Goal: Entertainment & Leisure: Consume media (video, audio)

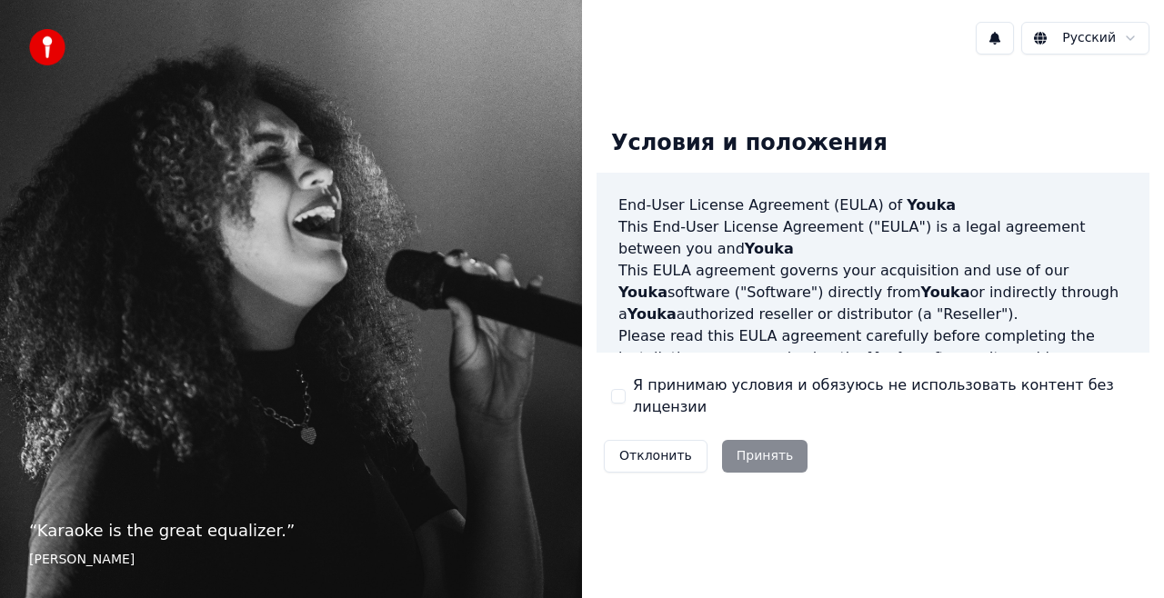
click at [622, 395] on button "Я принимаю условия и обязуюсь не использовать контент без лицензии" at bounding box center [618, 396] width 15 height 15
click at [749, 453] on button "Принять" at bounding box center [765, 456] width 86 height 33
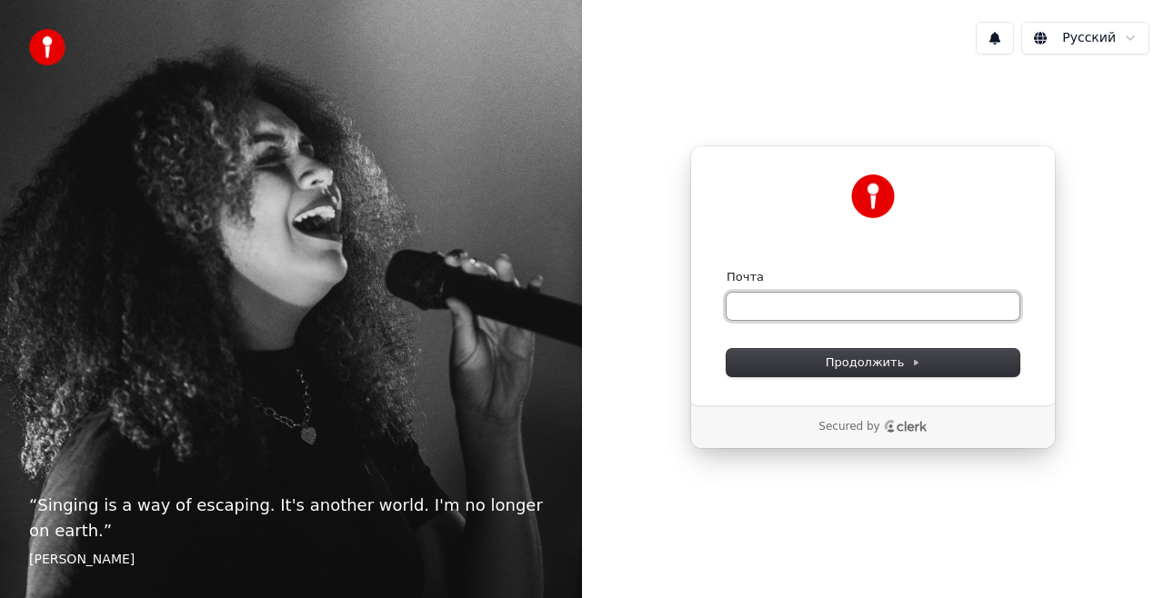
click at [852, 297] on input "Почта" at bounding box center [873, 306] width 293 height 27
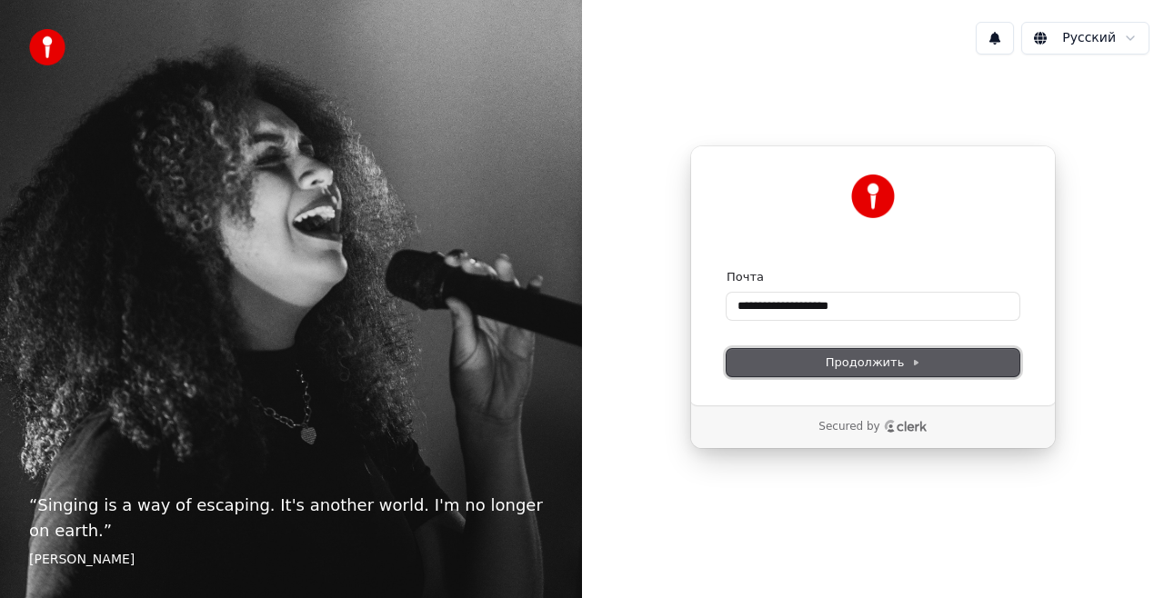
click at [846, 366] on span "Продолжить" at bounding box center [873, 363] width 95 height 16
click at [815, 377] on div "**********" at bounding box center [873, 276] width 366 height 260
click at [815, 361] on button "Продолжить" at bounding box center [873, 362] width 293 height 27
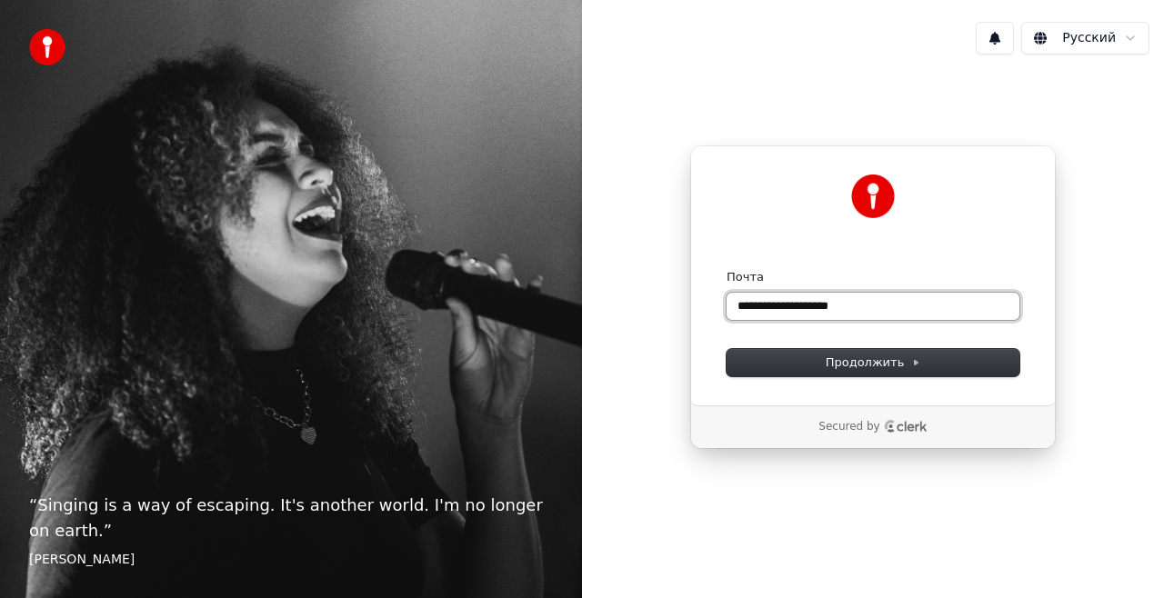
click at [870, 303] on input "**********" at bounding box center [873, 306] width 293 height 27
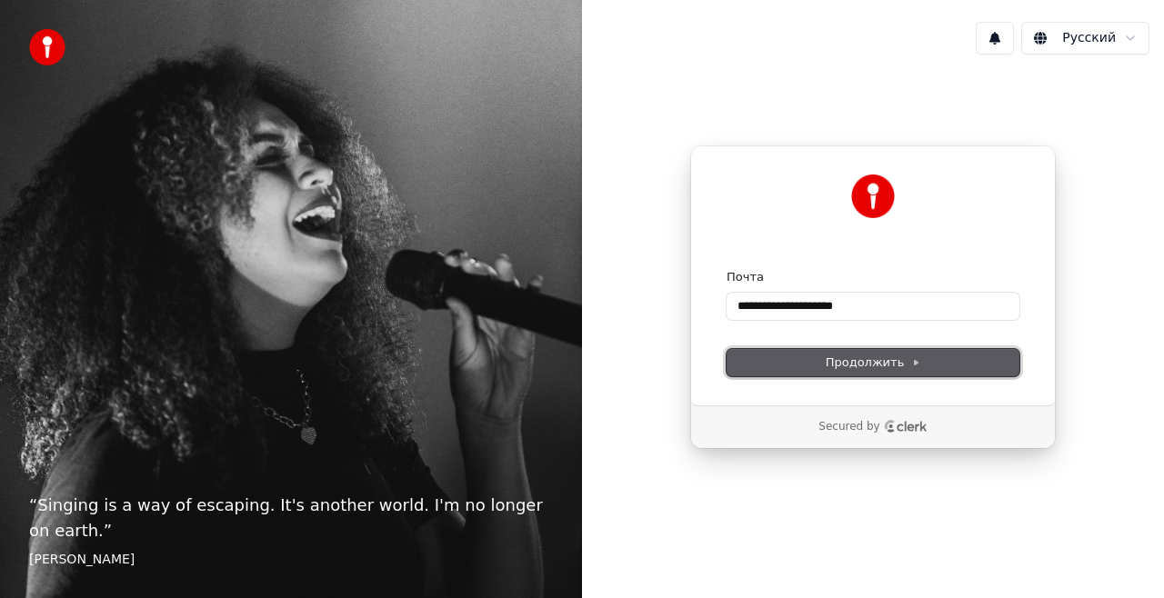
click at [872, 370] on span "Продолжить" at bounding box center [873, 363] width 95 height 16
type input "**********"
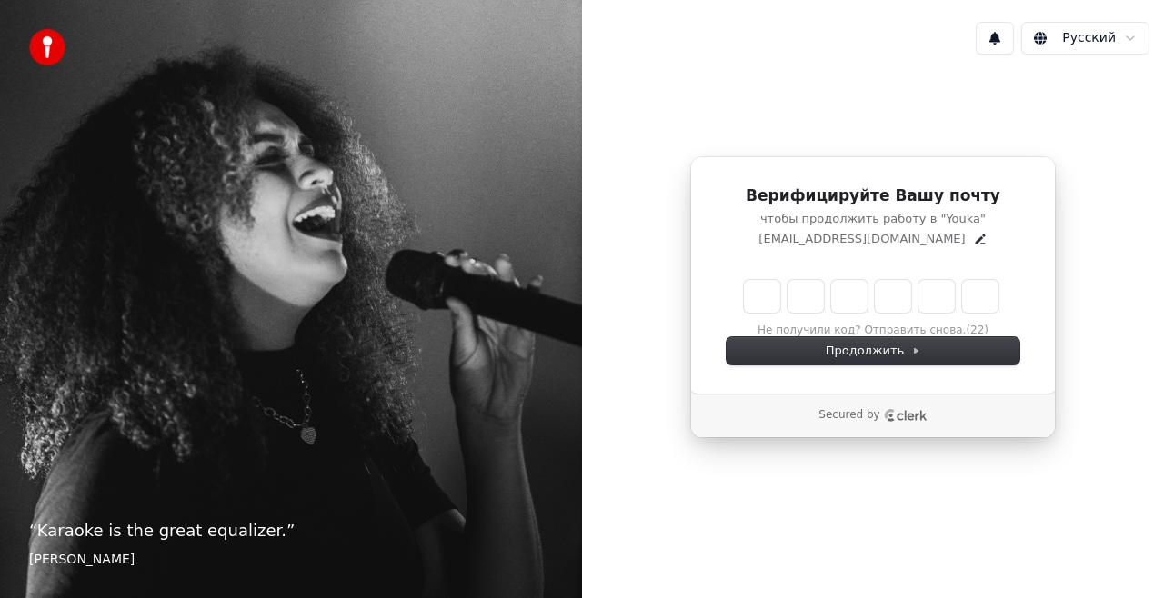
type input "*"
type input "**"
type input "*"
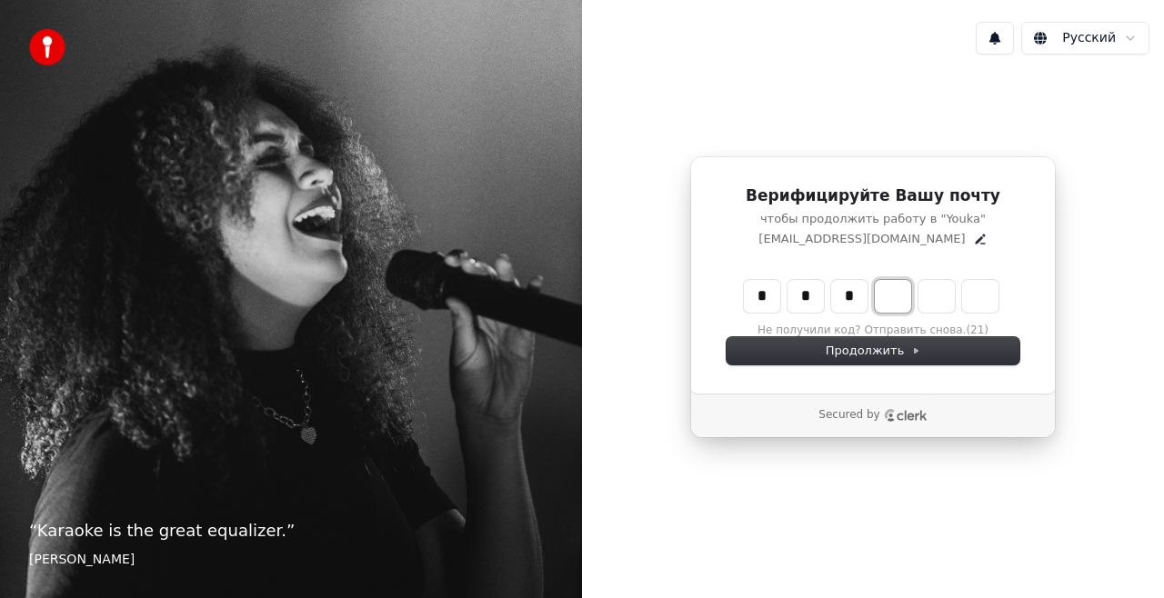
type input "***"
type input "*"
type input "****"
type input "*"
type input "*****"
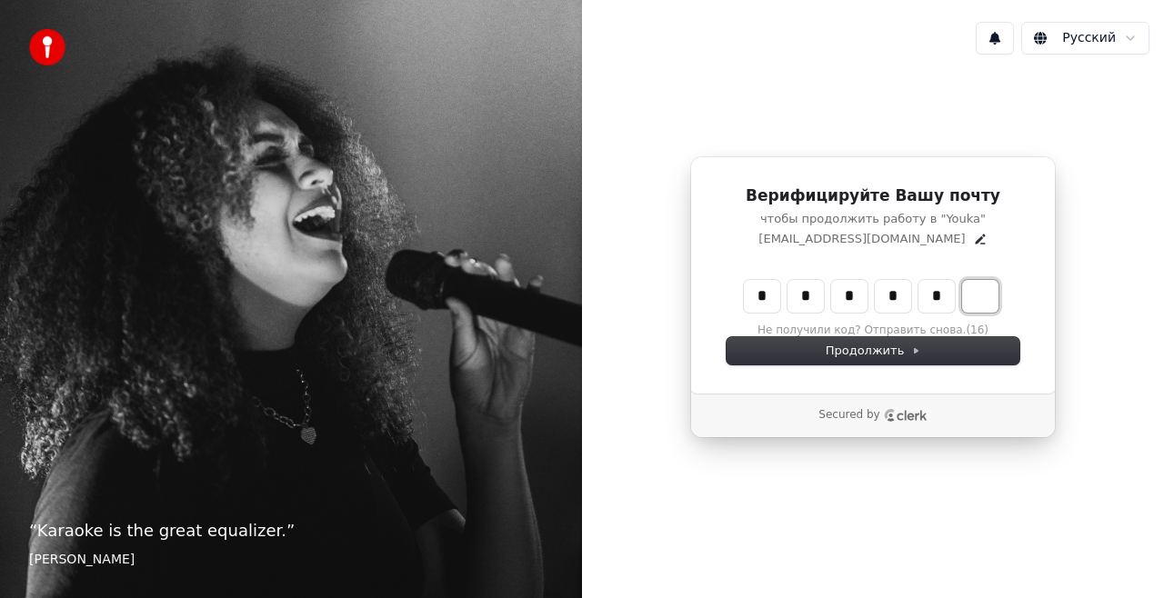
type input "*"
type input "******"
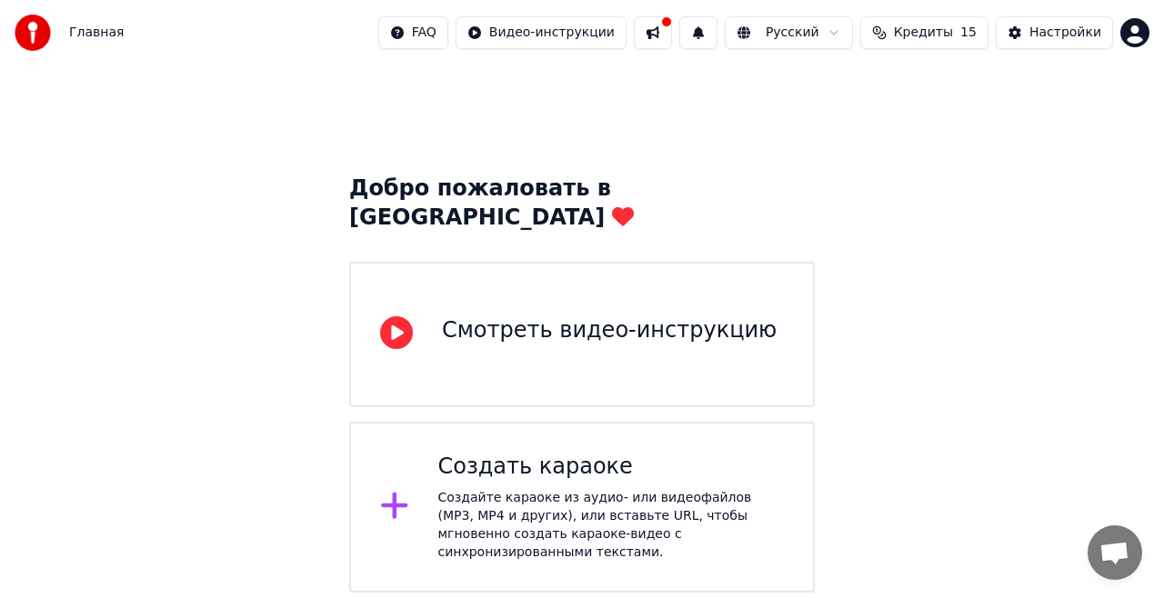
click at [387, 489] on icon at bounding box center [394, 505] width 29 height 33
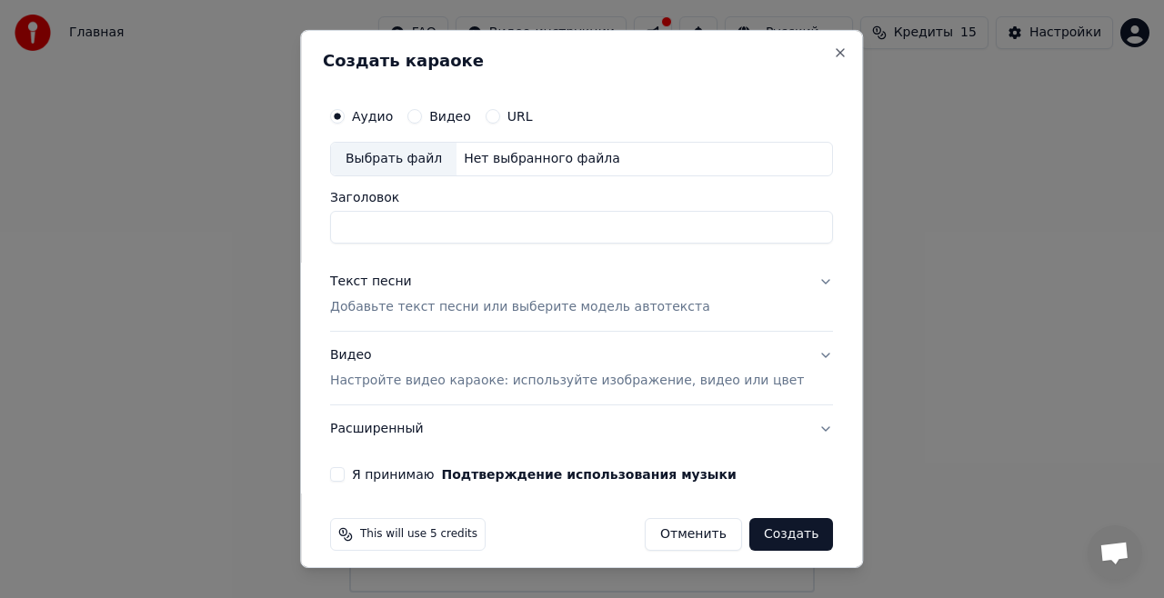
click at [531, 122] on label "URL" at bounding box center [519, 116] width 25 height 13
click at [500, 122] on button "URL" at bounding box center [493, 116] width 15 height 15
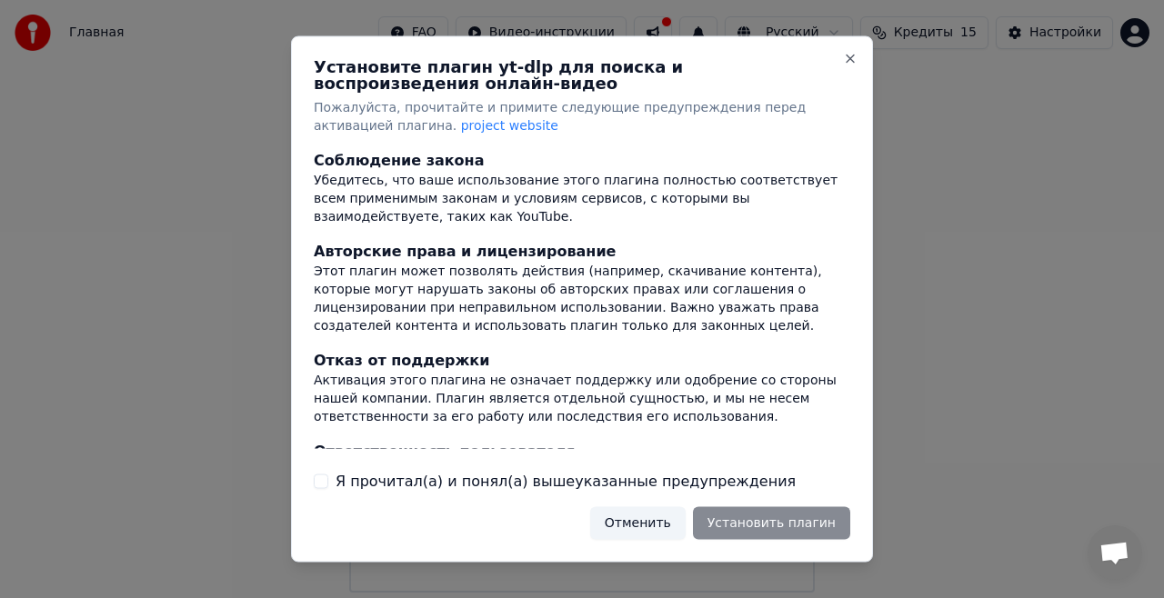
click at [315, 485] on button "Я прочитал(а) и понял(а) вышеуказанные предупреждения" at bounding box center [321, 481] width 15 height 15
click at [756, 529] on button "Установить плагин" at bounding box center [771, 523] width 157 height 33
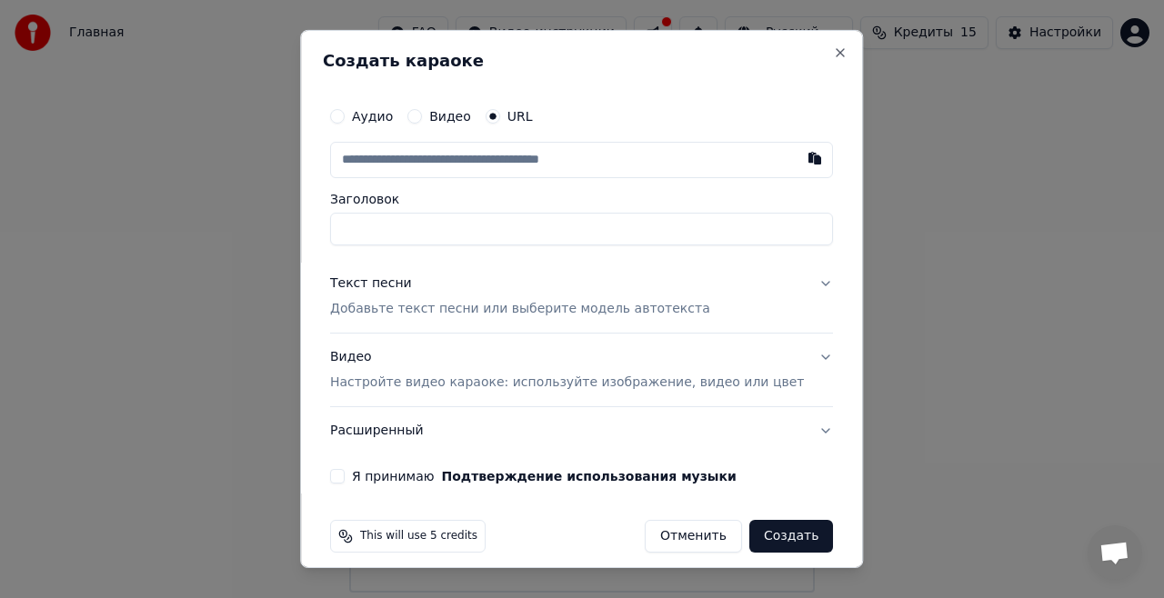
click at [437, 162] on input "text" at bounding box center [581, 160] width 503 height 36
click at [442, 162] on input "text" at bounding box center [581, 160] width 503 height 36
click at [386, 161] on input "text" at bounding box center [581, 160] width 503 height 36
click at [387, 160] on input "text" at bounding box center [581, 160] width 503 height 36
click at [383, 166] on input "text" at bounding box center [581, 160] width 503 height 36
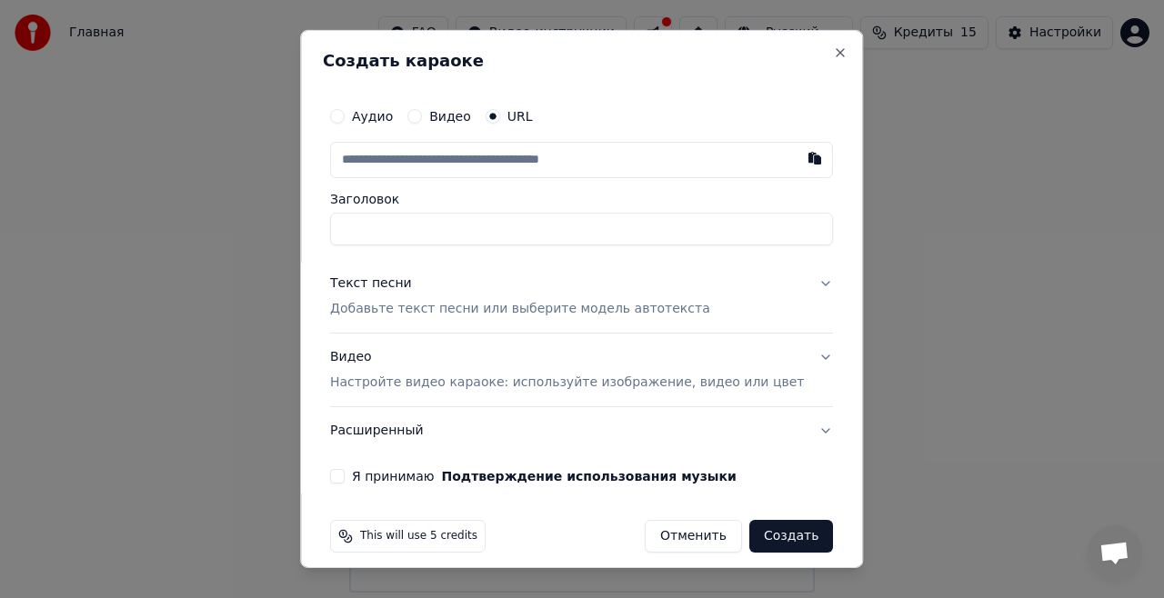
click at [447, 167] on input "text" at bounding box center [581, 160] width 503 height 36
paste input "**********"
type input "**********"
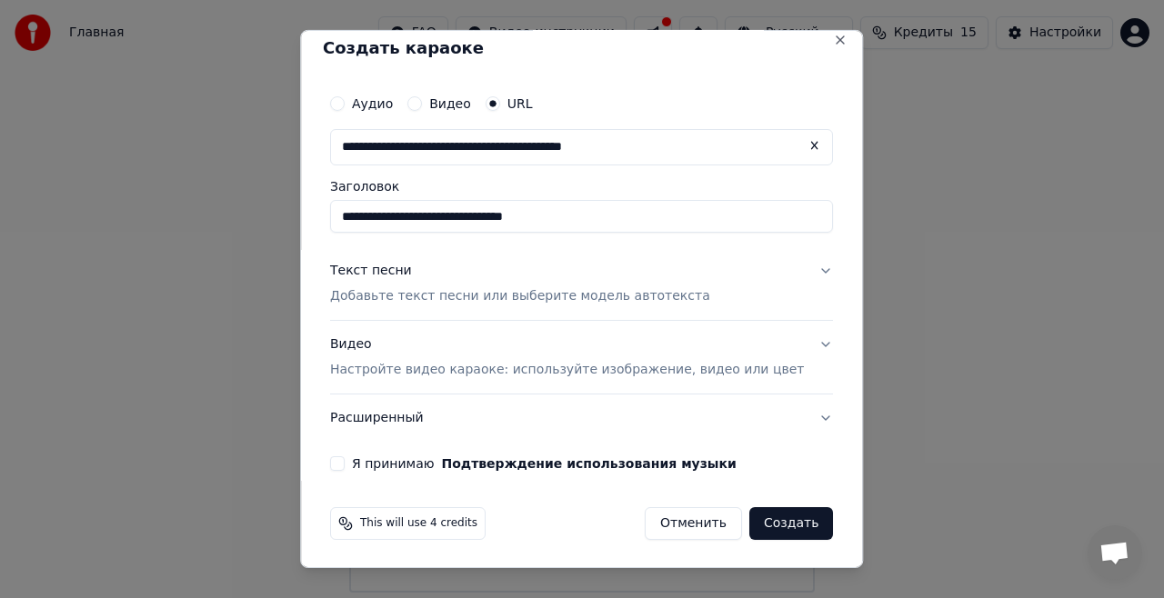
type input "**********"
click at [775, 524] on button "Создать" at bounding box center [791, 523] width 84 height 33
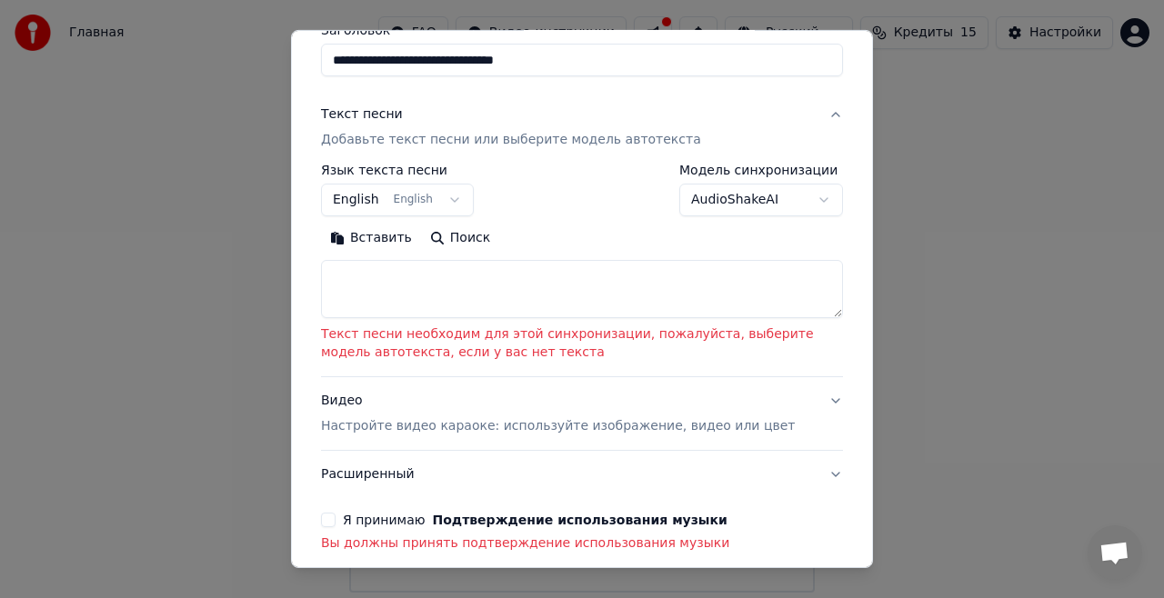
scroll to position [167, 0]
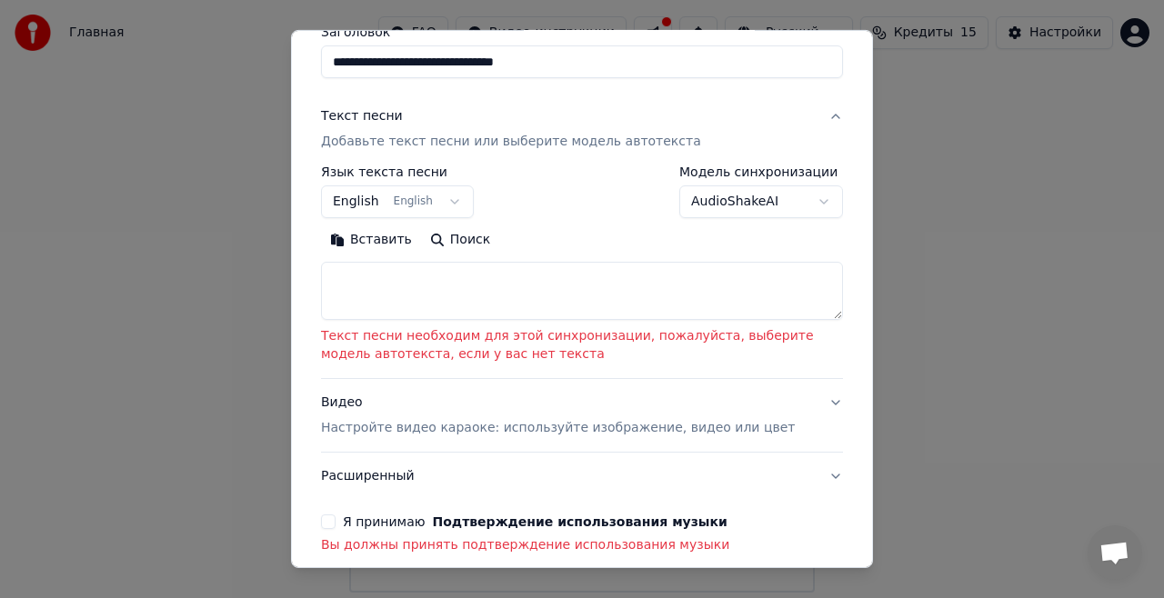
click at [430, 197] on button "English English" at bounding box center [397, 202] width 153 height 33
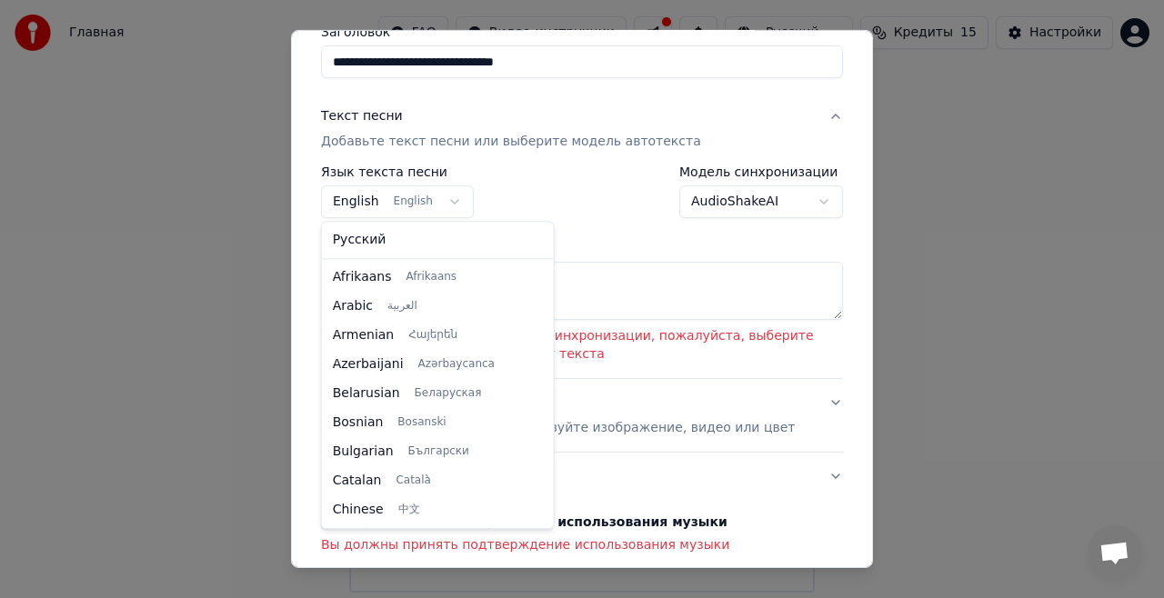
scroll to position [146, 0]
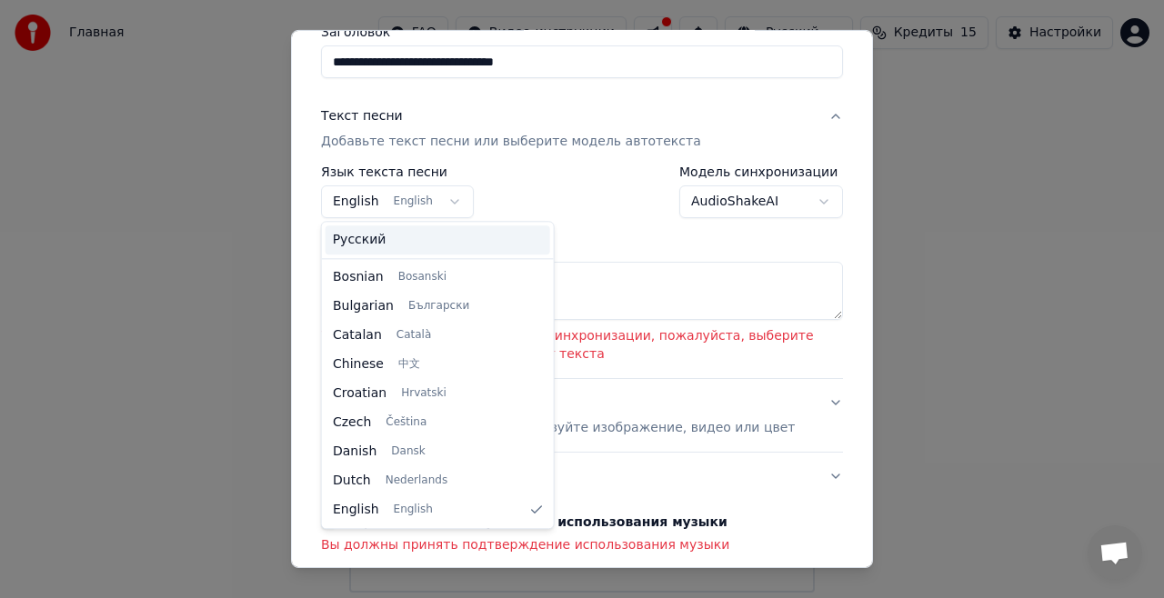
click at [346, 247] on span "Русский" at bounding box center [360, 240] width 54 height 18
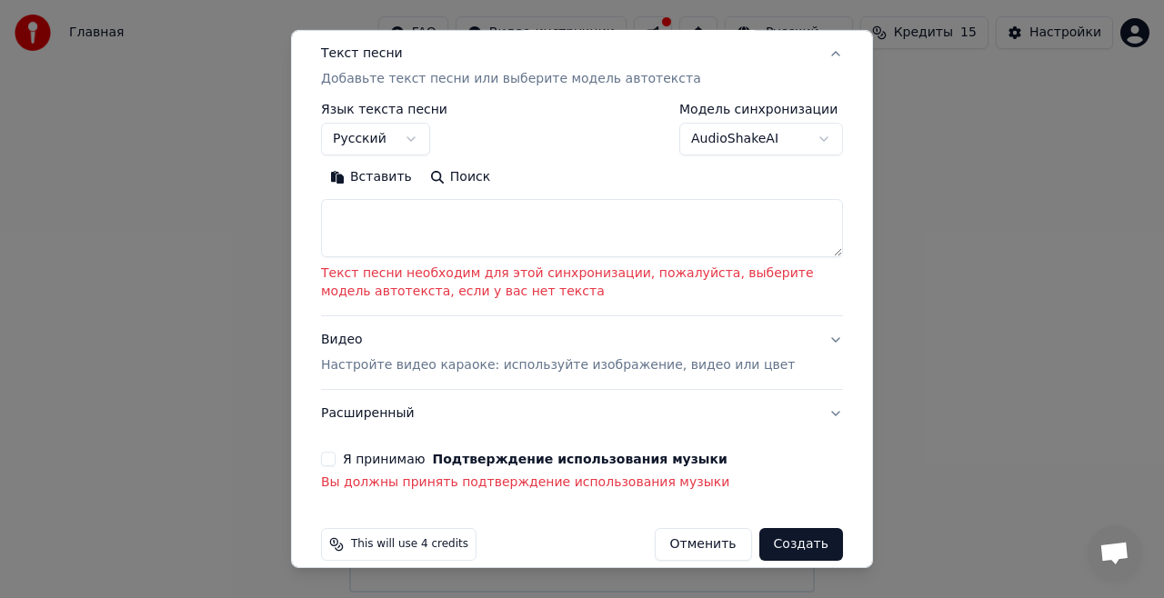
scroll to position [236, 0]
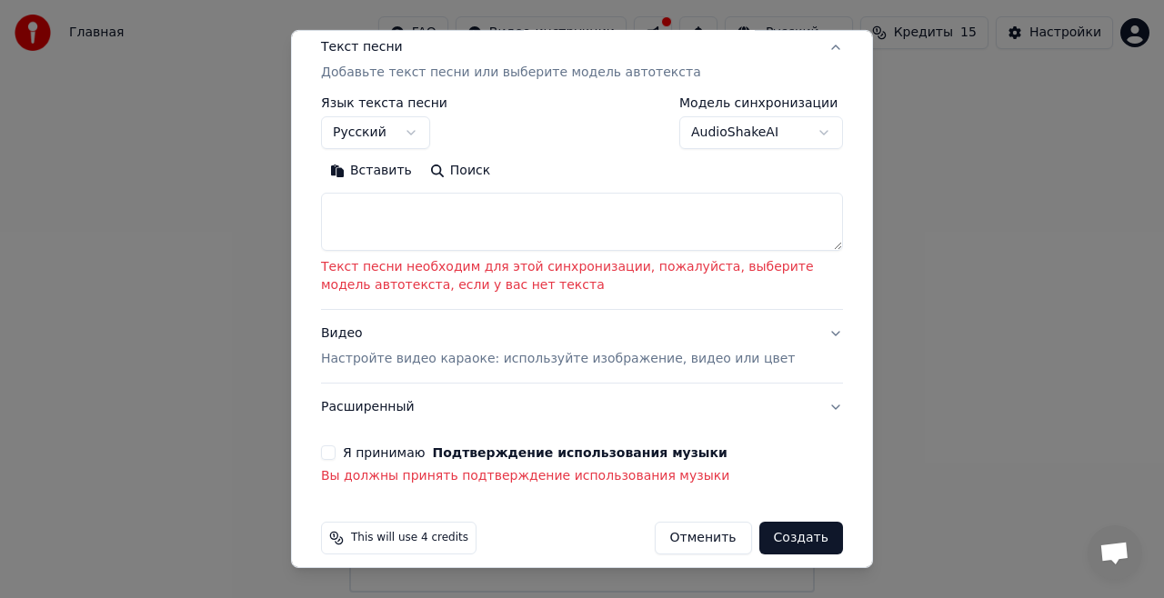
click at [629, 272] on p "Текст песни необходим для этой синхронизации, пожалуйста, выберите модель автот…" at bounding box center [582, 276] width 522 height 36
click at [844, 256] on div "**********" at bounding box center [582, 299] width 582 height 538
click at [820, 250] on textarea at bounding box center [582, 222] width 522 height 58
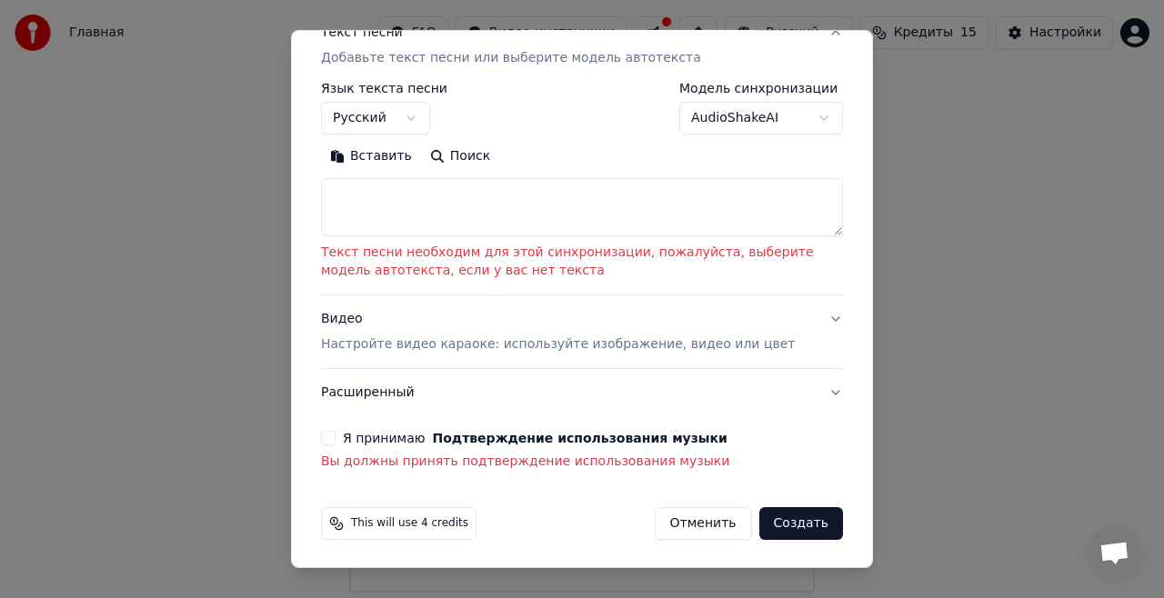
click at [326, 441] on button "Я принимаю Подтверждение использования музыки" at bounding box center [328, 438] width 15 height 15
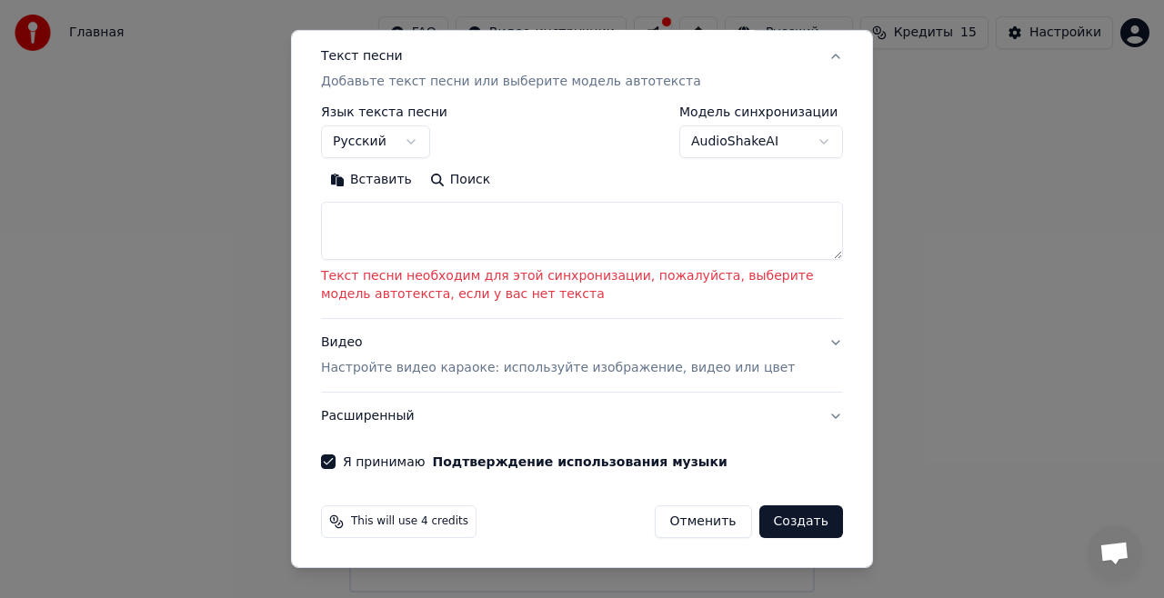
scroll to position [226, 0]
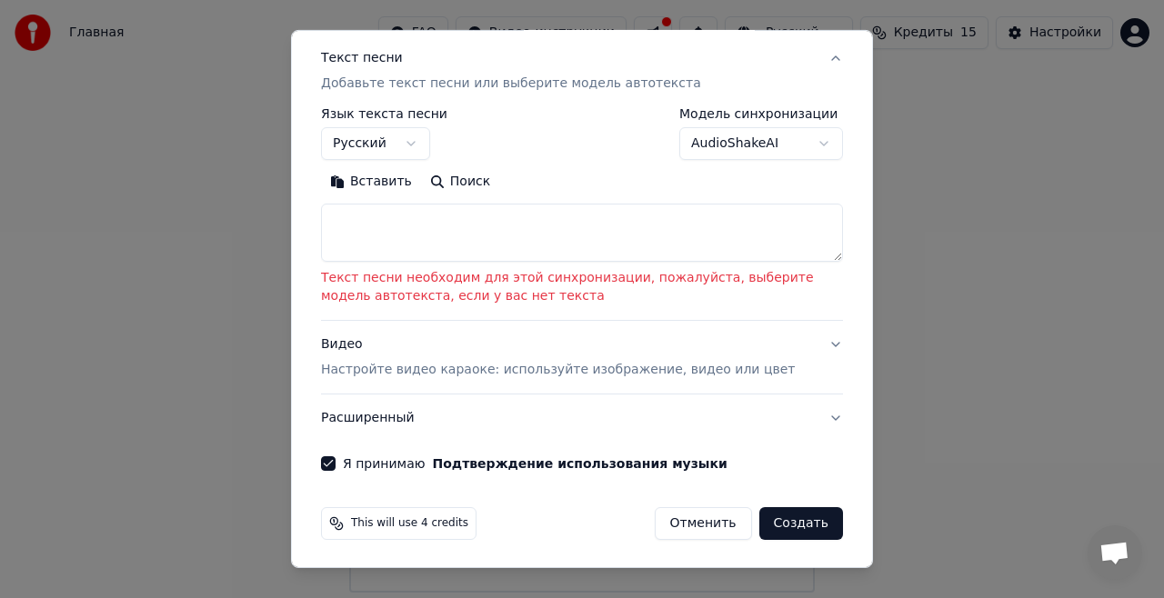
click at [786, 527] on button "Создать" at bounding box center [801, 523] width 84 height 33
select select "**"
click at [792, 513] on button "Создать" at bounding box center [801, 523] width 84 height 33
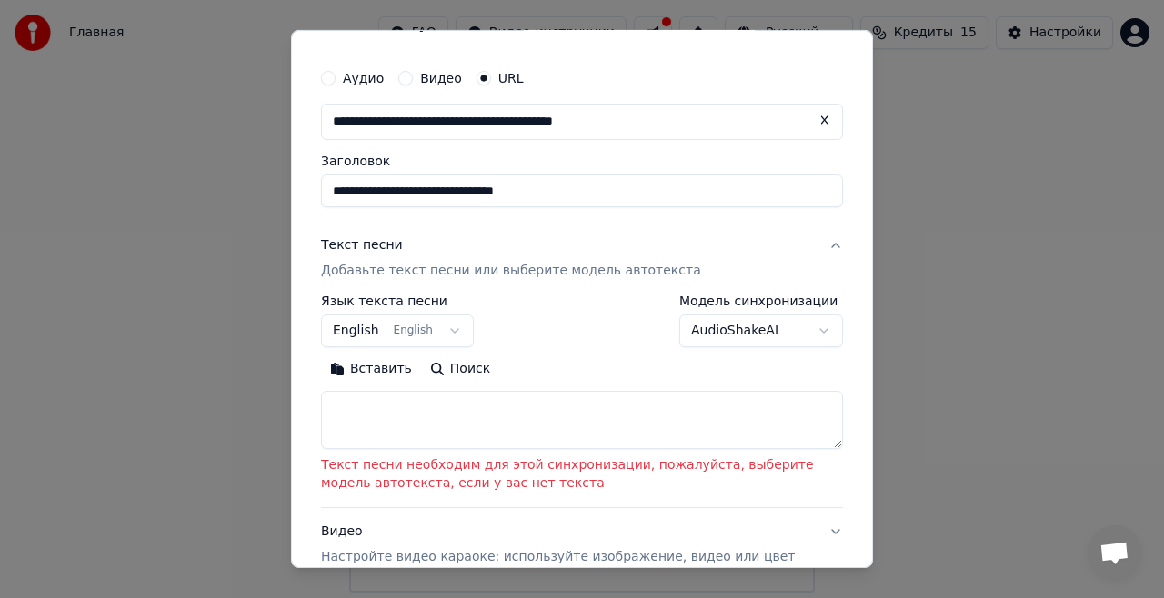
scroll to position [0, 0]
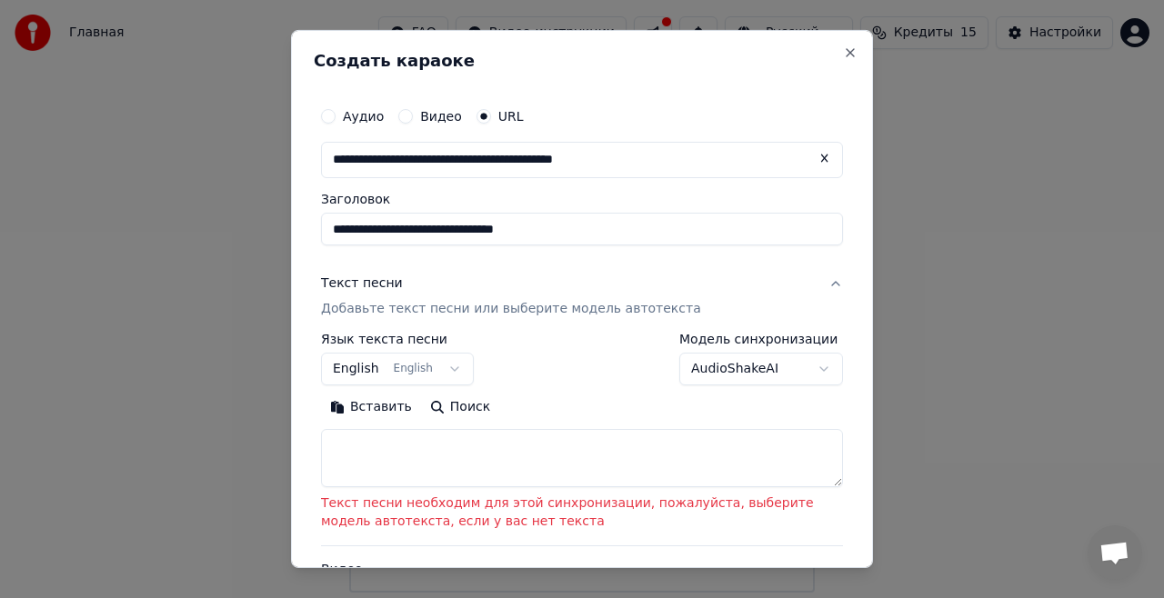
click at [431, 110] on label "Видео" at bounding box center [441, 116] width 42 height 13
click at [413, 109] on button "Видео" at bounding box center [405, 116] width 15 height 15
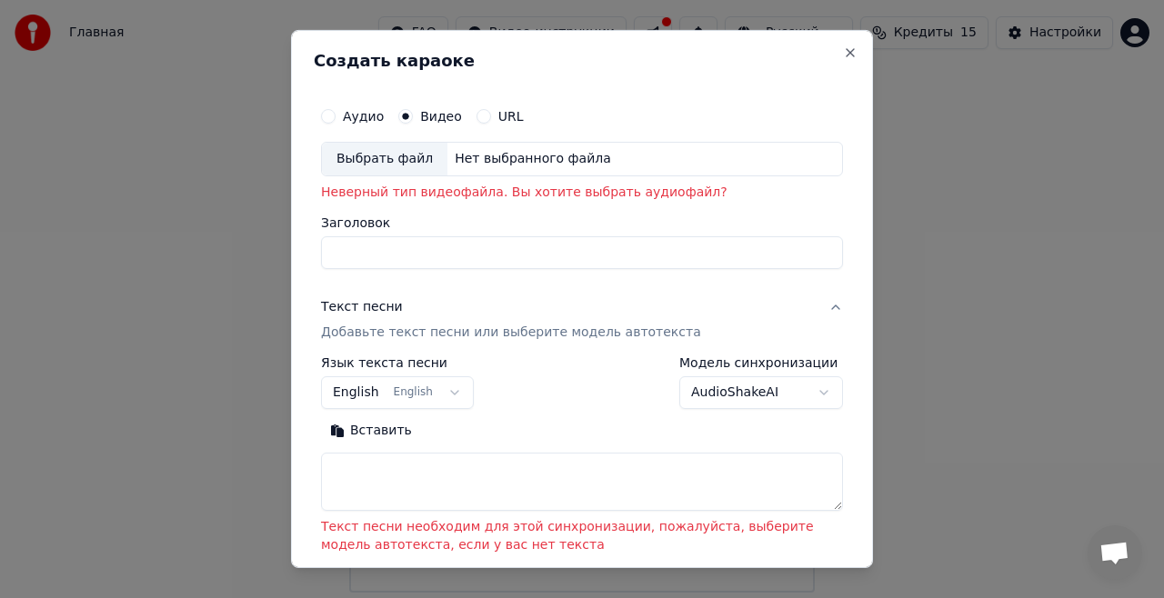
click at [506, 116] on label "URL" at bounding box center [510, 116] width 25 height 13
click at [491, 116] on button "URL" at bounding box center [484, 116] width 15 height 15
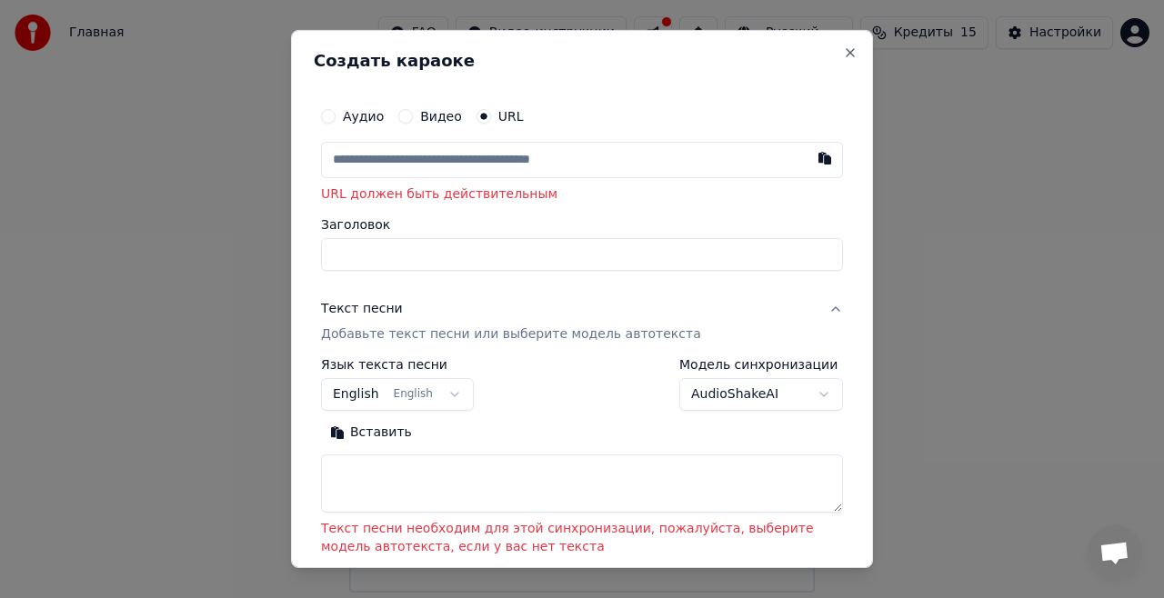
click at [807, 157] on button "button" at bounding box center [825, 158] width 36 height 33
type input "**********"
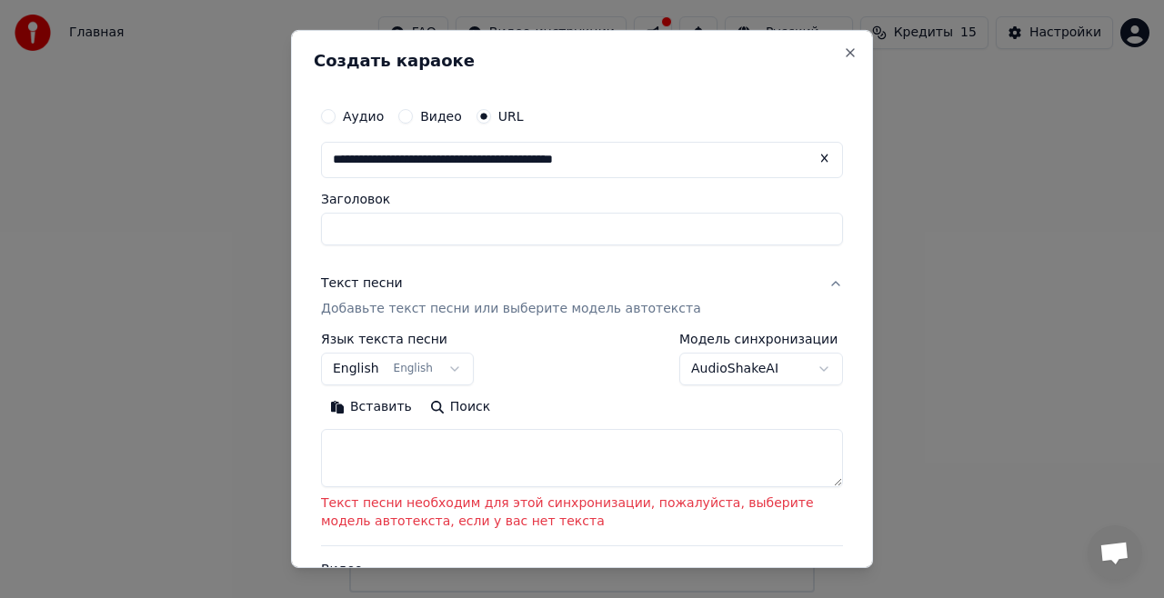
type input "**********"
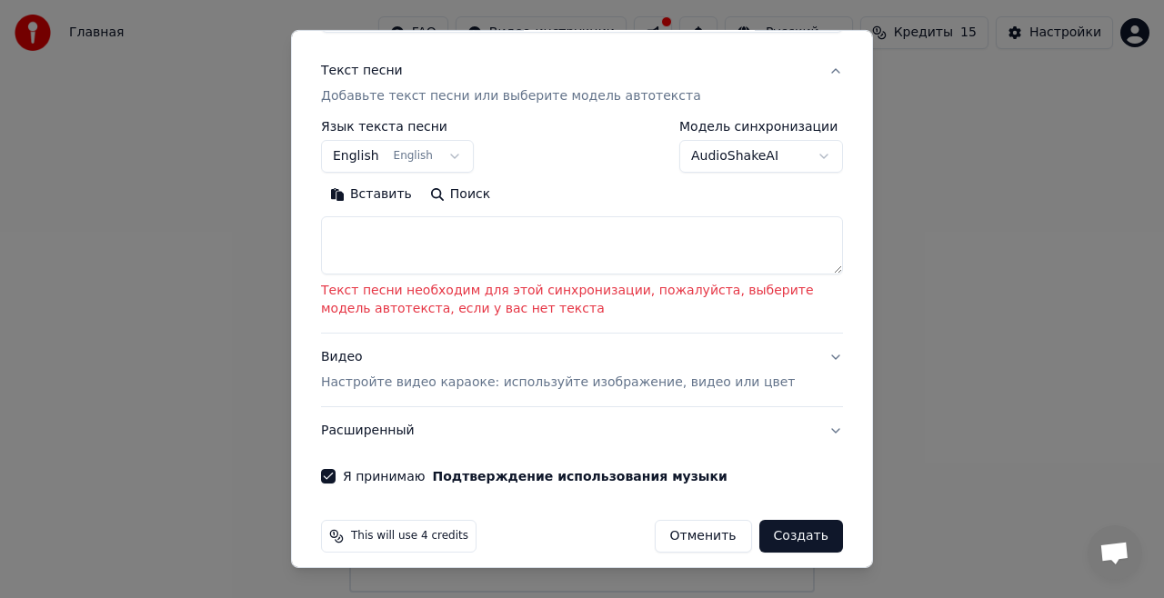
scroll to position [214, 0]
click at [799, 538] on button "Создать" at bounding box center [801, 535] width 84 height 33
click at [778, 531] on button "Создать" at bounding box center [801, 535] width 84 height 33
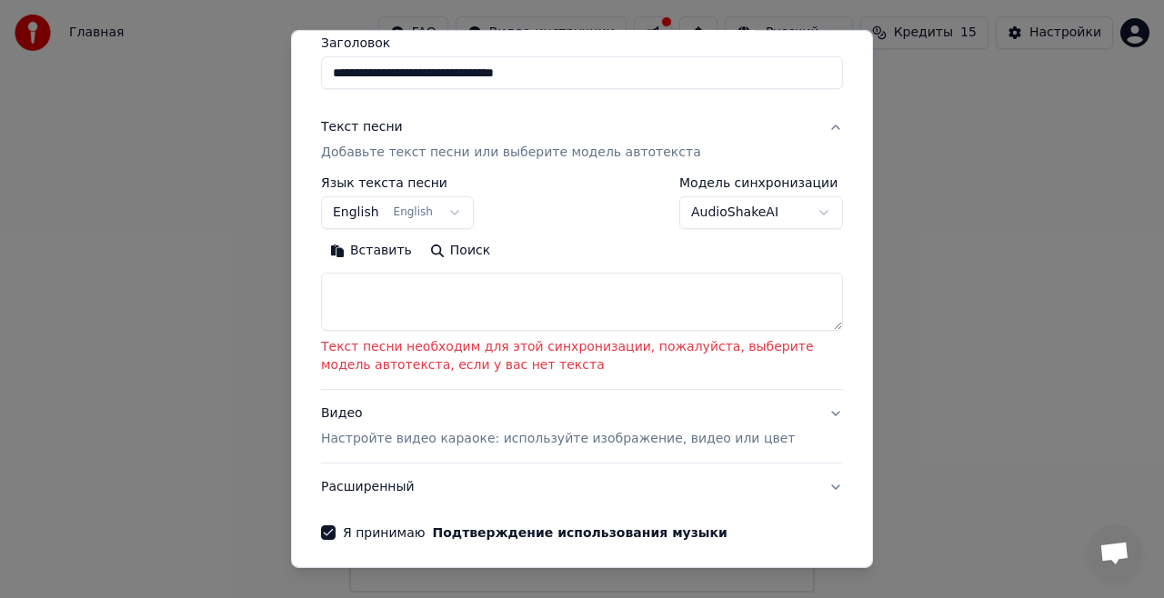
scroll to position [154, 0]
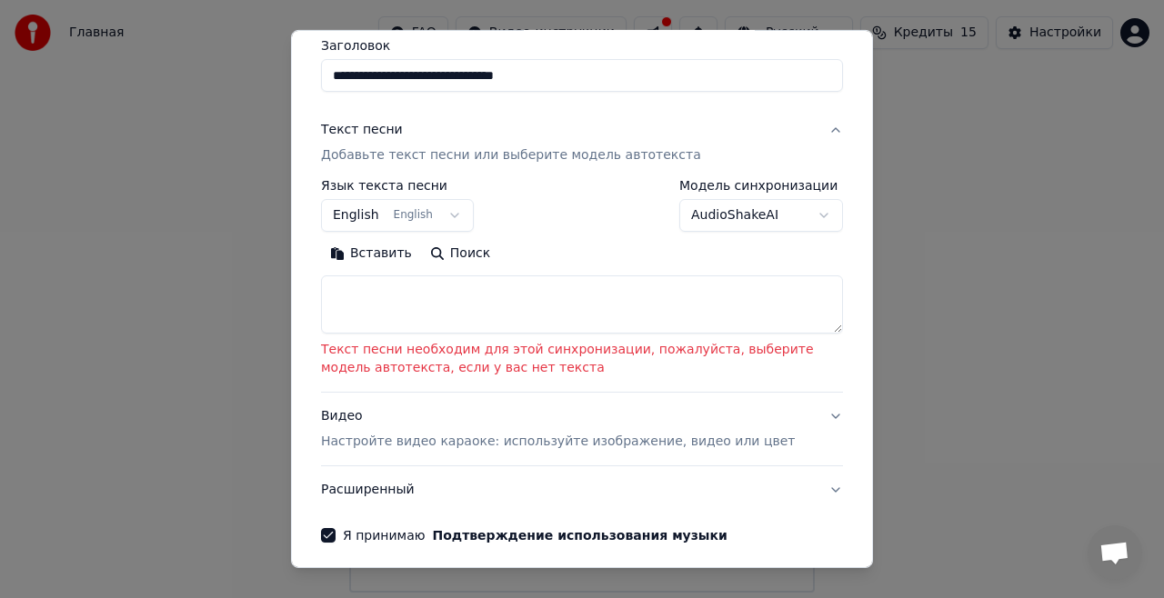
click at [806, 216] on button "AudioShakeAI" at bounding box center [761, 215] width 164 height 33
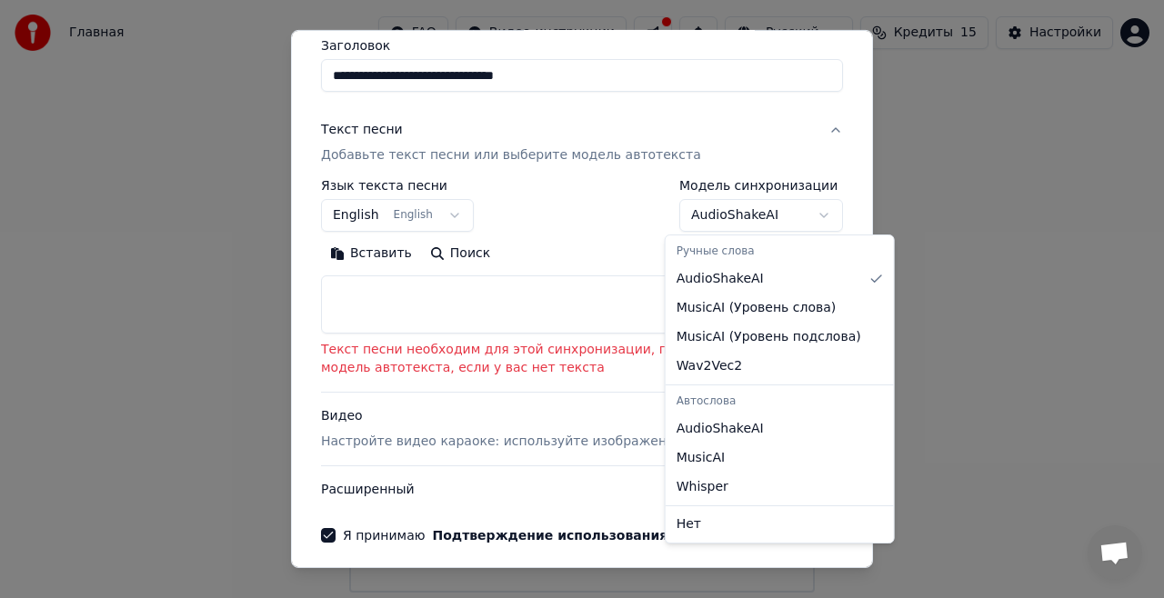
click at [783, 216] on div at bounding box center [582, 299] width 1164 height 598
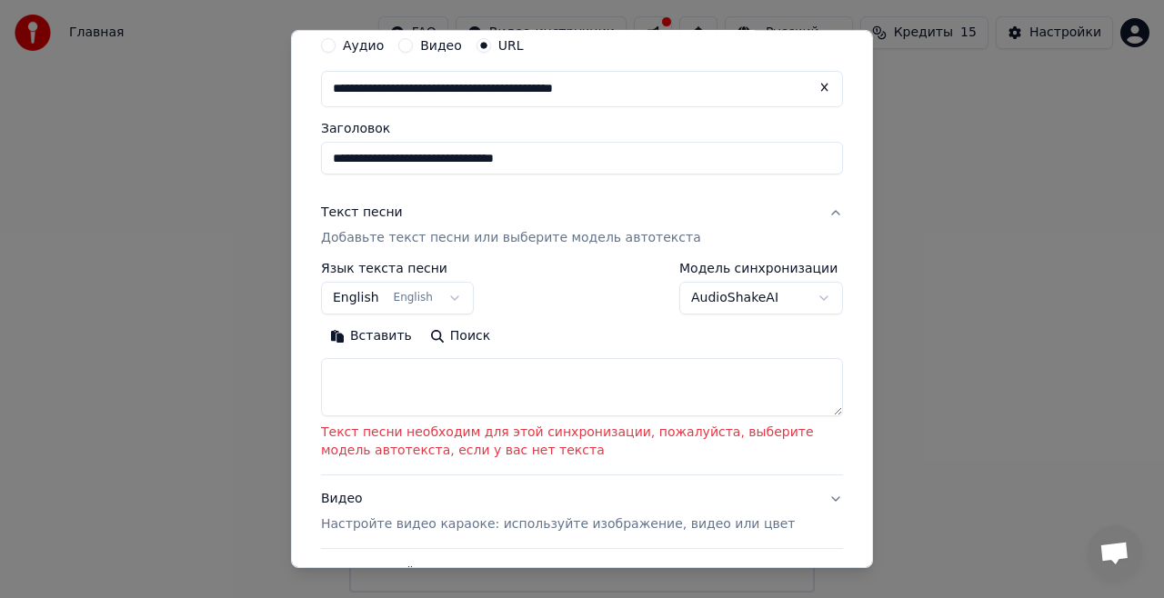
scroll to position [70, 0]
click at [428, 301] on button "English English" at bounding box center [397, 299] width 153 height 33
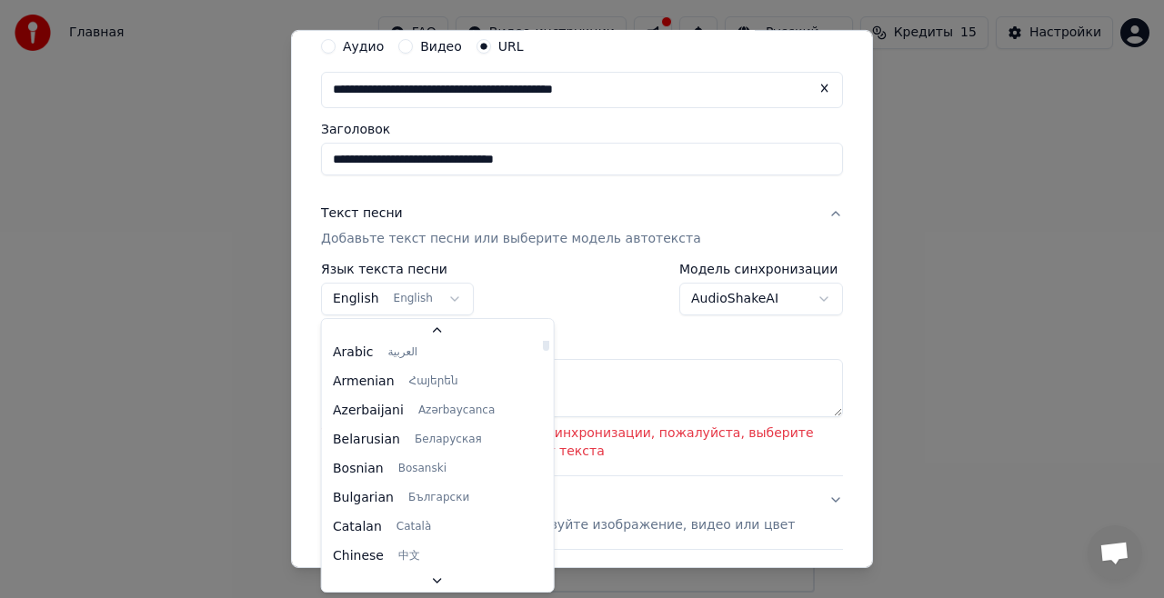
scroll to position [0, 0]
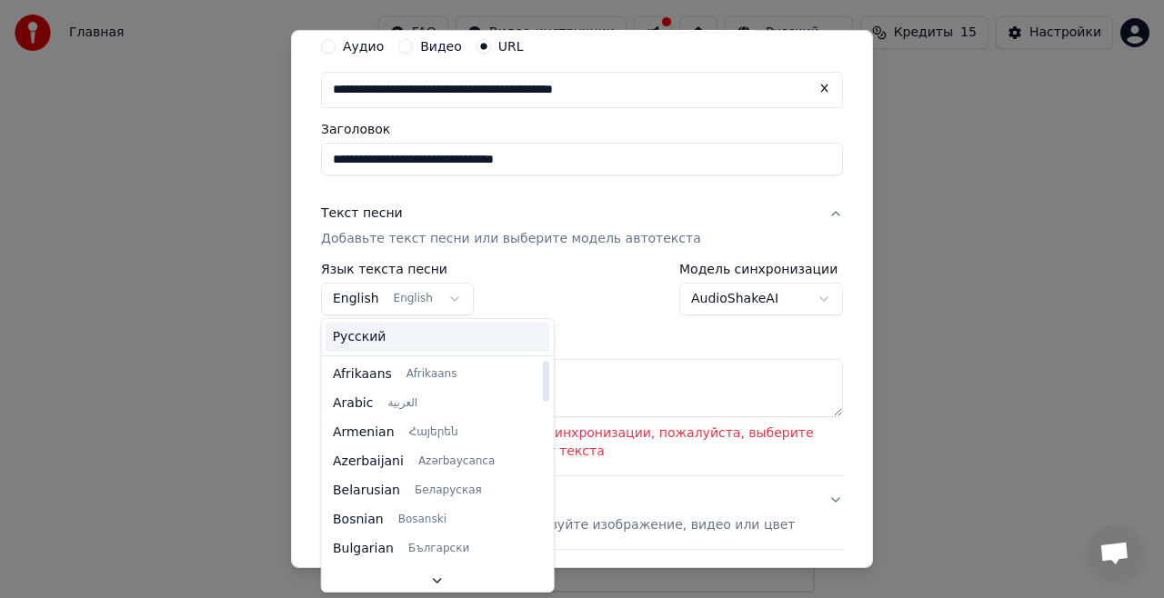
click at [375, 344] on span "Русский" at bounding box center [360, 337] width 54 height 18
select select "**"
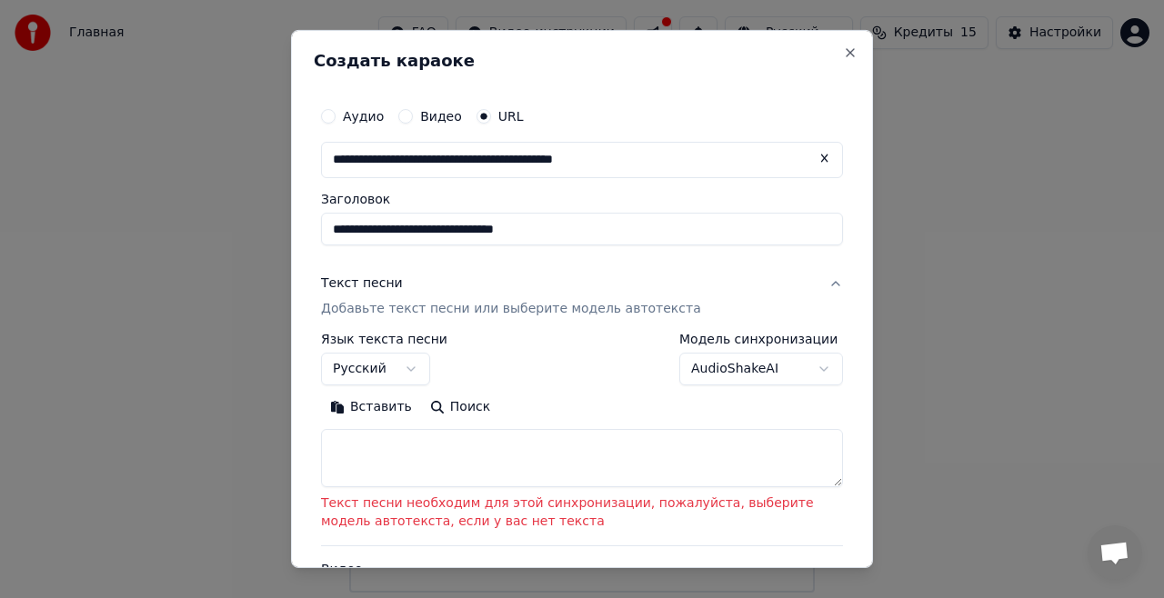
click at [795, 369] on button "AudioShakeAI" at bounding box center [761, 369] width 164 height 33
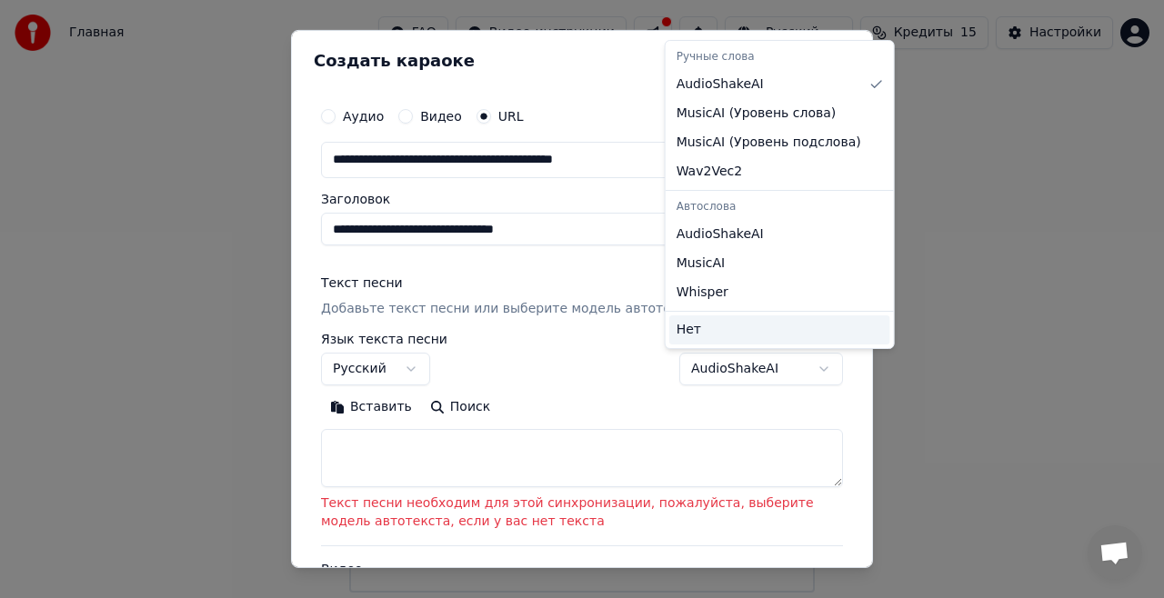
click at [719, 326] on div "Нет" at bounding box center [779, 330] width 221 height 29
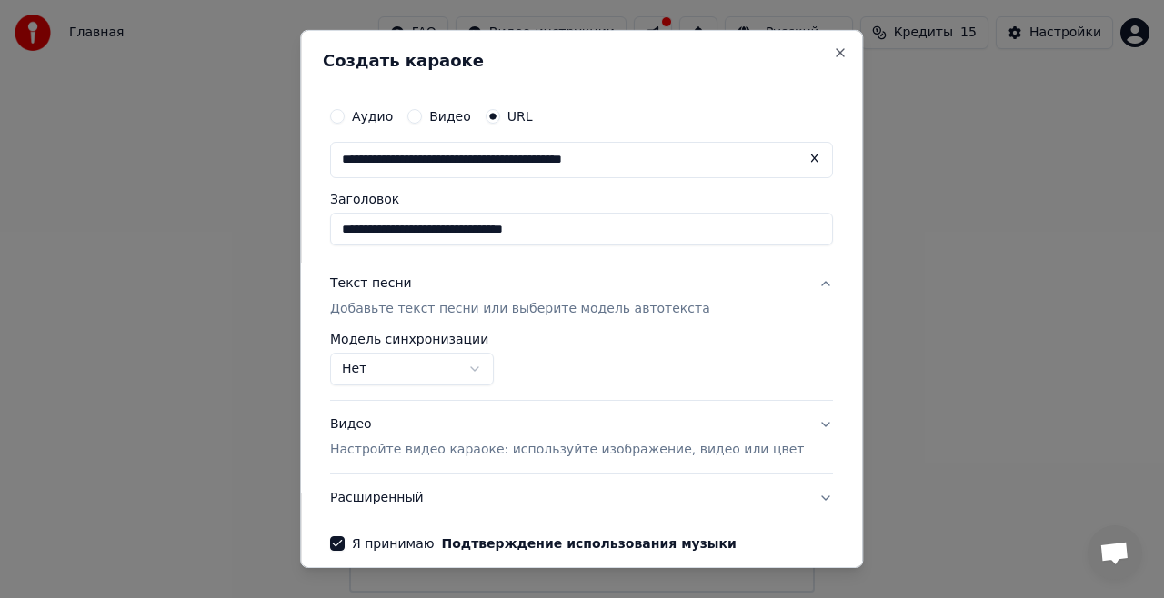
click at [839, 558] on body "**********" at bounding box center [582, 296] width 1164 height 593
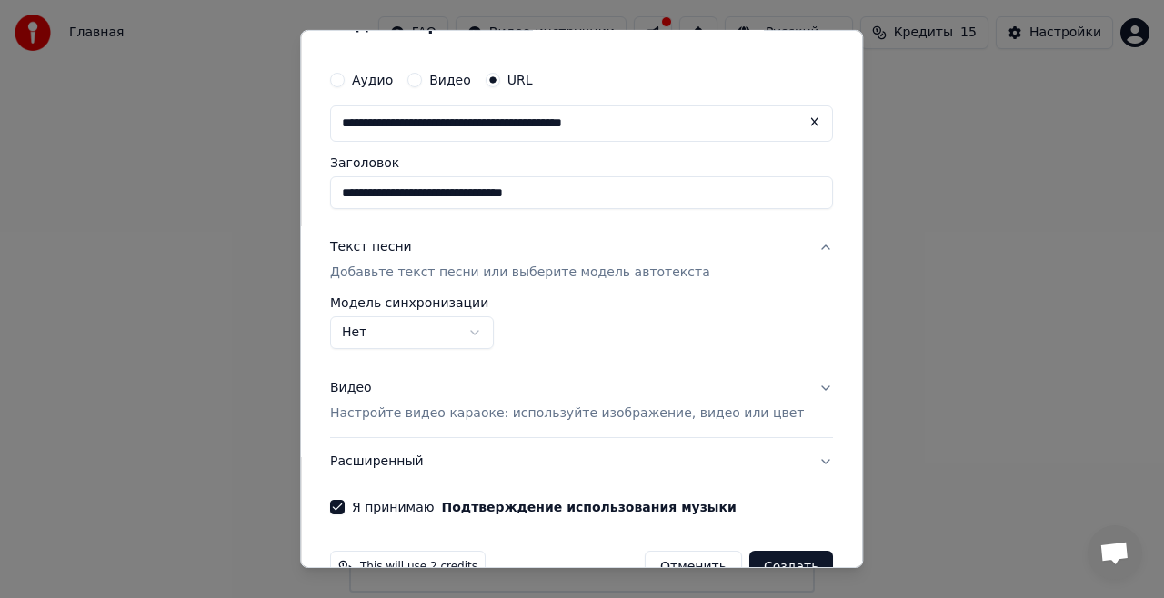
select select "**********"
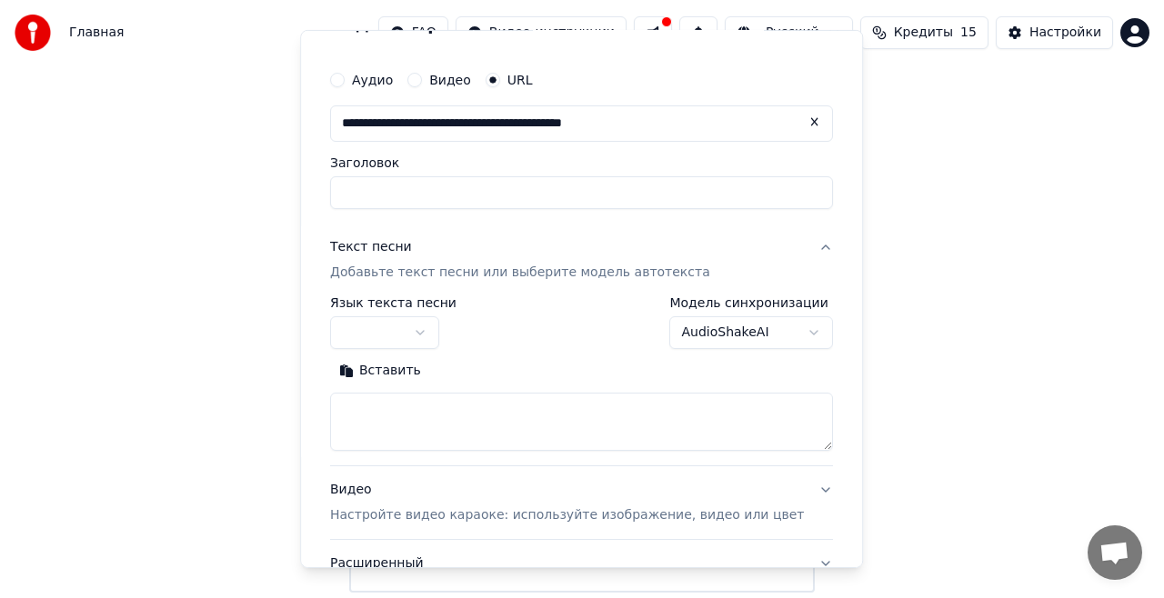
click at [839, 558] on html "**********" at bounding box center [582, 296] width 1164 height 593
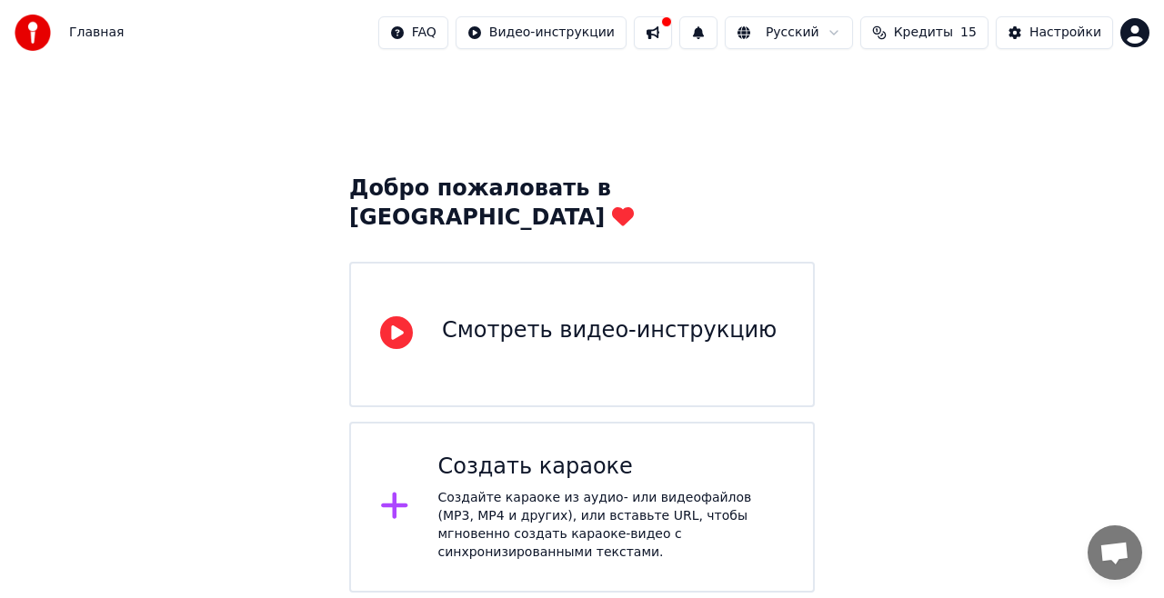
click at [556, 453] on div "Создать караоке" at bounding box center [611, 467] width 347 height 29
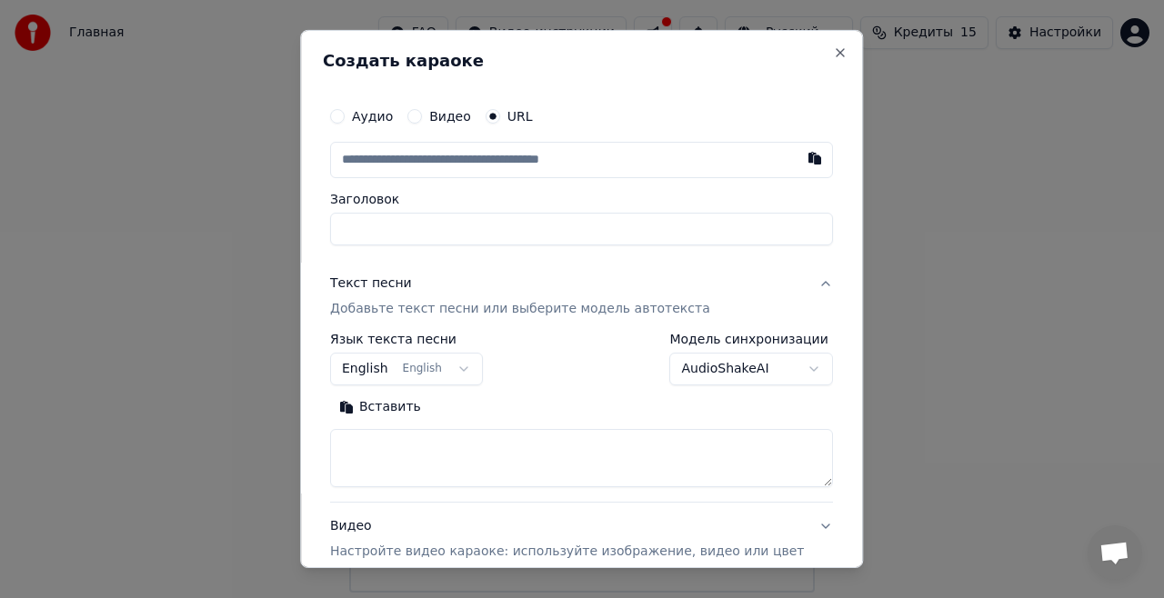
click at [798, 153] on button "button" at bounding box center [816, 158] width 36 height 33
type input "**********"
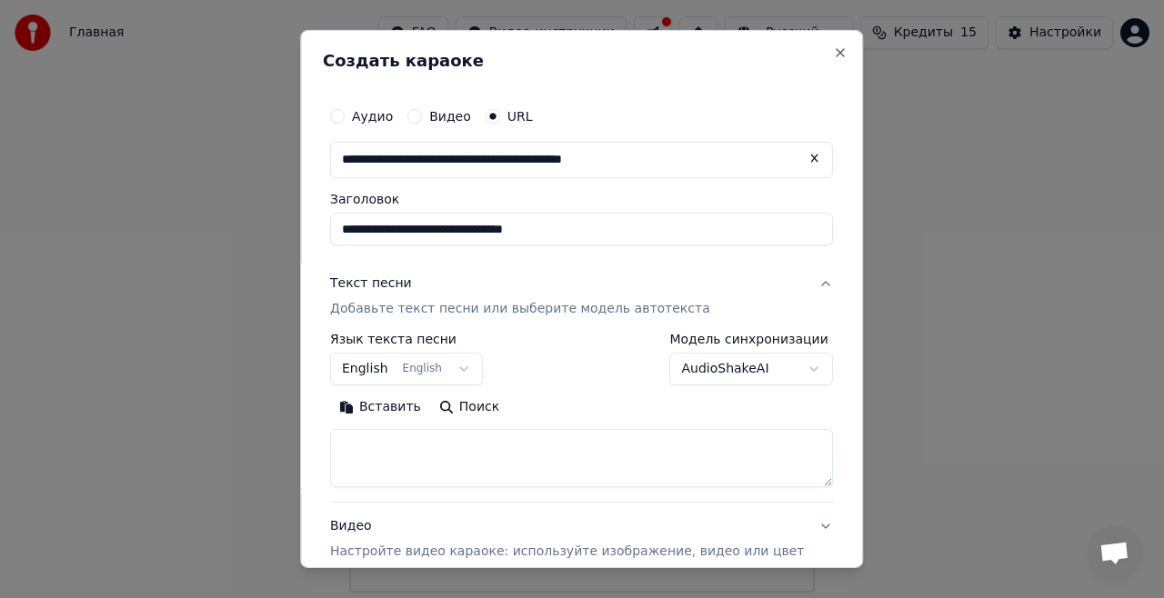
type input "**********"
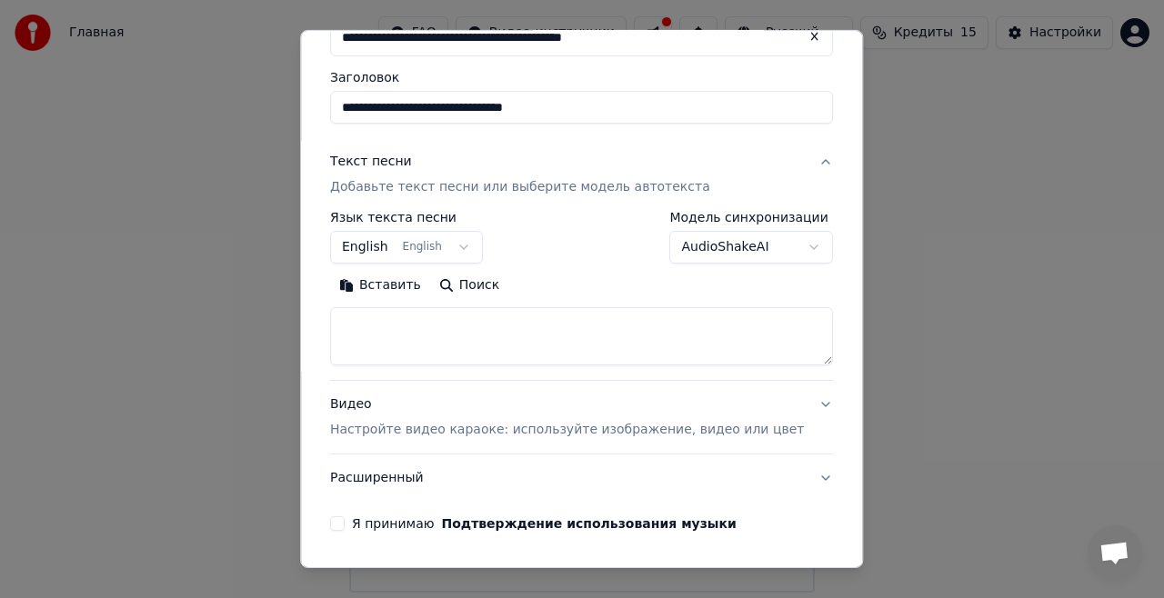
scroll to position [182, 0]
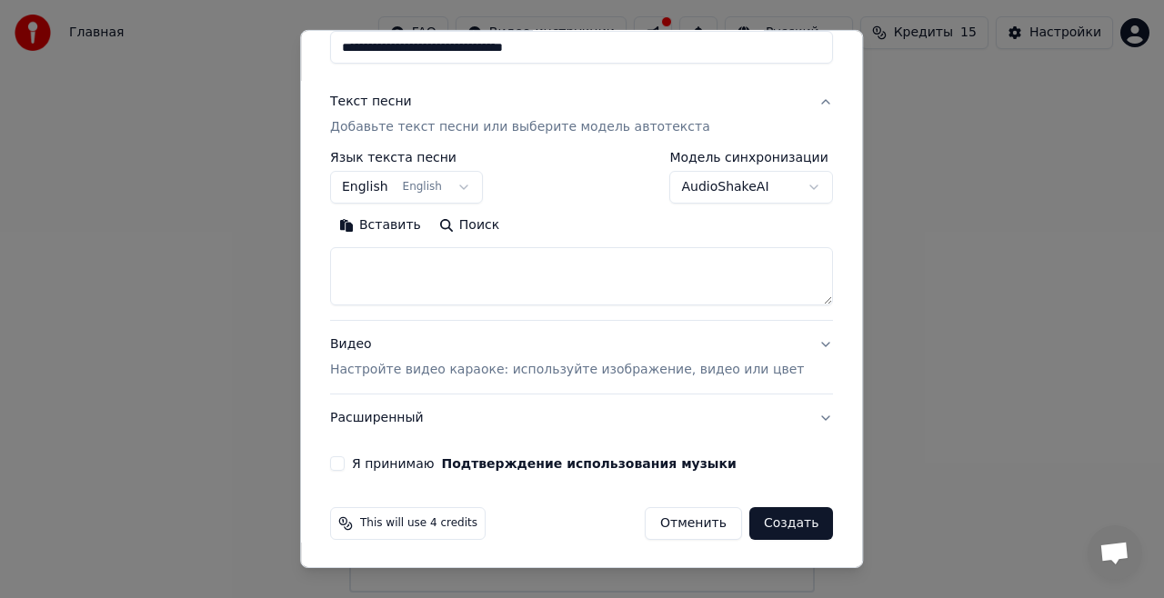
click at [345, 457] on button "Я принимаю Подтверждение использования музыки" at bounding box center [337, 464] width 15 height 15
click at [464, 182] on button "English English" at bounding box center [406, 187] width 153 height 33
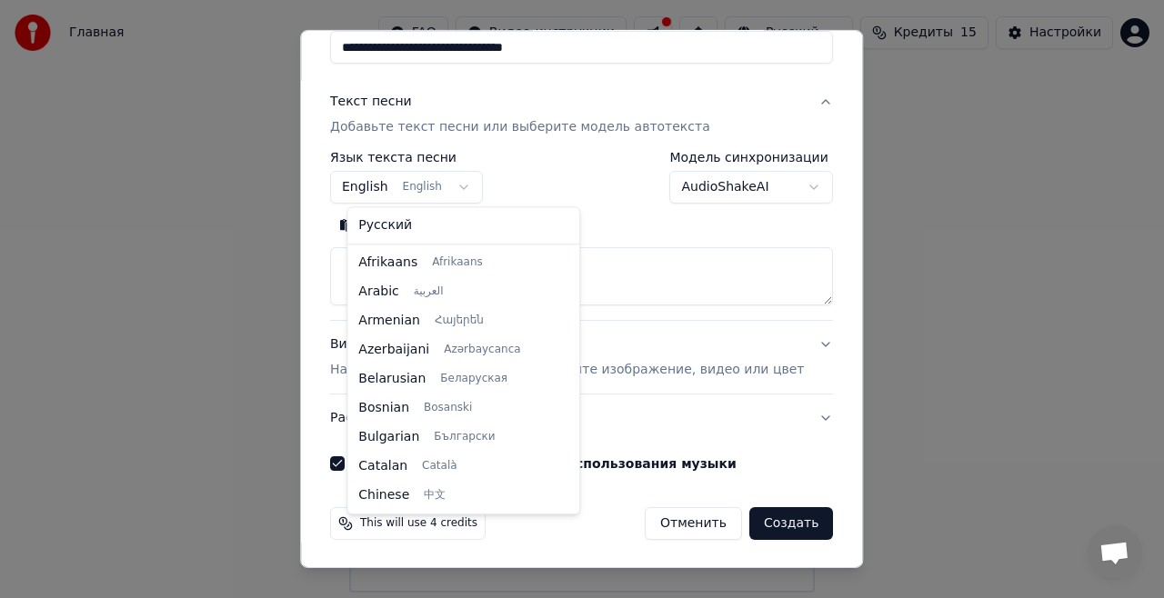
scroll to position [146, 0]
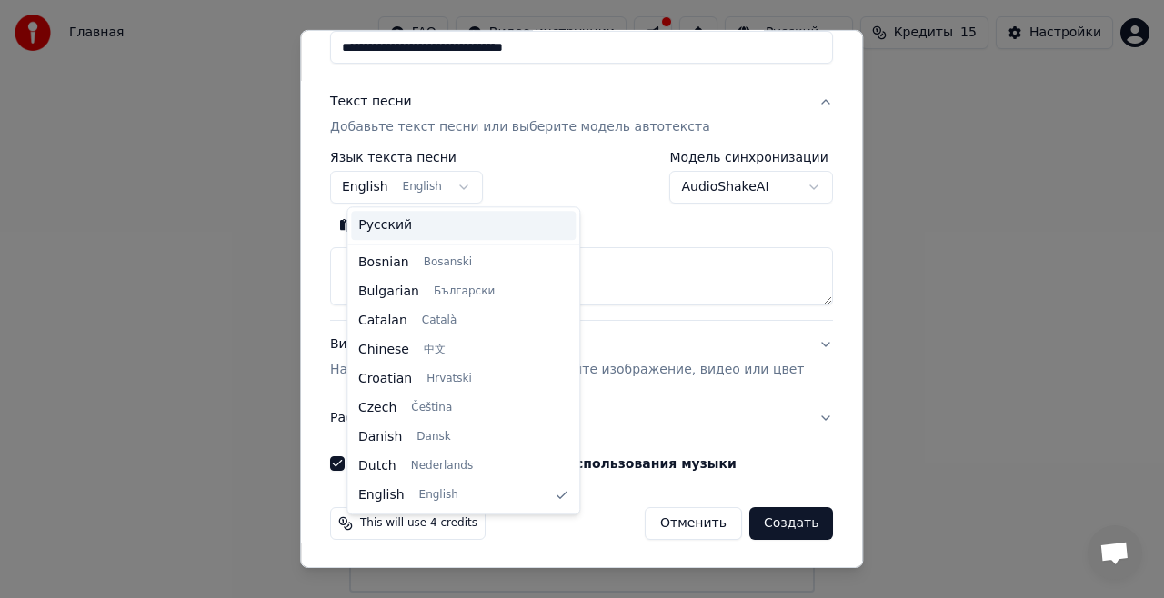
click at [398, 232] on span "Русский" at bounding box center [385, 225] width 54 height 18
select select "**"
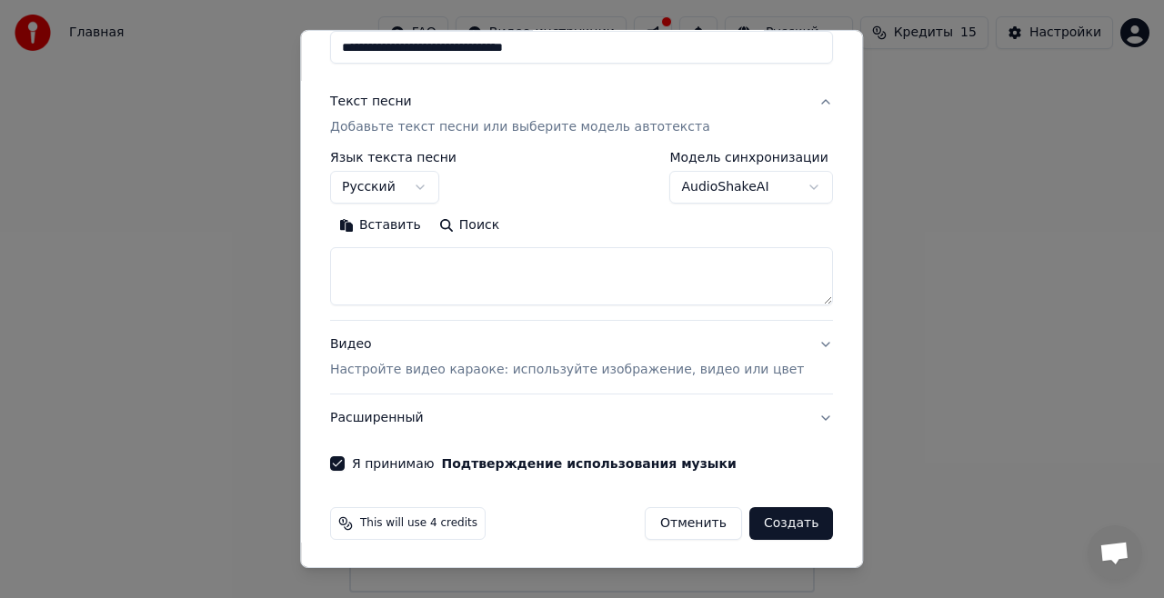
click at [769, 522] on button "Создать" at bounding box center [791, 523] width 84 height 33
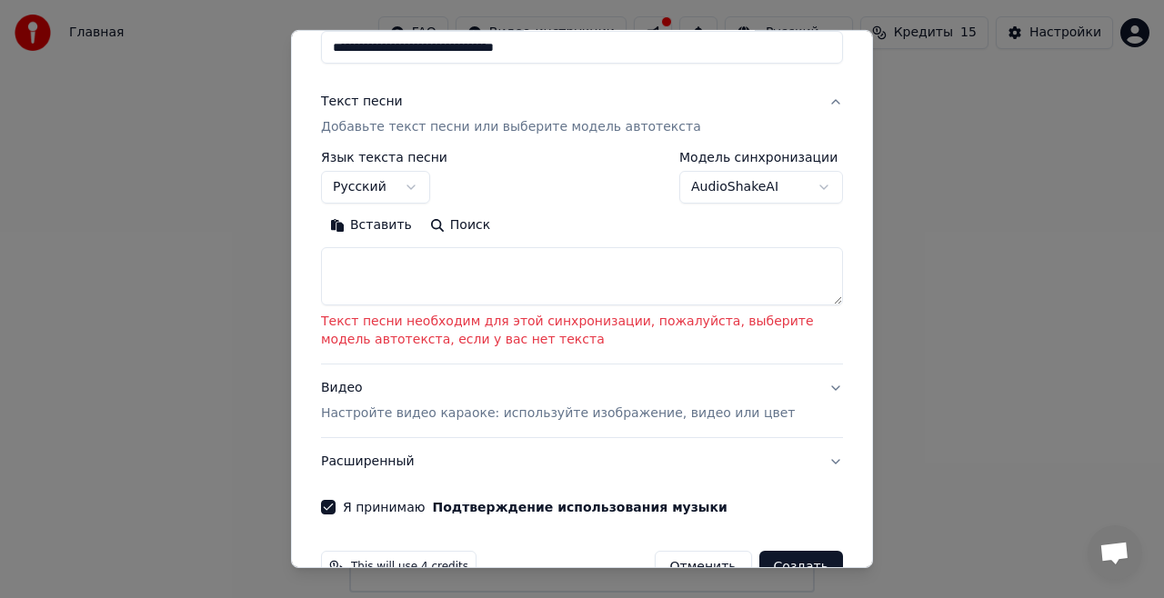
click at [819, 299] on textarea at bounding box center [582, 276] width 522 height 58
click at [797, 176] on button "AudioShakeAI" at bounding box center [761, 187] width 164 height 33
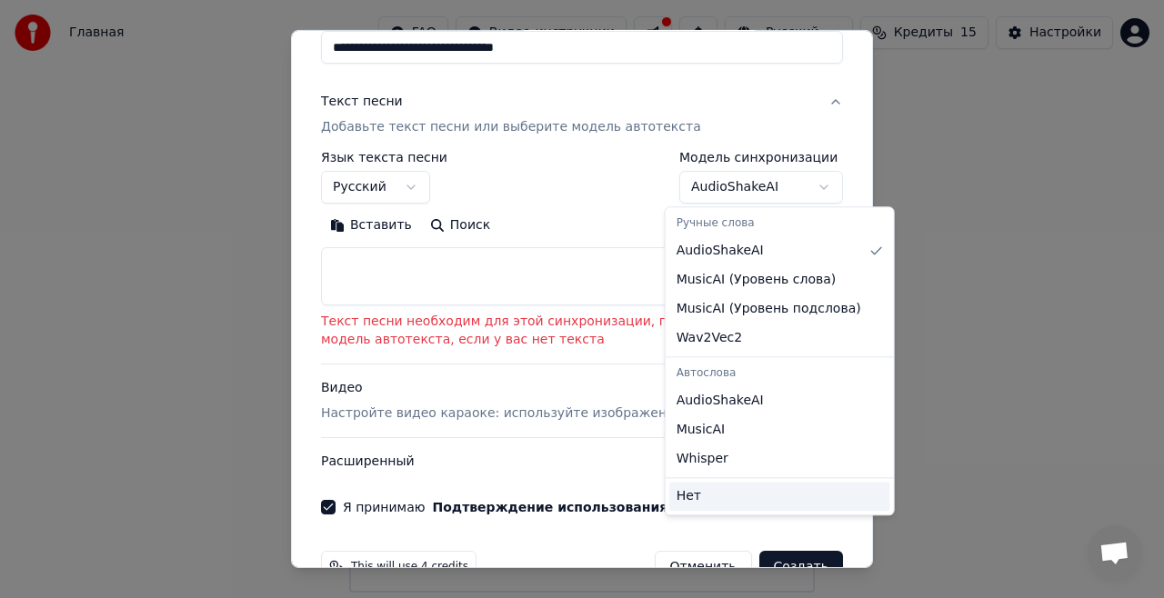
click at [735, 493] on div "Нет" at bounding box center [779, 496] width 221 height 29
select select "****"
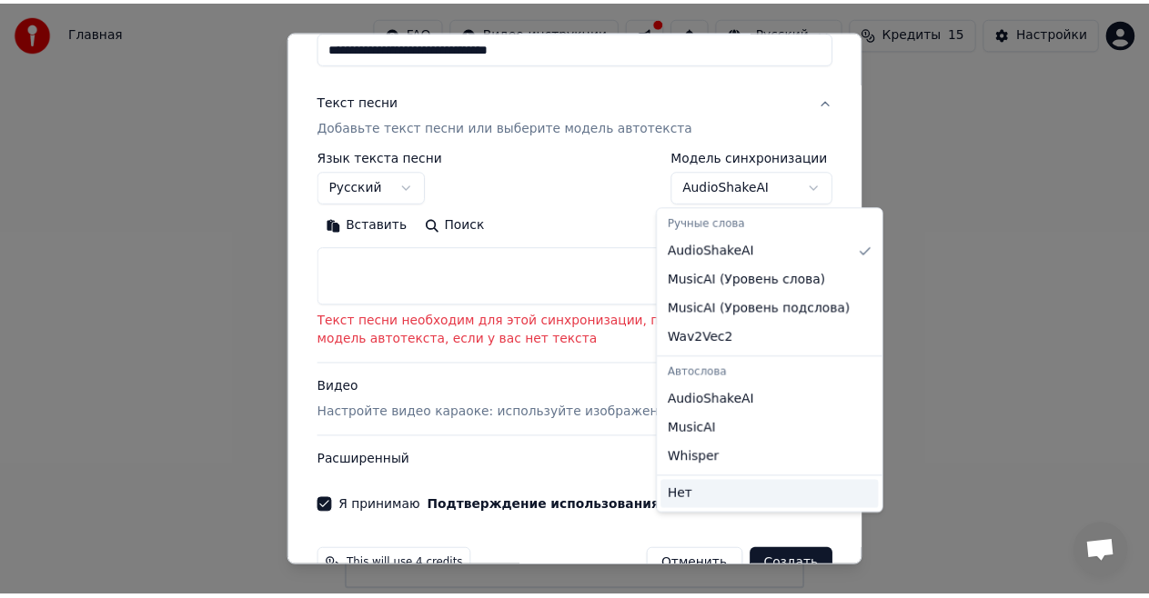
scroll to position [80, 0]
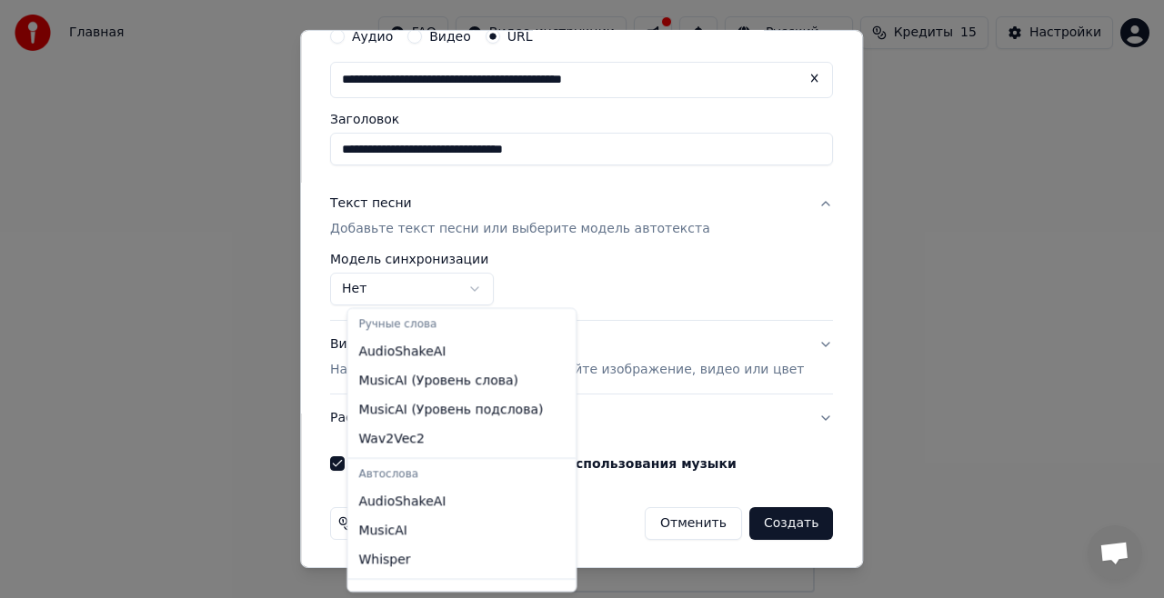
click at [758, 530] on div at bounding box center [582, 299] width 1164 height 598
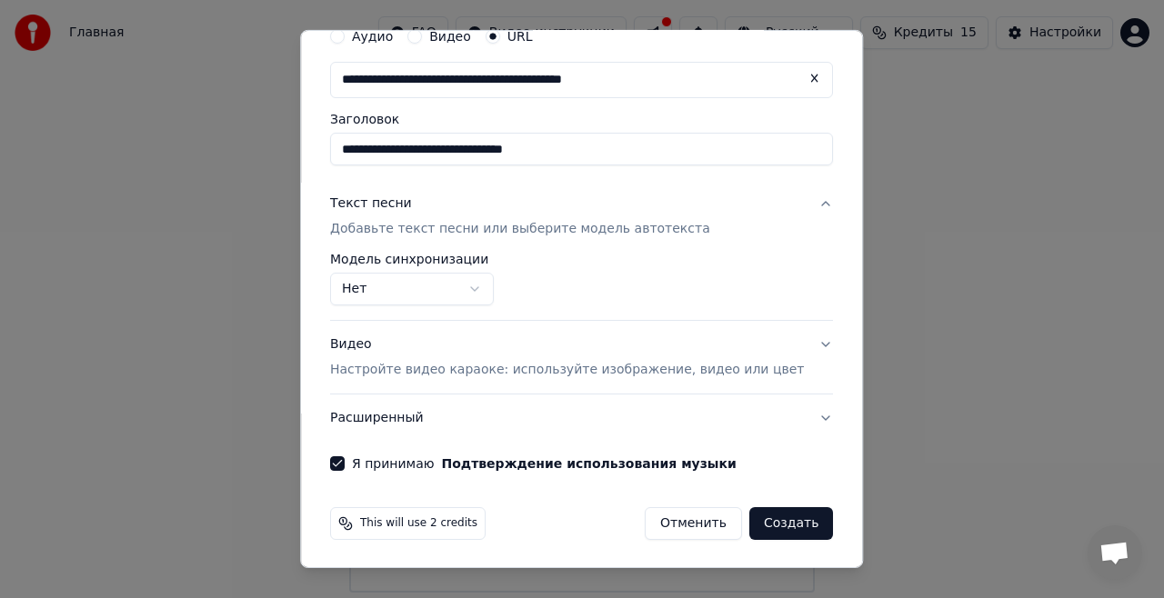
click at [761, 527] on button "Создать" at bounding box center [791, 523] width 84 height 33
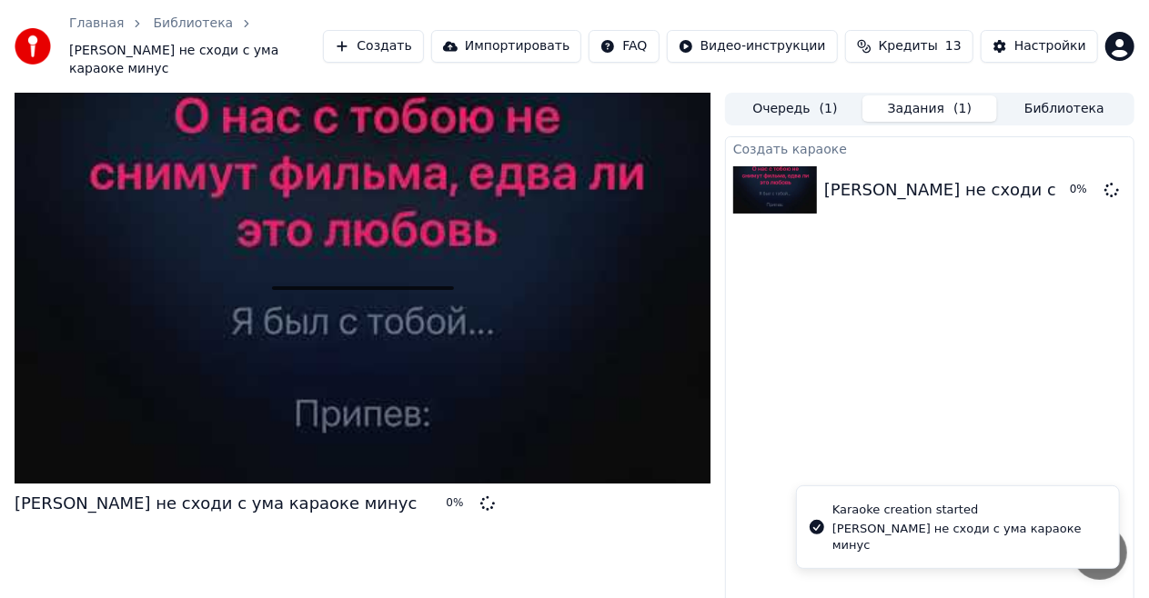
click at [485, 300] on div at bounding box center [363, 288] width 696 height 391
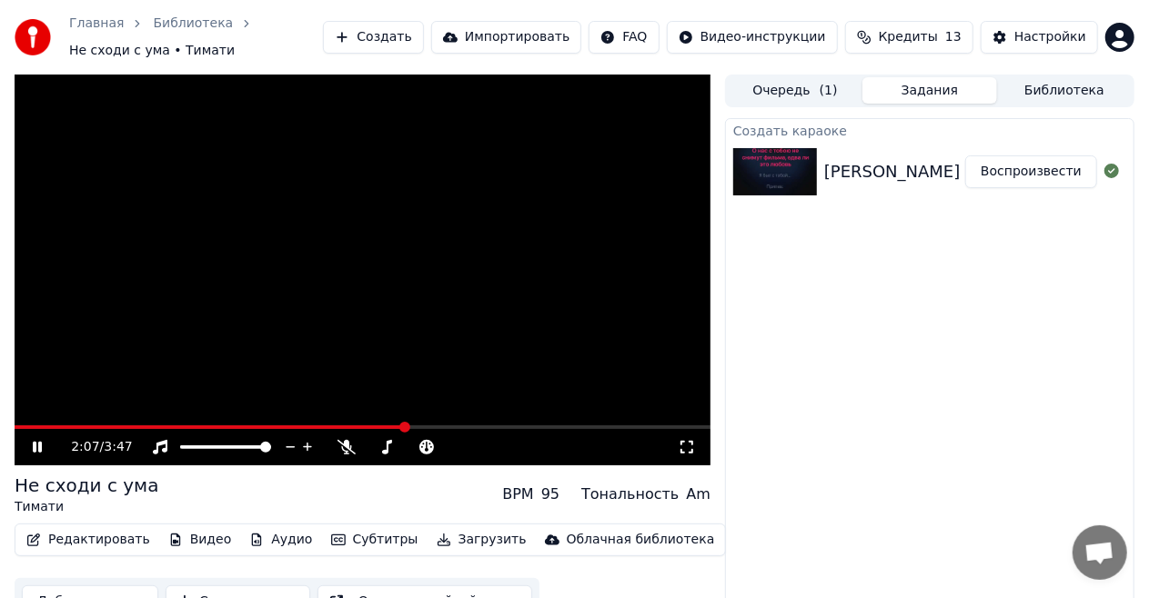
click at [33, 448] on icon at bounding box center [50, 447] width 42 height 15
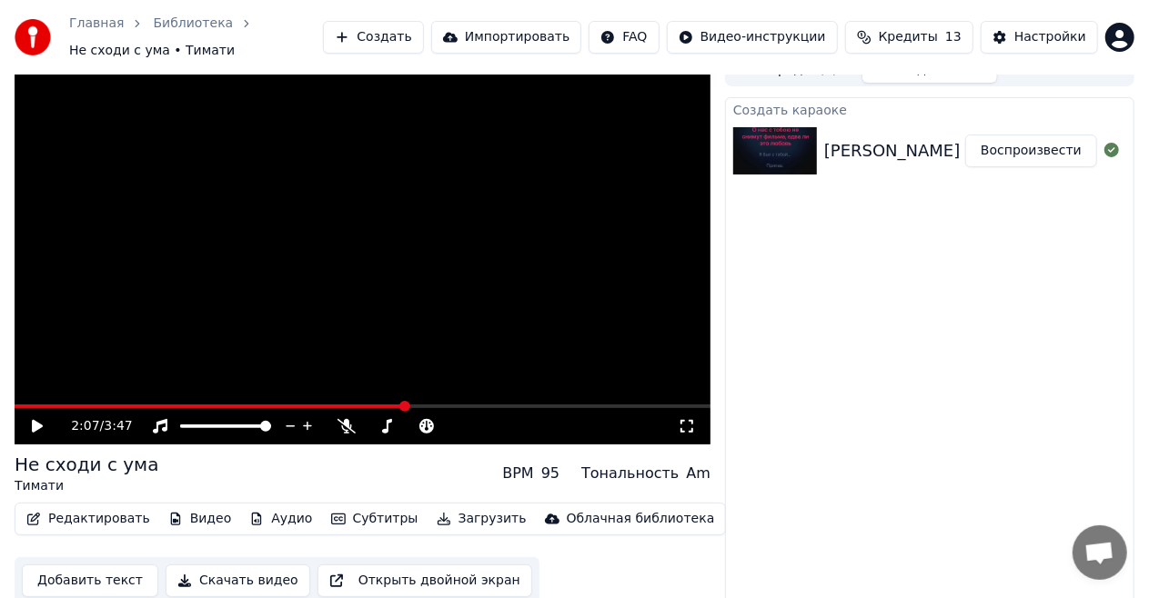
scroll to position [28, 0]
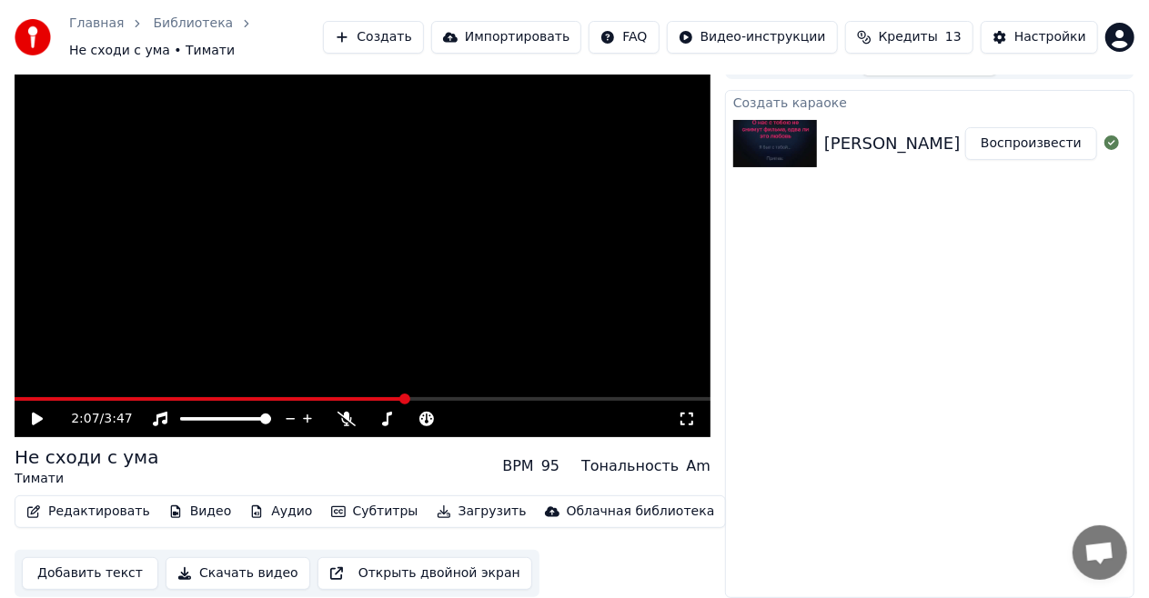
click at [339, 418] on icon at bounding box center [346, 419] width 18 height 15
click at [40, 422] on icon at bounding box center [50, 419] width 42 height 15
click at [410, 398] on span at bounding box center [415, 399] width 11 height 11
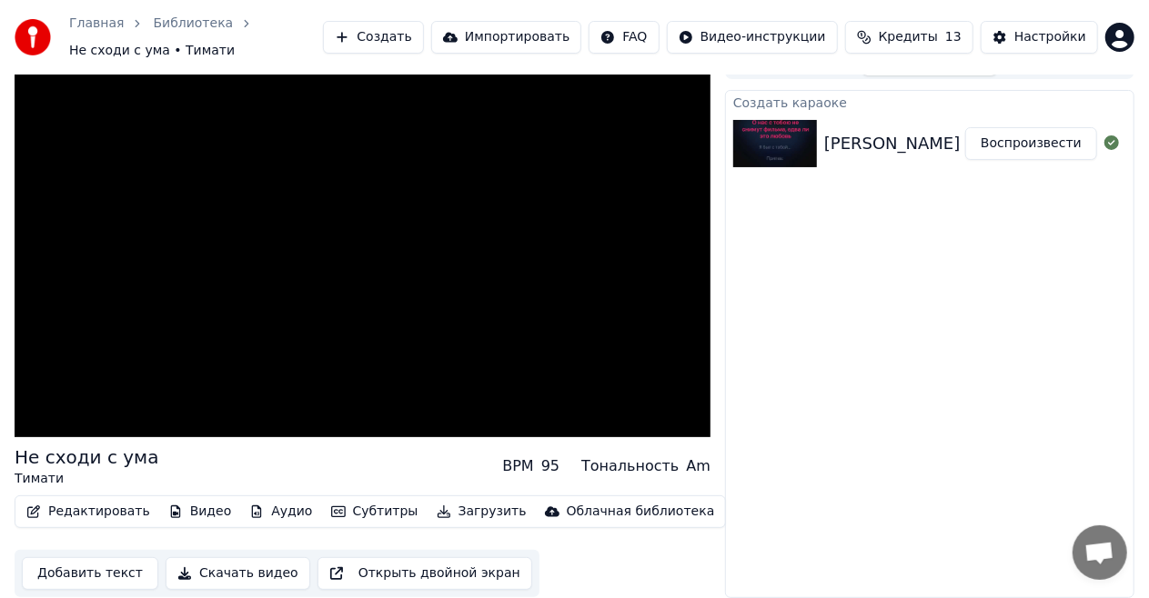
click at [365, 303] on video at bounding box center [363, 241] width 696 height 391
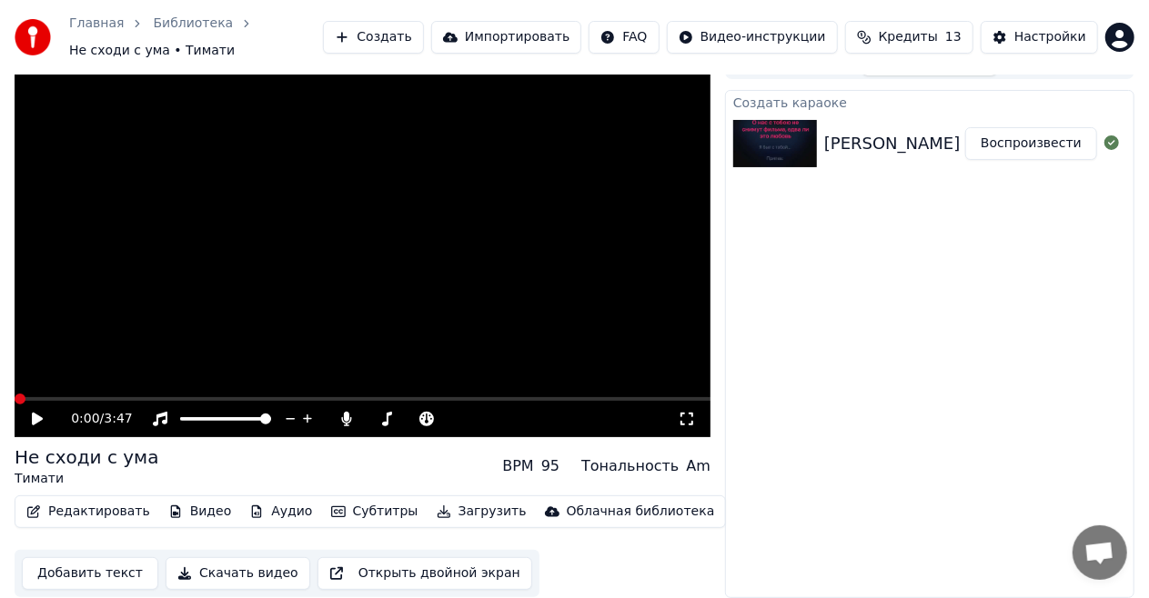
click at [40, 427] on div "0:00 / 3:47" at bounding box center [362, 419] width 681 height 18
click at [34, 424] on icon at bounding box center [37, 419] width 11 height 13
click at [378, 417] on icon at bounding box center [386, 419] width 18 height 15
click at [491, 418] on span at bounding box center [452, 419] width 91 height 4
click at [36, 421] on icon at bounding box center [50, 419] width 42 height 15
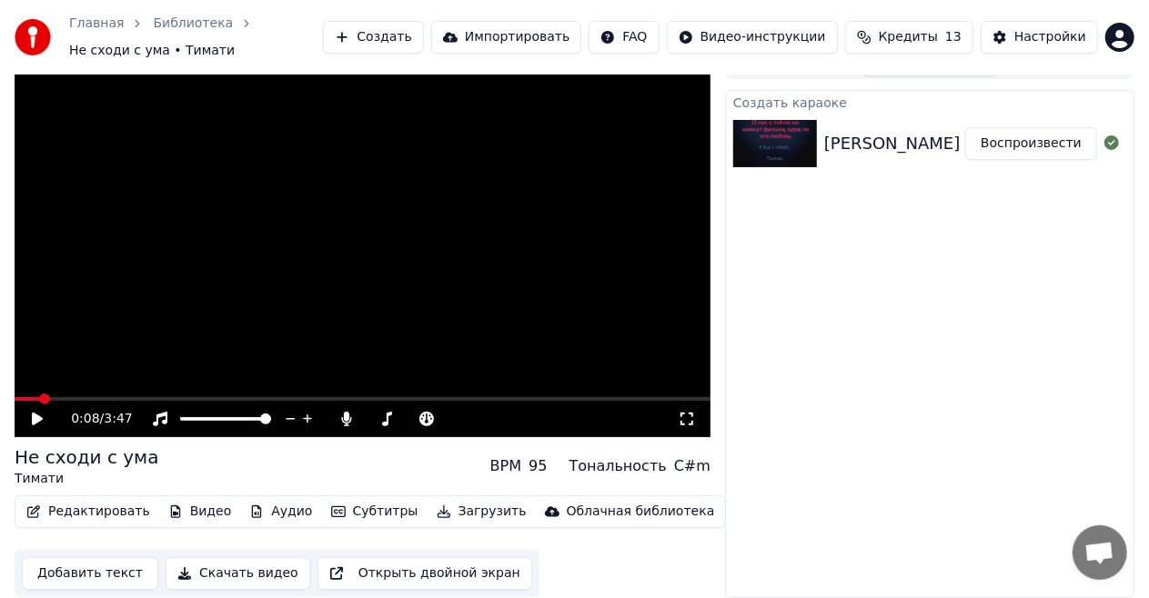
scroll to position [0, 0]
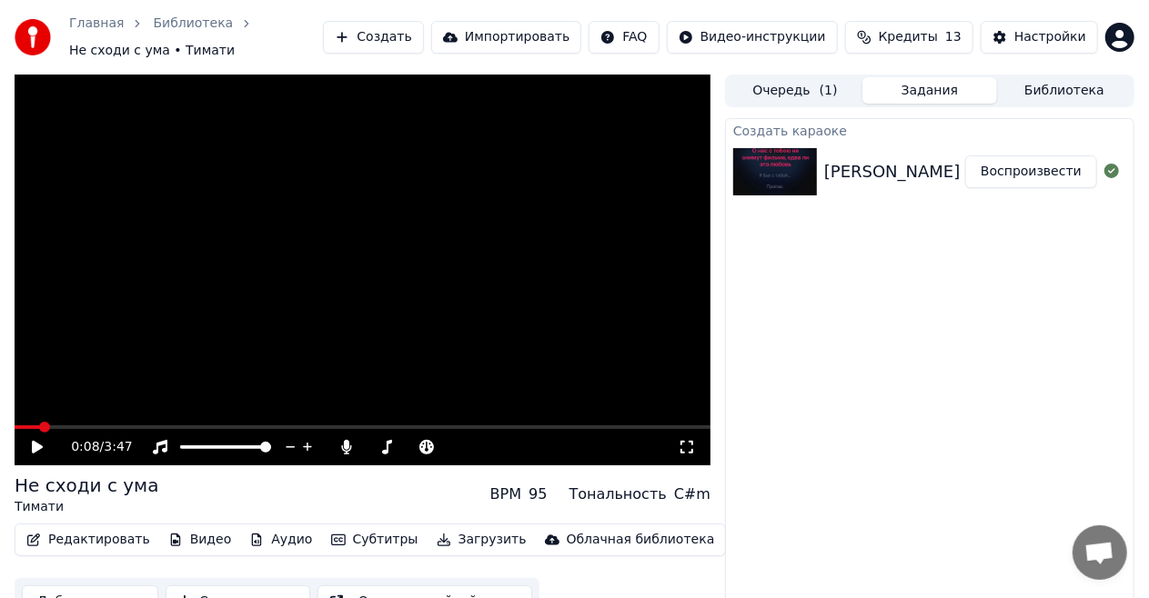
click at [1053, 36] on div "Настройки" at bounding box center [1050, 37] width 72 height 18
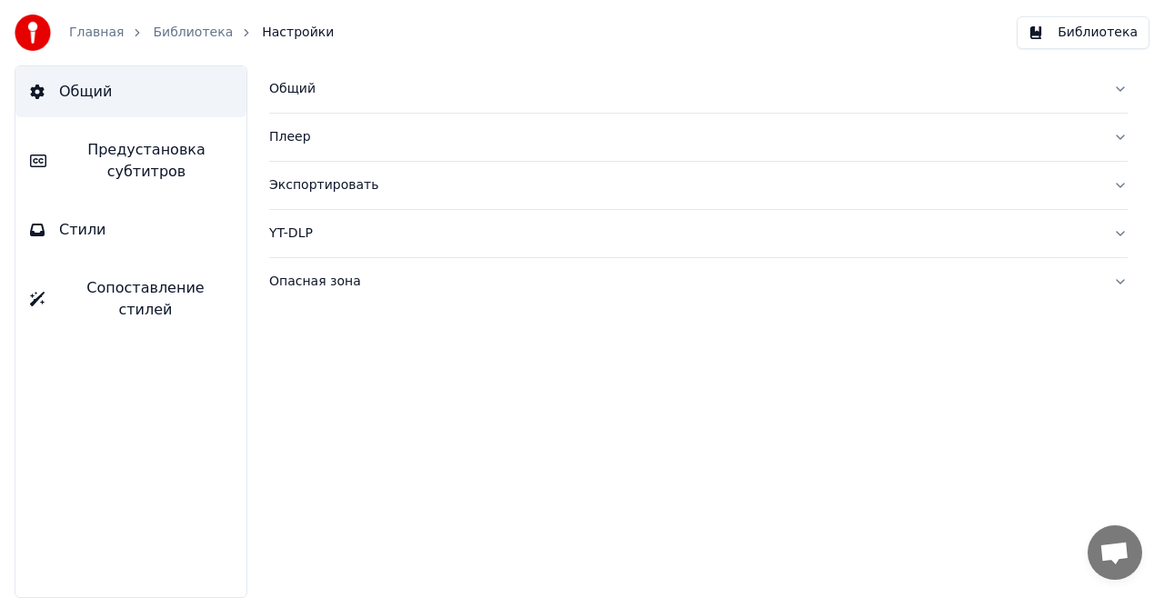
click at [178, 29] on link "Библиотека" at bounding box center [193, 33] width 80 height 18
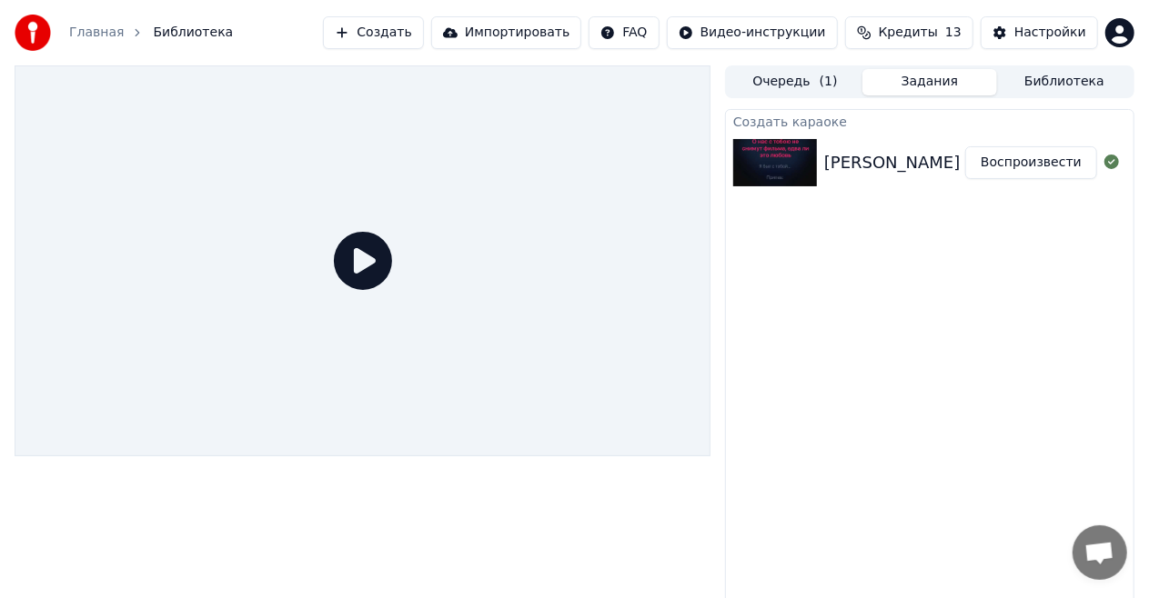
click at [1035, 38] on div "Настройки" at bounding box center [1050, 33] width 72 height 18
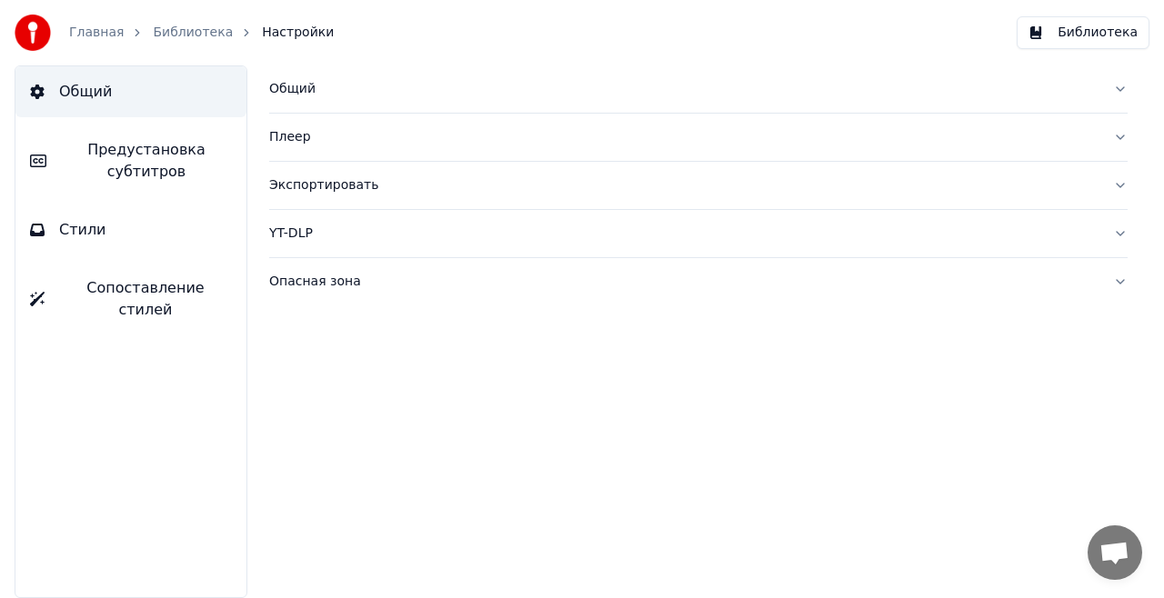
click at [91, 35] on link "Главная" at bounding box center [96, 33] width 55 height 18
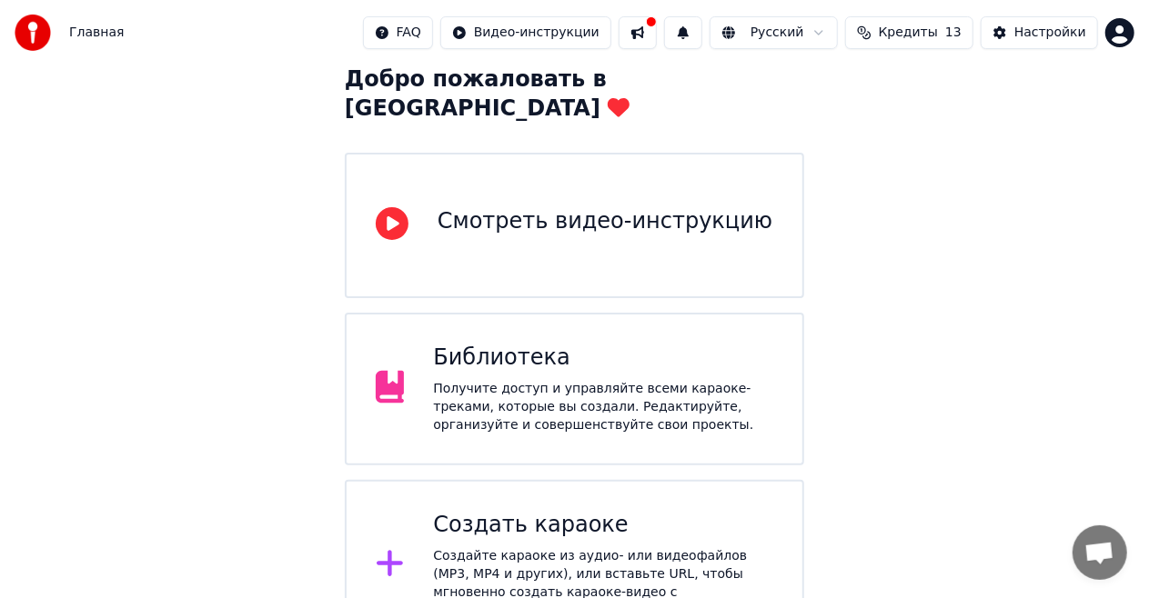
click at [593, 380] on div "Получите доступ и управляйте всеми караоке-треками, которые вы создали. Редакти…" at bounding box center [603, 407] width 340 height 55
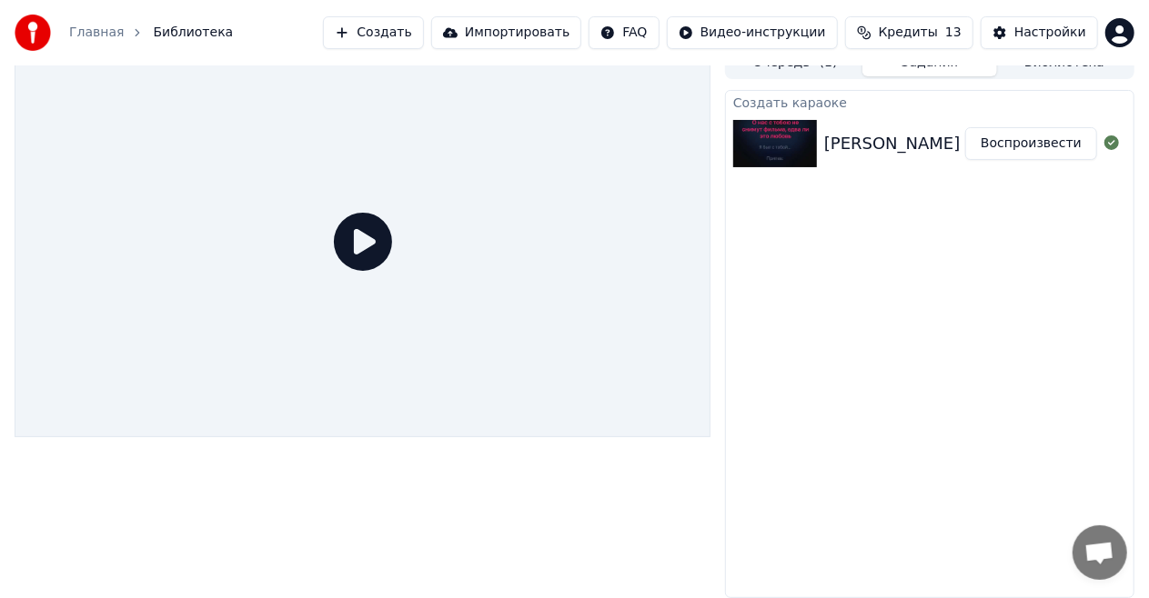
scroll to position [19, 0]
click at [869, 136] on div "[PERSON_NAME] не сходи с ума караоке минус" at bounding box center [1025, 143] width 402 height 25
click at [785, 140] on img at bounding box center [775, 143] width 84 height 47
click at [882, 138] on div "[PERSON_NAME] не сходи с ума караоке минус" at bounding box center [1025, 143] width 402 height 25
click at [933, 150] on div "[PERSON_NAME] не сходи с ума караоке минус" at bounding box center [1025, 143] width 402 height 25
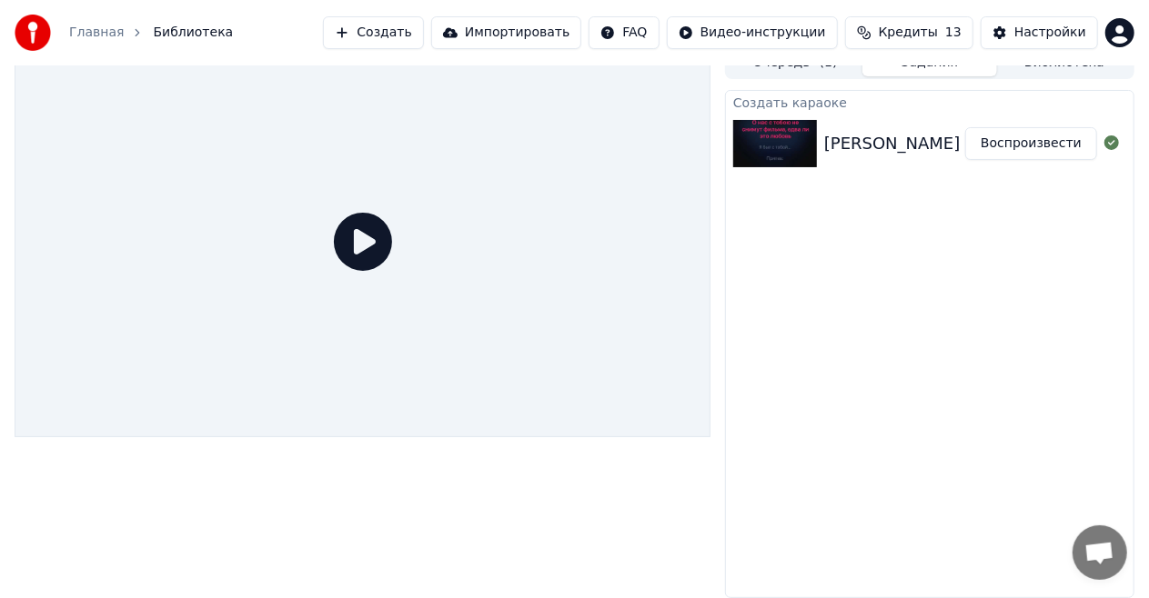
click at [937, 149] on div "[PERSON_NAME] не сходи с ума караоке минус" at bounding box center [1025, 143] width 402 height 25
click at [942, 153] on div "[PERSON_NAME] не сходи с ума караоке минус" at bounding box center [1025, 143] width 402 height 25
click at [355, 233] on icon at bounding box center [363, 242] width 58 height 58
click at [820, 143] on div at bounding box center [778, 143] width 91 height 47
click at [769, 145] on img at bounding box center [775, 143] width 84 height 47
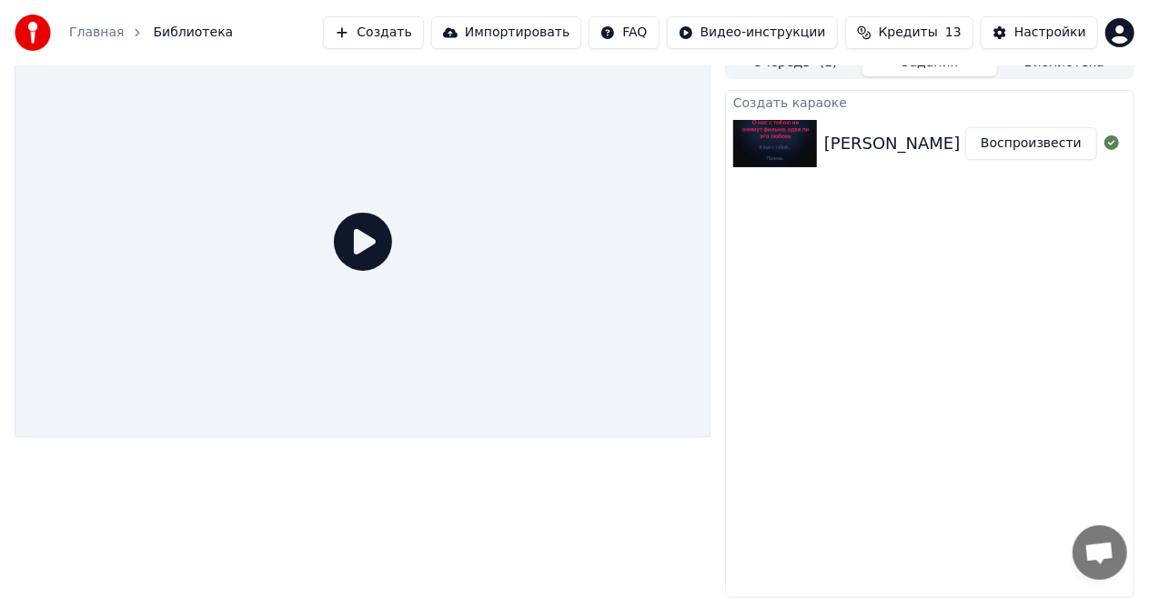
click at [756, 141] on img at bounding box center [775, 143] width 84 height 47
click at [752, 142] on img at bounding box center [775, 143] width 84 height 47
click at [758, 143] on img at bounding box center [775, 143] width 84 height 47
click at [767, 146] on img at bounding box center [775, 143] width 84 height 47
click at [773, 144] on img at bounding box center [775, 143] width 84 height 47
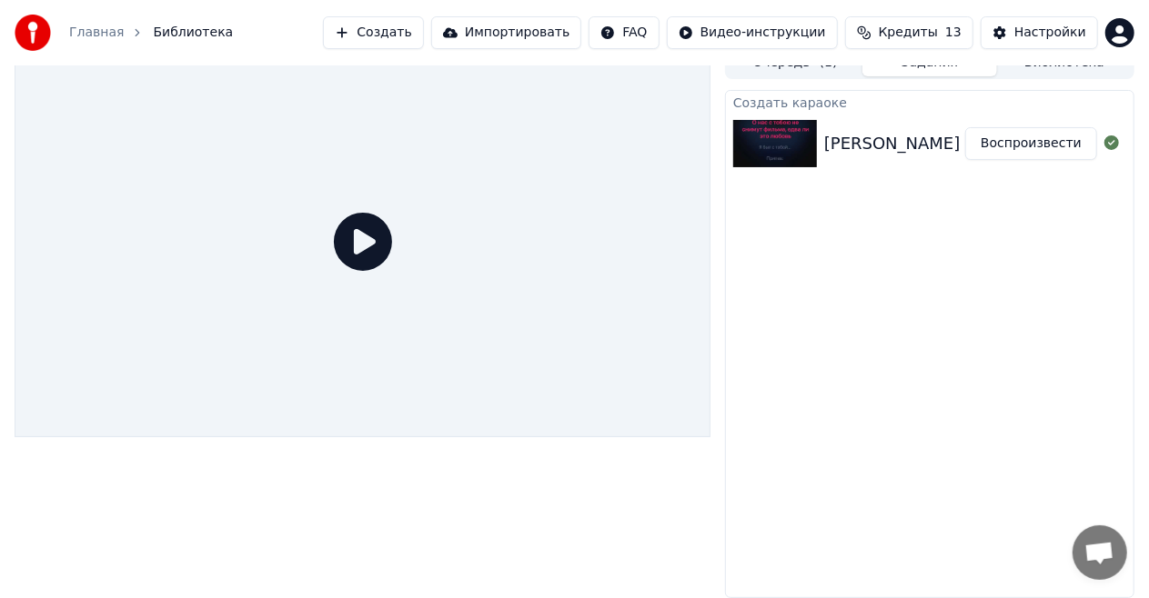
click at [999, 142] on button "Воспроизвести" at bounding box center [1031, 143] width 132 height 33
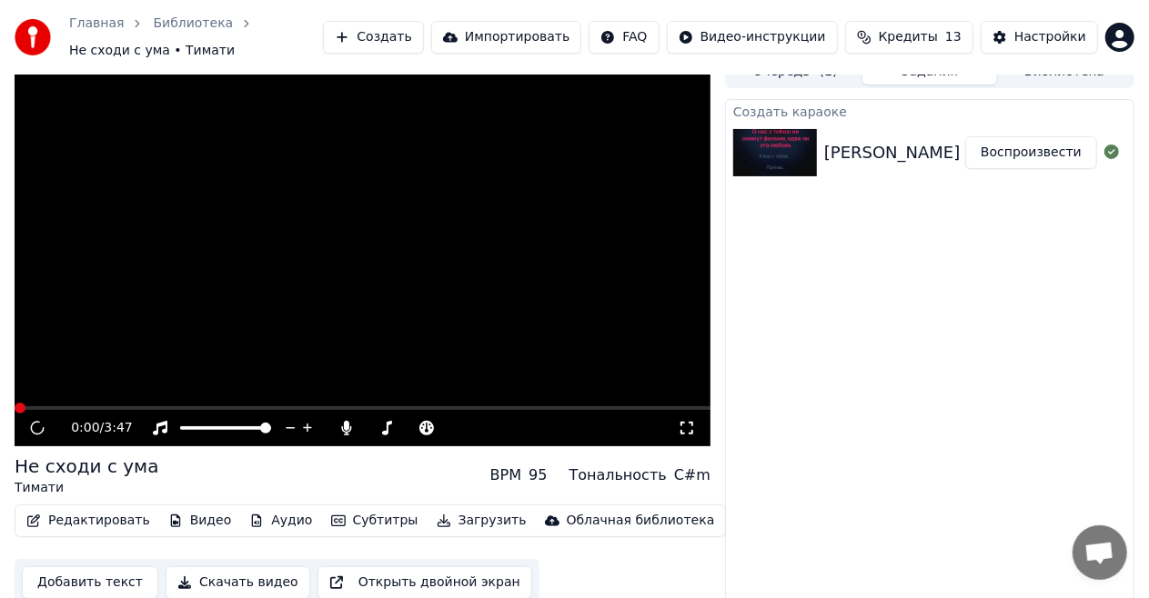
click at [1000, 146] on button "Воспроизвести" at bounding box center [1031, 152] width 132 height 33
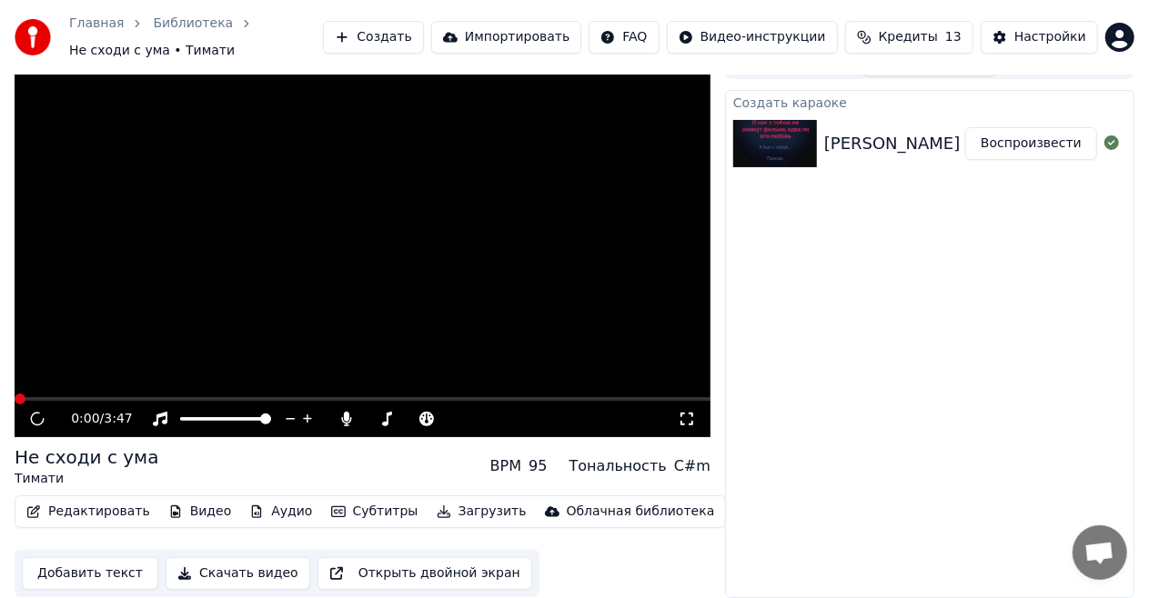
click at [1017, 145] on button "Воспроизвести" at bounding box center [1031, 143] width 132 height 33
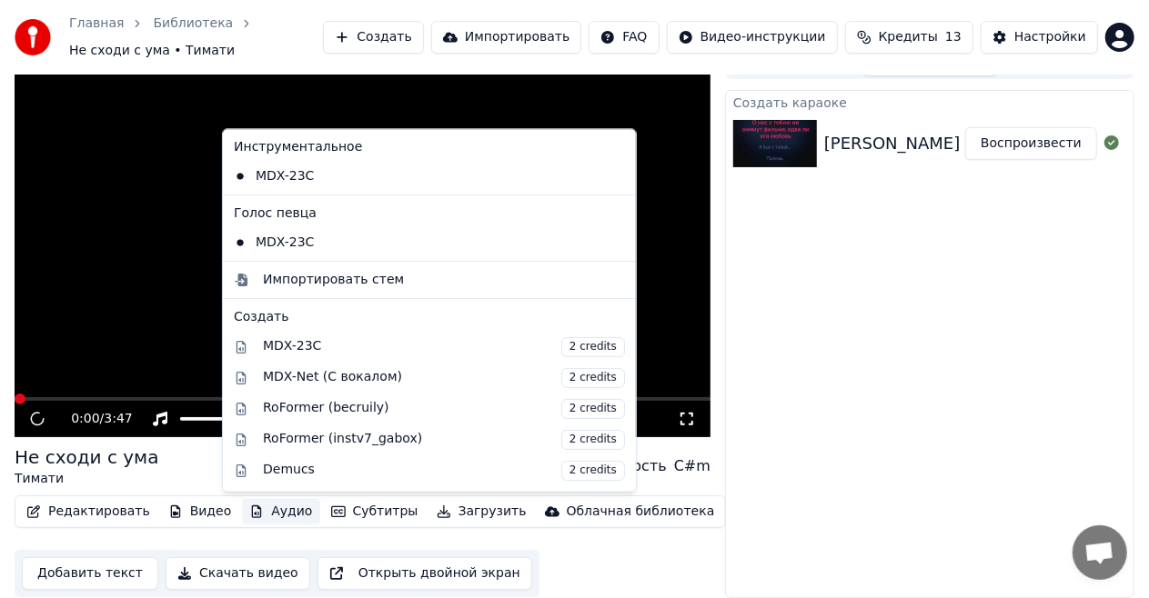
click at [803, 346] on div "Создать караоке [PERSON_NAME] не сходи с ума караоке минус Воспроизвести" at bounding box center [929, 344] width 409 height 508
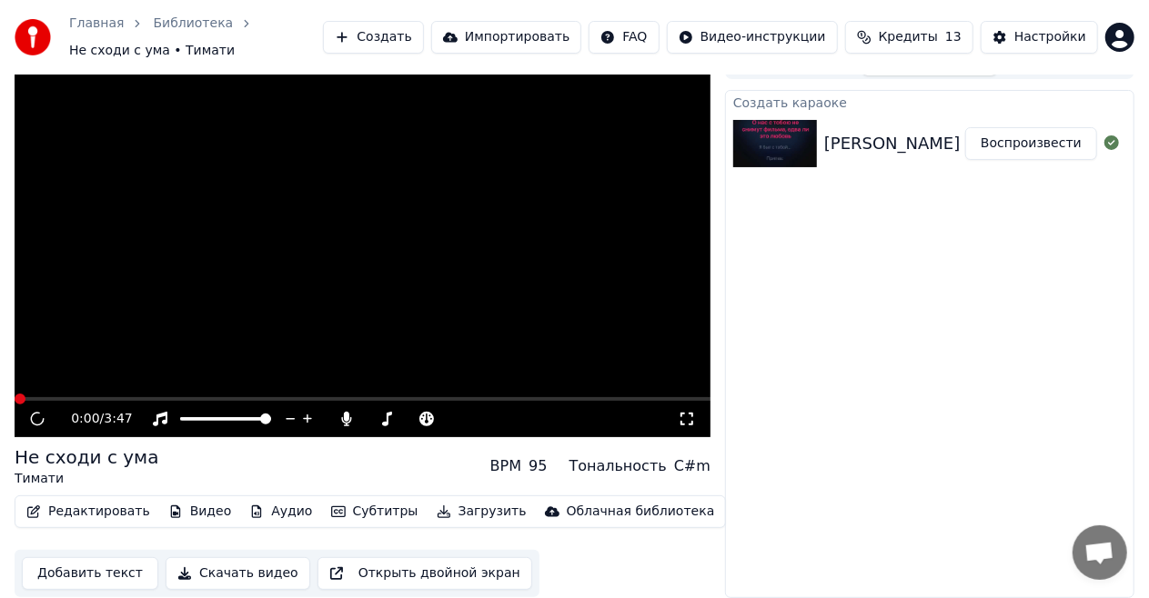
click at [339, 421] on icon at bounding box center [346, 419] width 18 height 15
click at [338, 423] on icon at bounding box center [346, 419] width 18 height 15
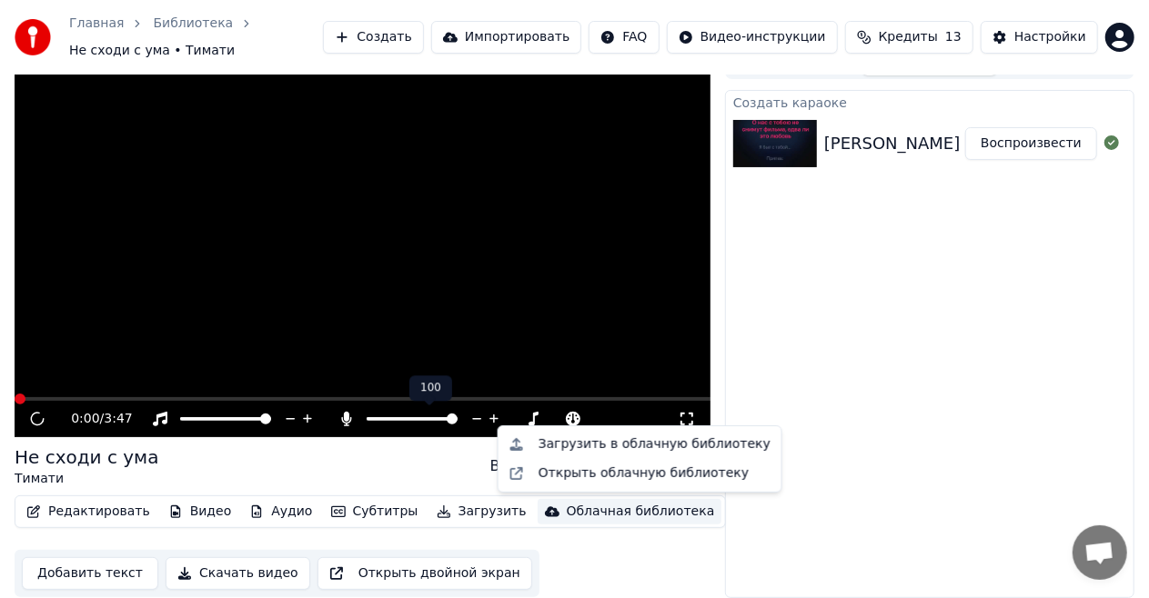
click at [836, 333] on div "Создать караоке [PERSON_NAME] не сходи с ума караоке минус Воспроизвести" at bounding box center [929, 344] width 409 height 508
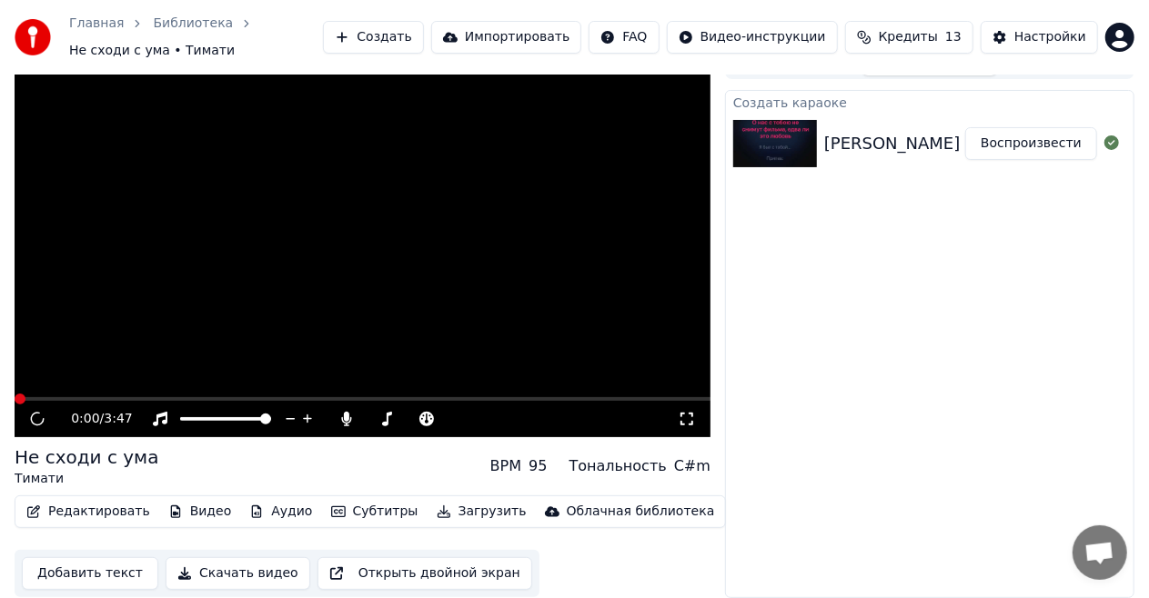
click at [30, 432] on div "0:00 / 3:47" at bounding box center [363, 419] width 696 height 36
click at [25, 426] on div "0:00 / 3:47" at bounding box center [362, 419] width 681 height 18
click at [35, 423] on icon at bounding box center [37, 419] width 23 height 21
click at [33, 420] on icon at bounding box center [37, 419] width 24 height 25
click at [95, 394] on video at bounding box center [363, 241] width 696 height 391
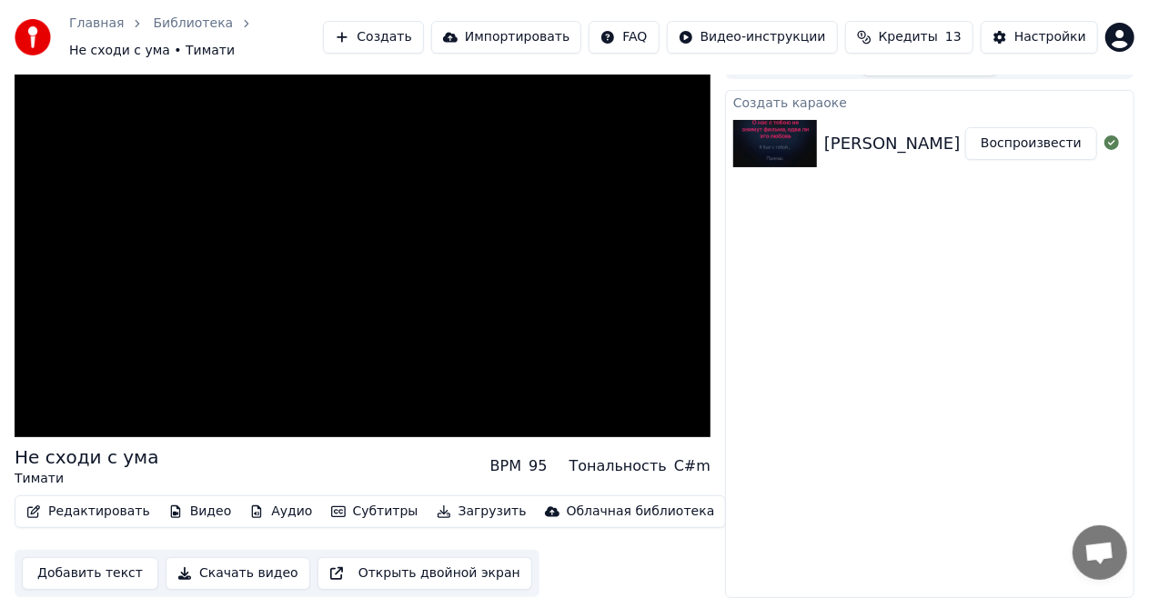
click at [373, 223] on video at bounding box center [363, 241] width 696 height 391
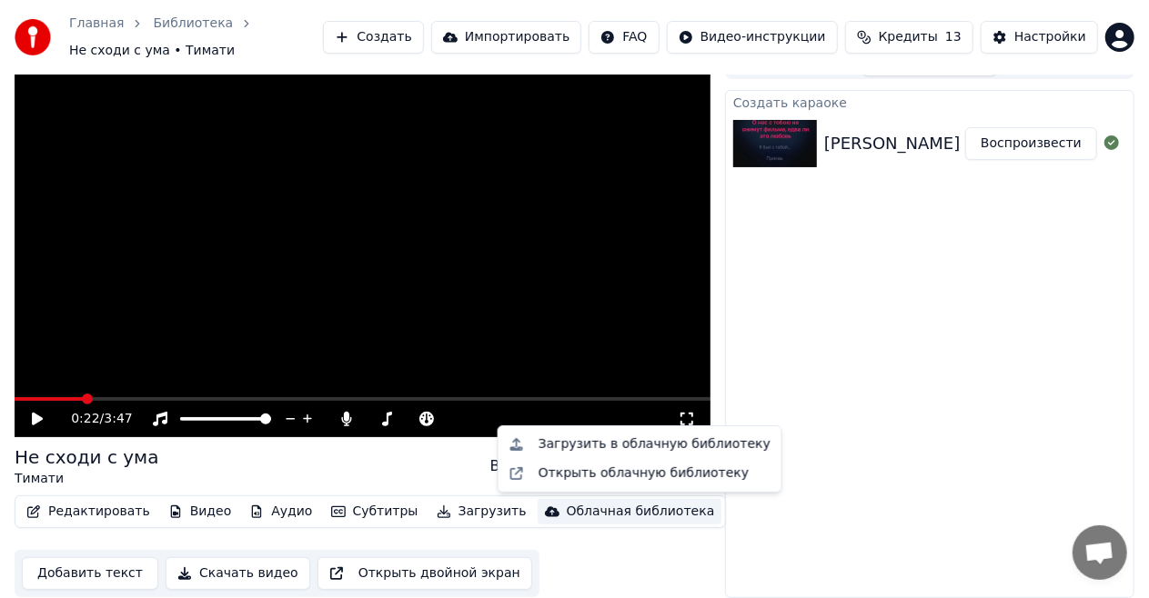
click at [1051, 35] on div "Настройки" at bounding box center [1050, 37] width 72 height 18
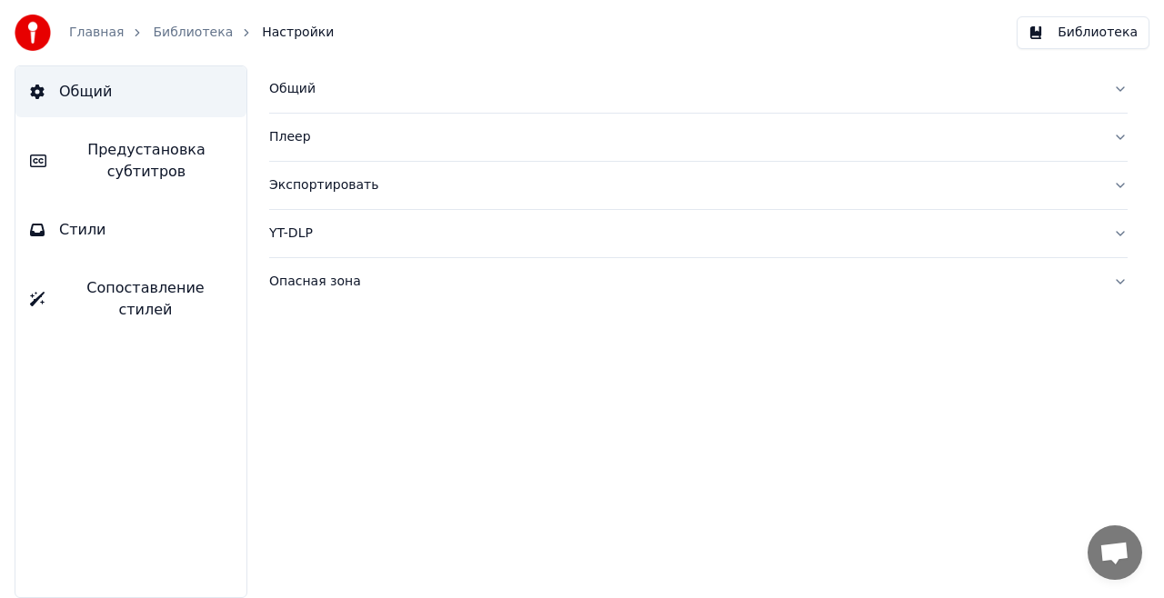
click at [115, 91] on button "Общий" at bounding box center [130, 91] width 231 height 51
click at [90, 106] on button "Общий" at bounding box center [130, 91] width 231 height 51
click at [83, 99] on span "Общий" at bounding box center [85, 92] width 53 height 22
click at [77, 95] on span "Общий" at bounding box center [85, 92] width 53 height 22
click at [88, 85] on span "Общий" at bounding box center [85, 92] width 53 height 22
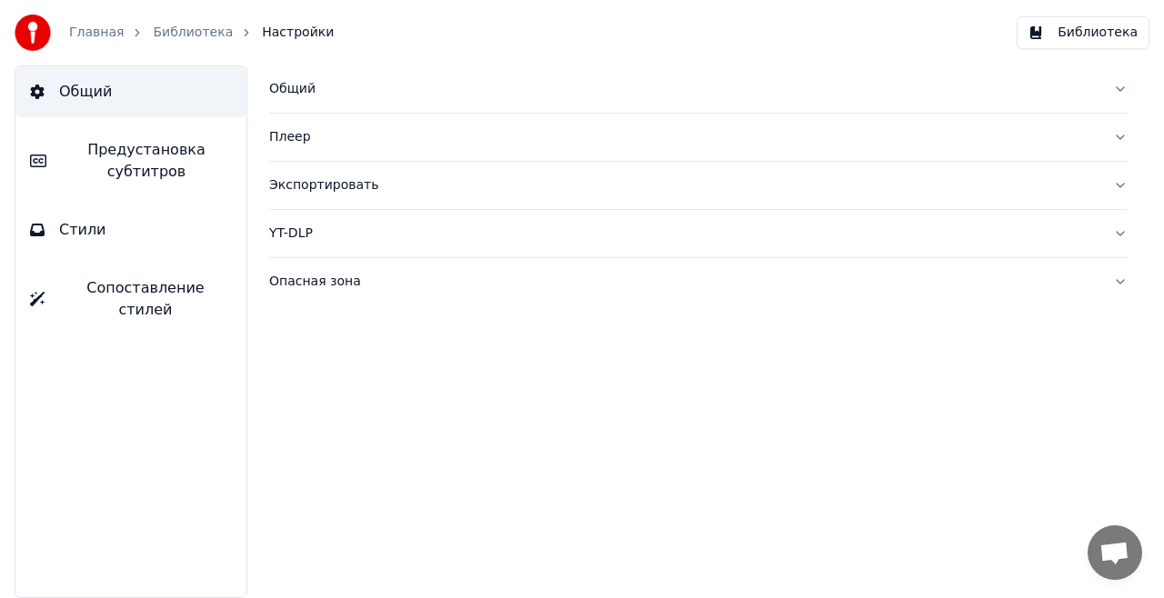
click at [276, 85] on div "Общий" at bounding box center [683, 89] width 829 height 18
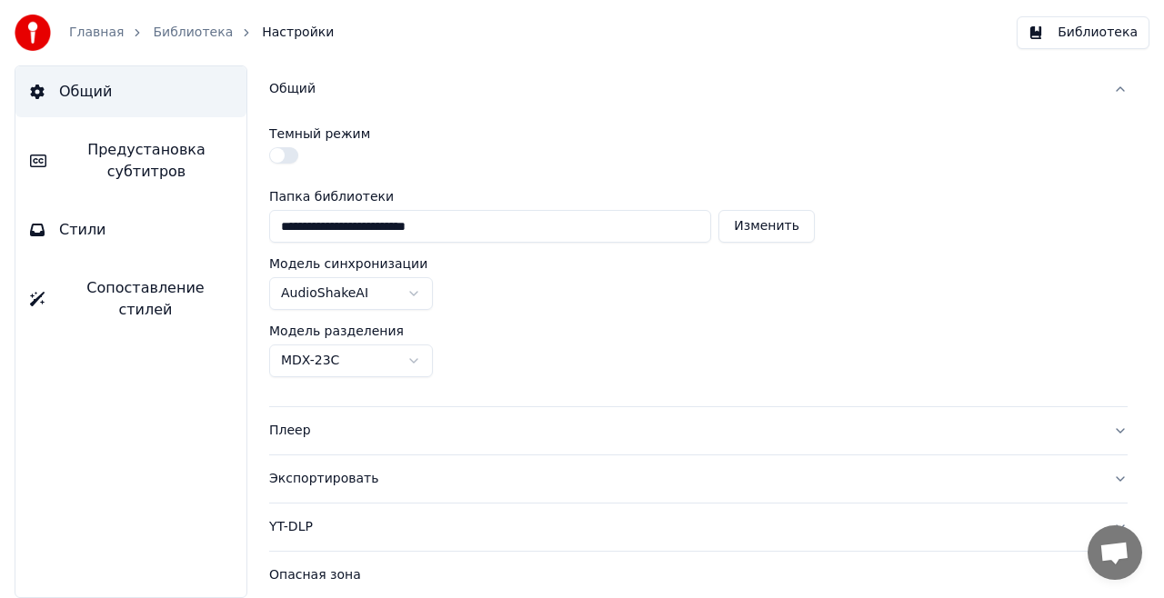
click at [286, 91] on div "Общий" at bounding box center [683, 89] width 829 height 18
click at [294, 86] on div "Общий" at bounding box center [683, 89] width 829 height 18
click at [296, 89] on div "Общий" at bounding box center [683, 89] width 829 height 18
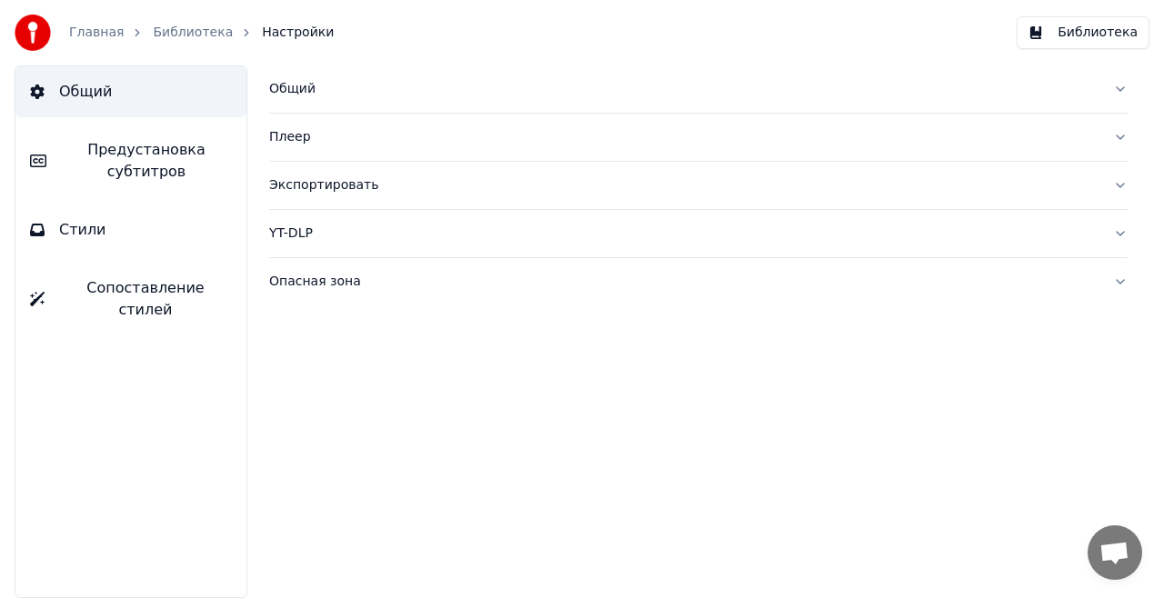
click at [300, 93] on div "Общий" at bounding box center [683, 89] width 829 height 18
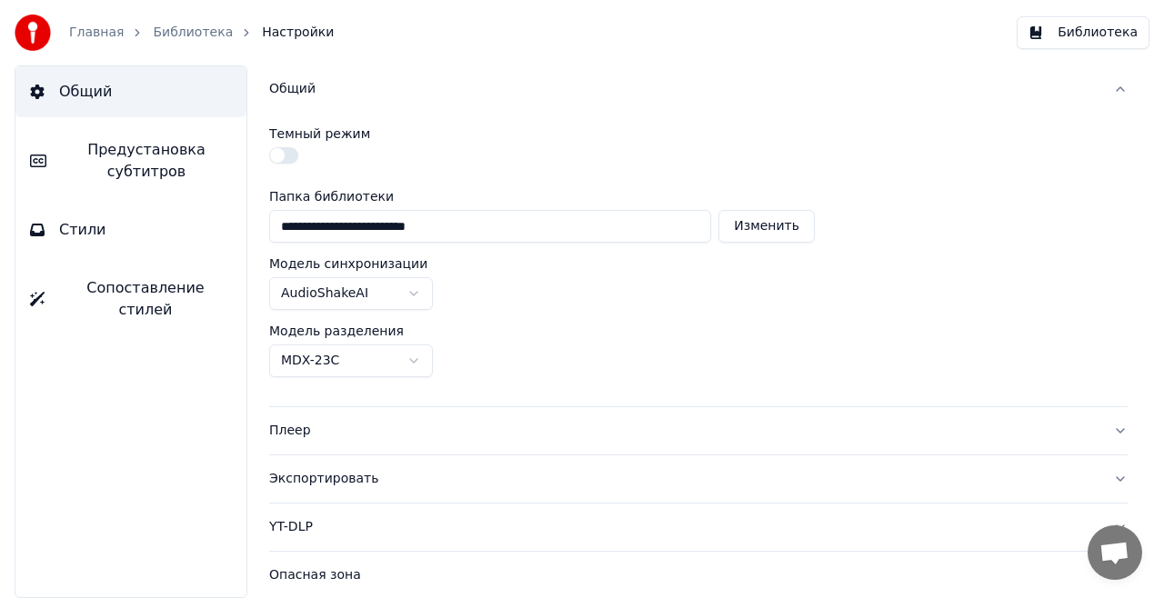
click at [608, 235] on input "**********" at bounding box center [490, 226] width 442 height 33
click at [283, 93] on div "Общий" at bounding box center [683, 89] width 829 height 18
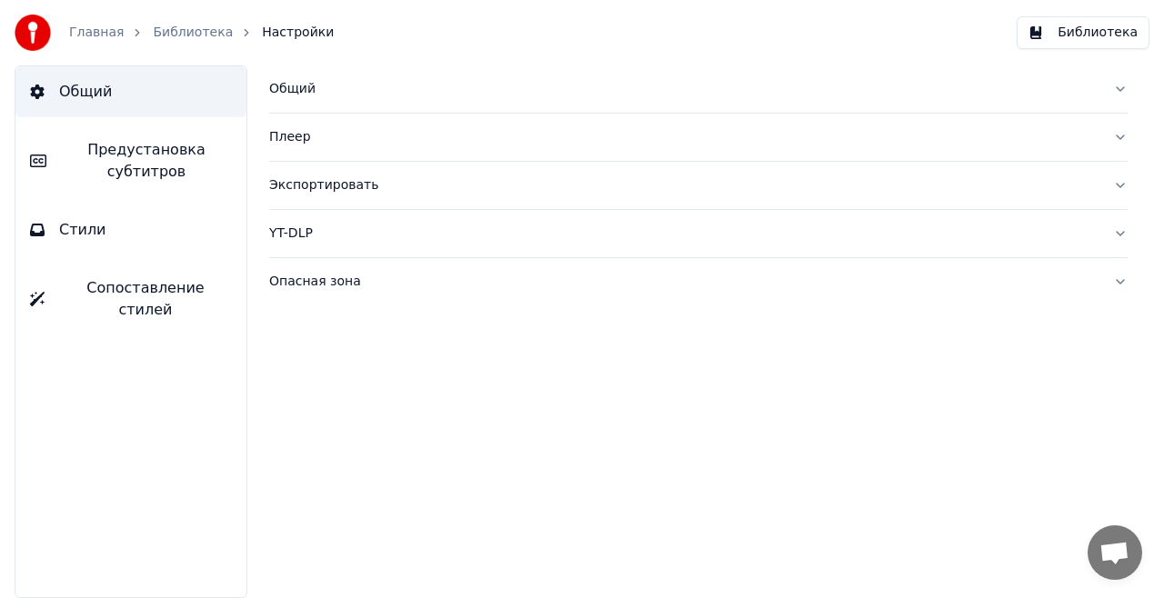
click at [298, 138] on div "Плеер" at bounding box center [683, 137] width 829 height 18
click at [298, 135] on div "Плеер" at bounding box center [683, 137] width 829 height 18
click at [331, 189] on div "Экспортировать" at bounding box center [683, 185] width 829 height 18
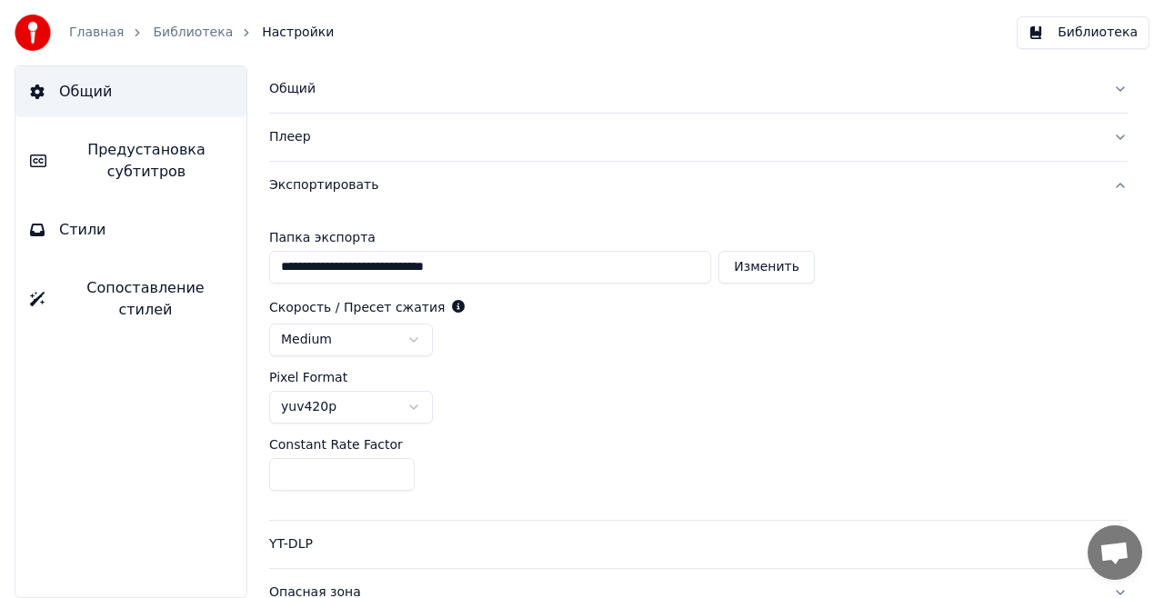
click at [312, 186] on div "Экспортировать" at bounding box center [683, 185] width 829 height 18
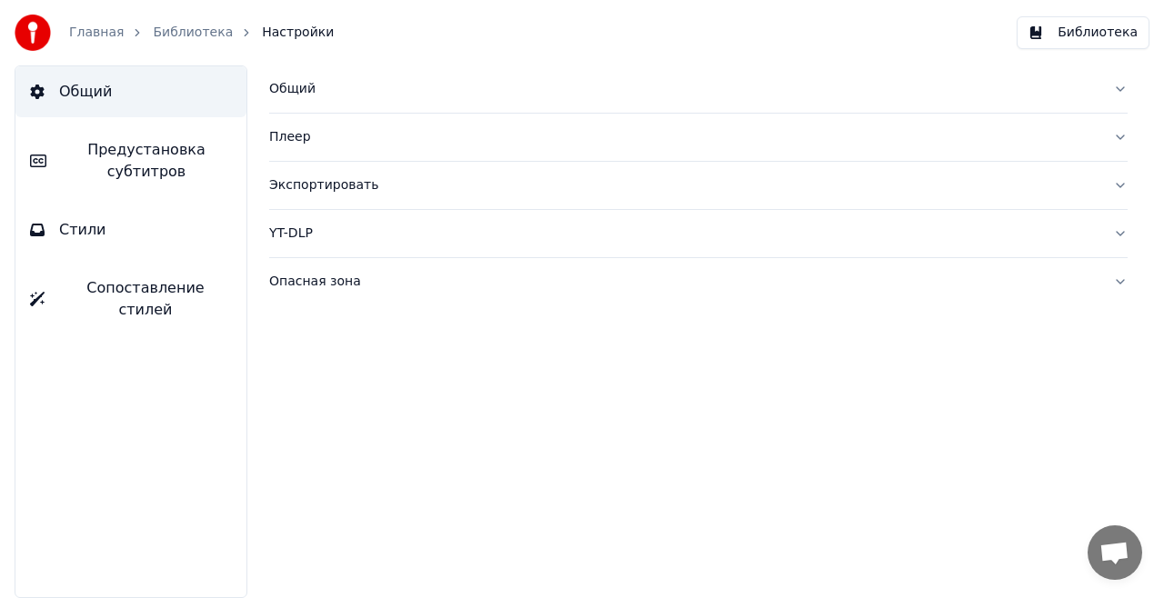
click at [304, 242] on button "YT-DLP" at bounding box center [698, 233] width 859 height 47
click at [300, 237] on div "YT-DLP" at bounding box center [683, 234] width 829 height 18
click at [332, 283] on div "Опасная зона" at bounding box center [683, 282] width 829 height 18
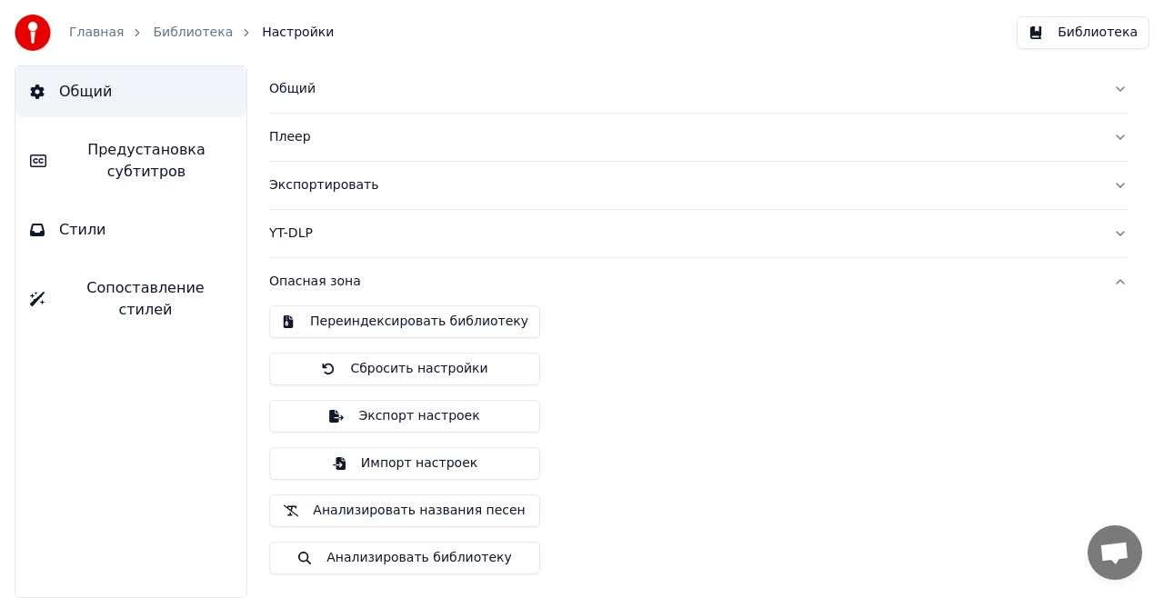
click at [298, 290] on button "Опасная зона" at bounding box center [698, 281] width 859 height 47
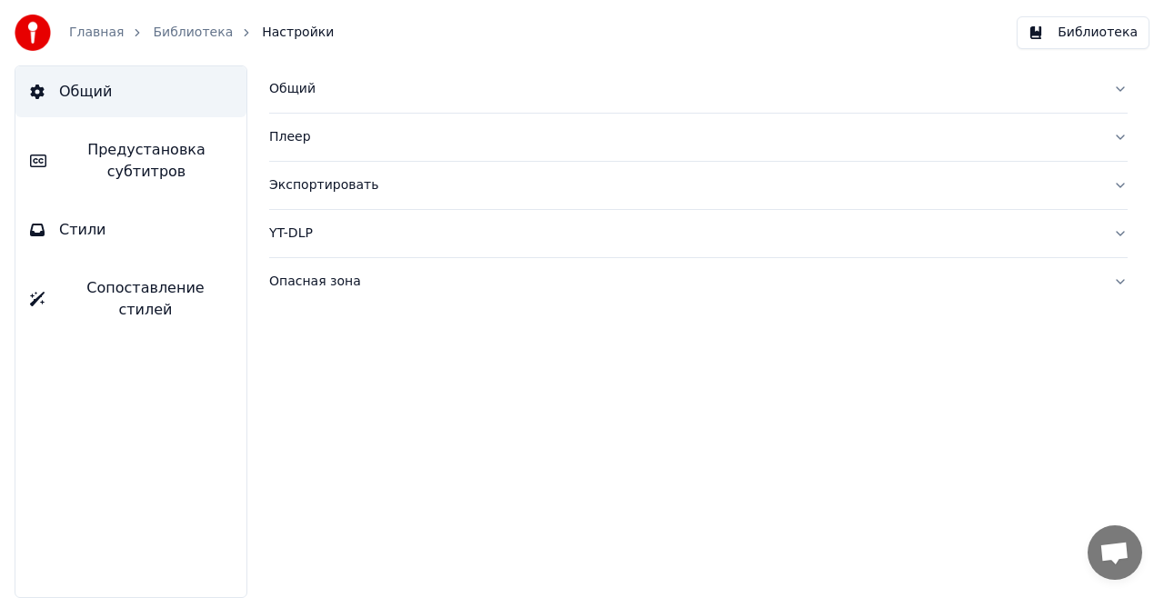
click at [991, 480] on div "Общий Плеер Экспортировать YT-DLP Опасная зона" at bounding box center [698, 331] width 931 height 533
click at [1041, 403] on div "Общий Плеер Экспортировать YT-DLP Опасная зона" at bounding box center [698, 331] width 931 height 533
click at [174, 27] on link "Библиотека" at bounding box center [193, 33] width 80 height 18
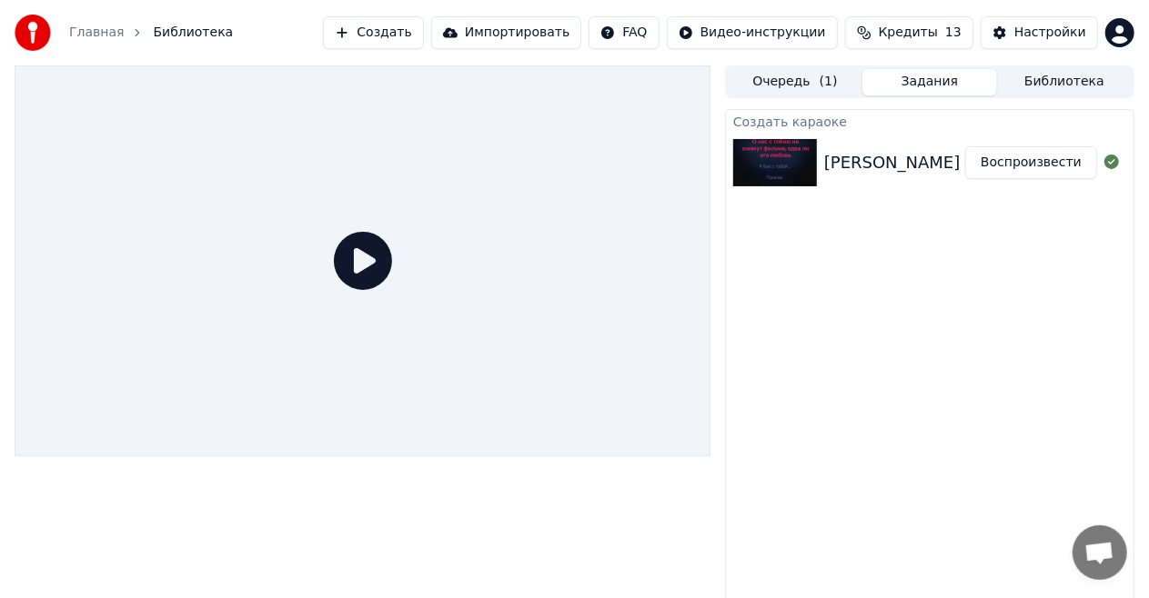
click at [900, 171] on div "[PERSON_NAME] не сходи с ума караоке минус" at bounding box center [1025, 162] width 402 height 25
click at [772, 162] on img at bounding box center [775, 162] width 84 height 47
click at [358, 273] on icon at bounding box center [363, 261] width 58 height 58
click at [990, 171] on button "Воспроизвести" at bounding box center [1031, 162] width 132 height 33
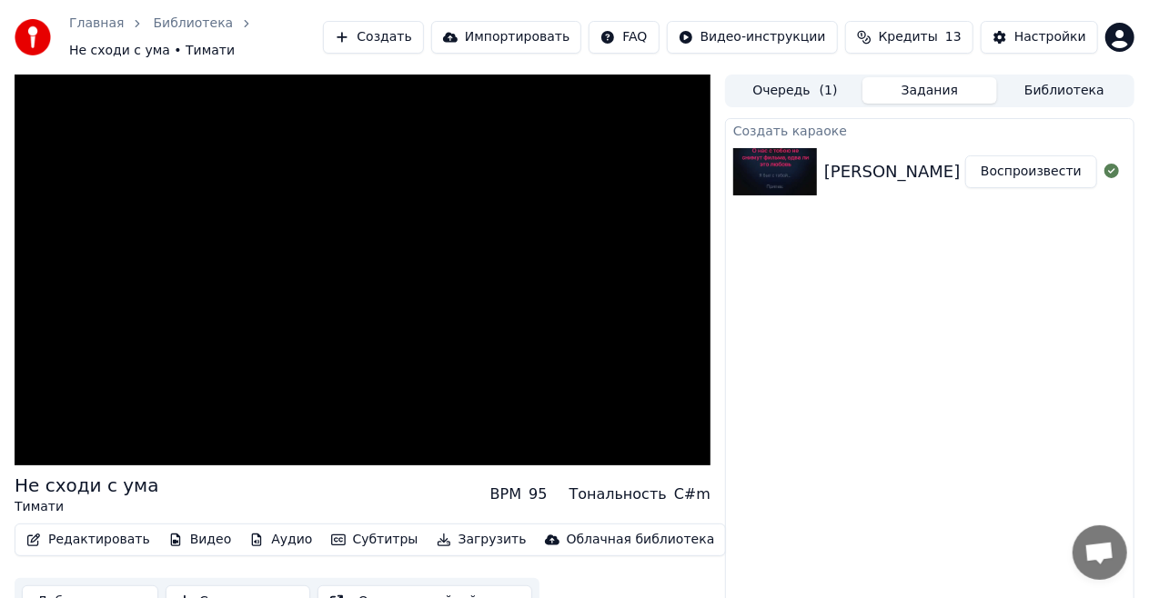
click at [392, 266] on video at bounding box center [363, 270] width 696 height 391
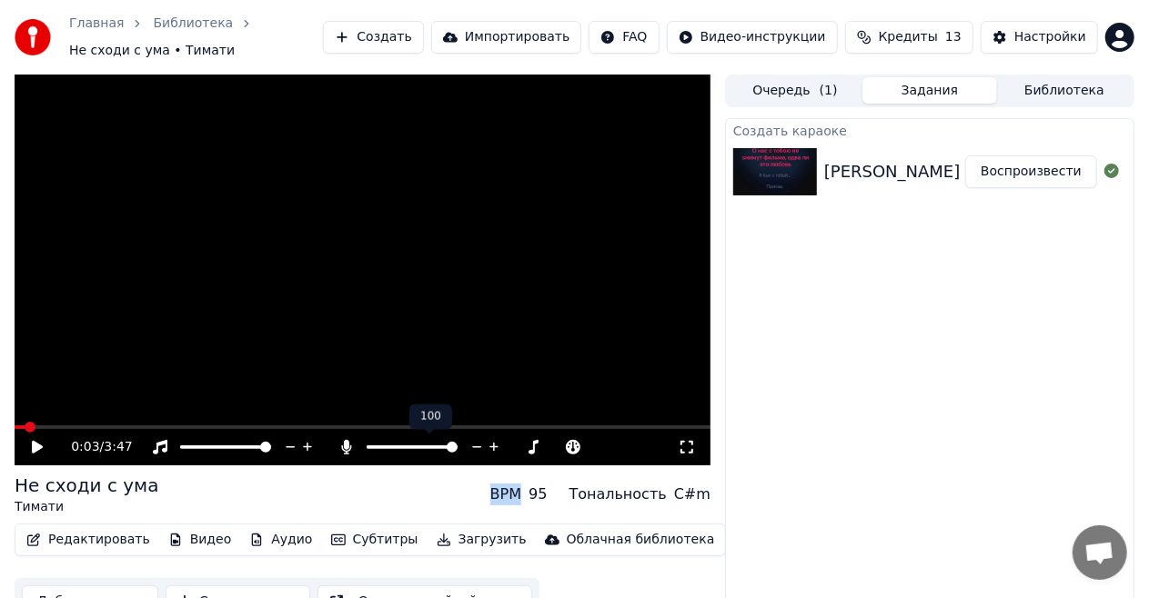
click at [822, 415] on div "Создать караоке [PERSON_NAME] не сходи с ума караоке минус Воспроизвести" at bounding box center [929, 372] width 409 height 508
click at [346, 447] on icon at bounding box center [347, 447] width 10 height 15
click at [332, 452] on div "0:03 / 3:47" at bounding box center [374, 447] width 607 height 18
click at [337, 448] on icon at bounding box center [346, 447] width 18 height 15
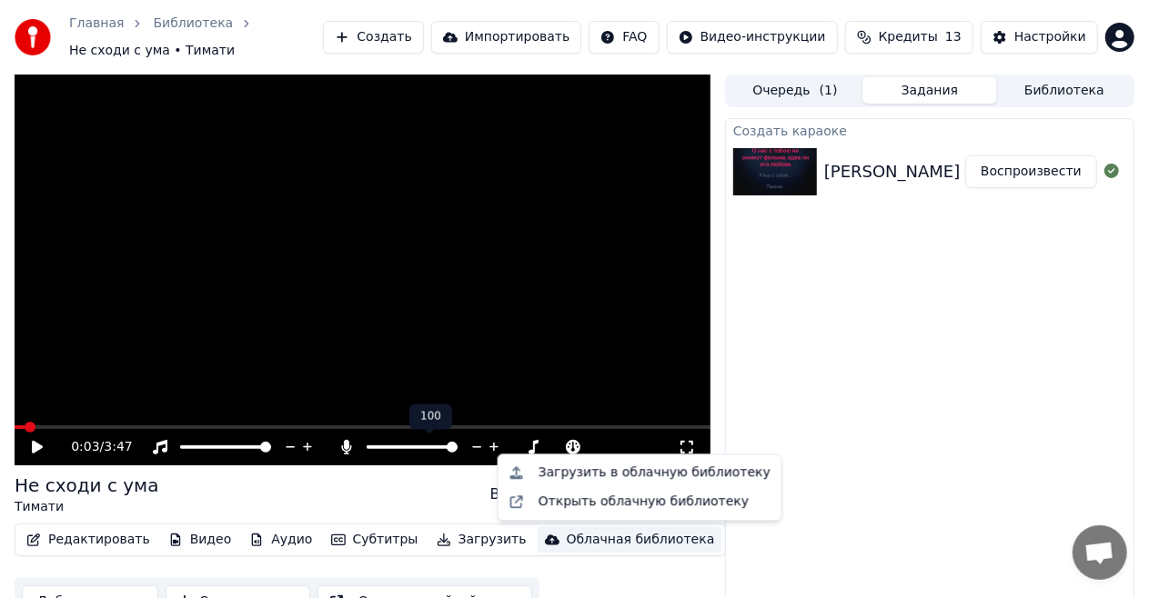
scroll to position [28, 0]
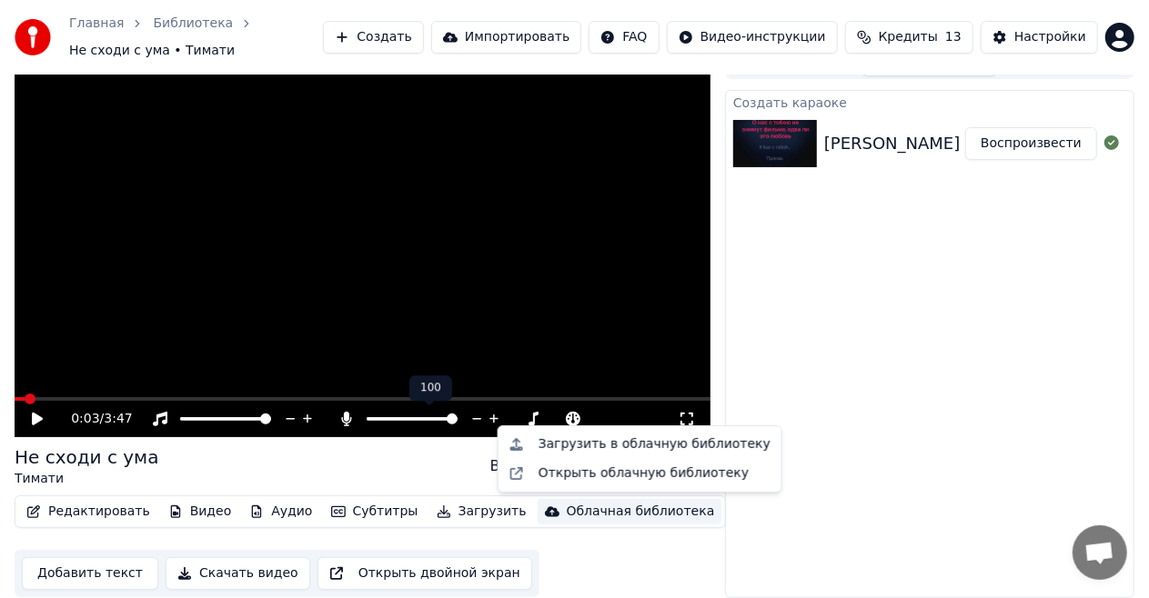
click at [268, 510] on button "Аудио" at bounding box center [280, 511] width 77 height 25
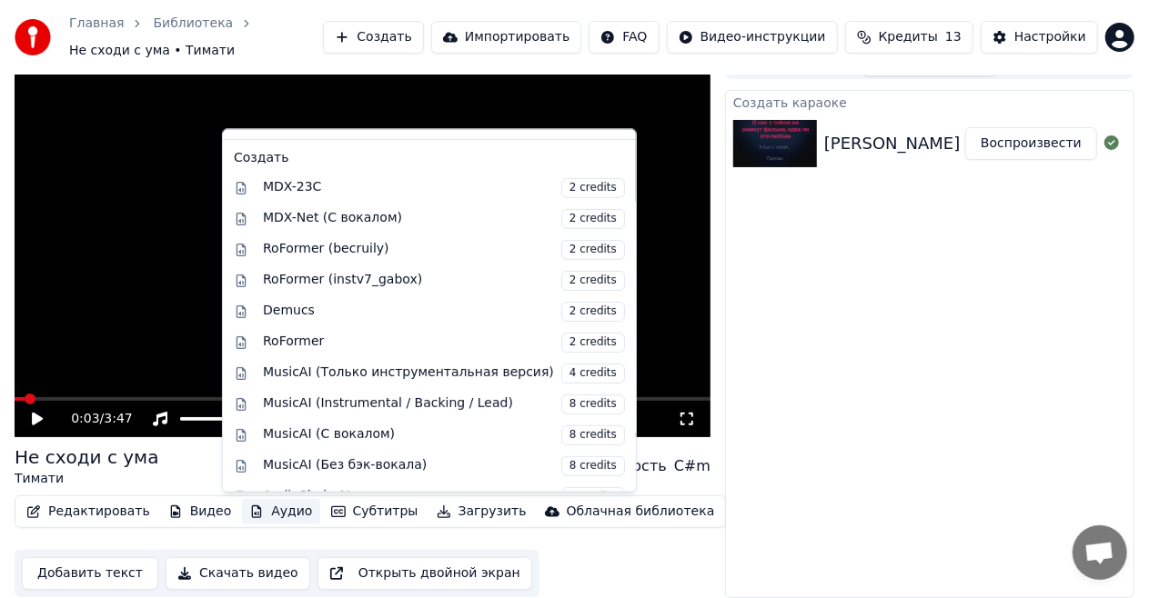
scroll to position [176, 0]
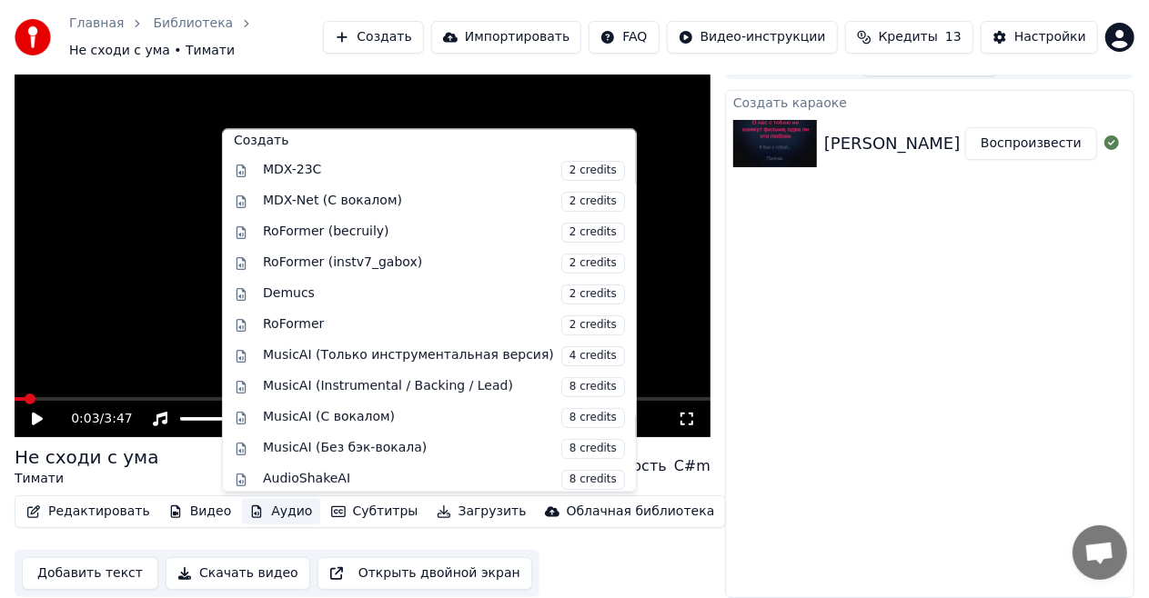
click at [856, 447] on div "Создать караоке [PERSON_NAME] не сходи с ума караоке минус Воспроизвести" at bounding box center [929, 344] width 409 height 508
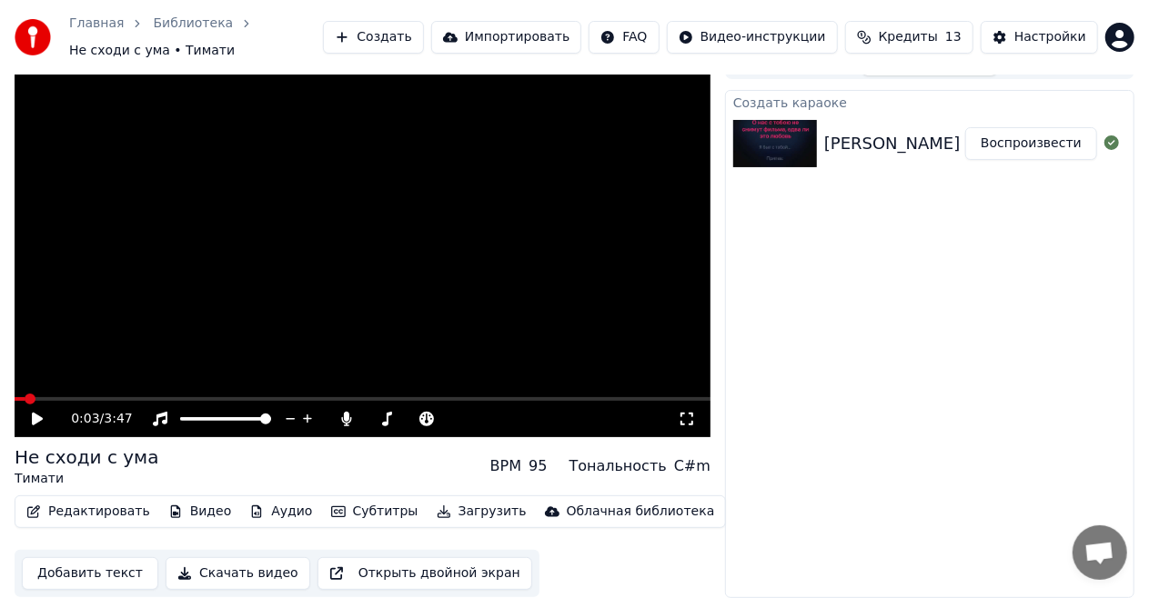
click at [33, 418] on icon at bounding box center [37, 419] width 11 height 13
click at [31, 426] on icon at bounding box center [50, 419] width 42 height 15
click at [420, 414] on icon at bounding box center [426, 419] width 18 height 15
click at [390, 420] on icon at bounding box center [386, 419] width 18 height 15
click at [347, 415] on icon at bounding box center [347, 419] width 10 height 15
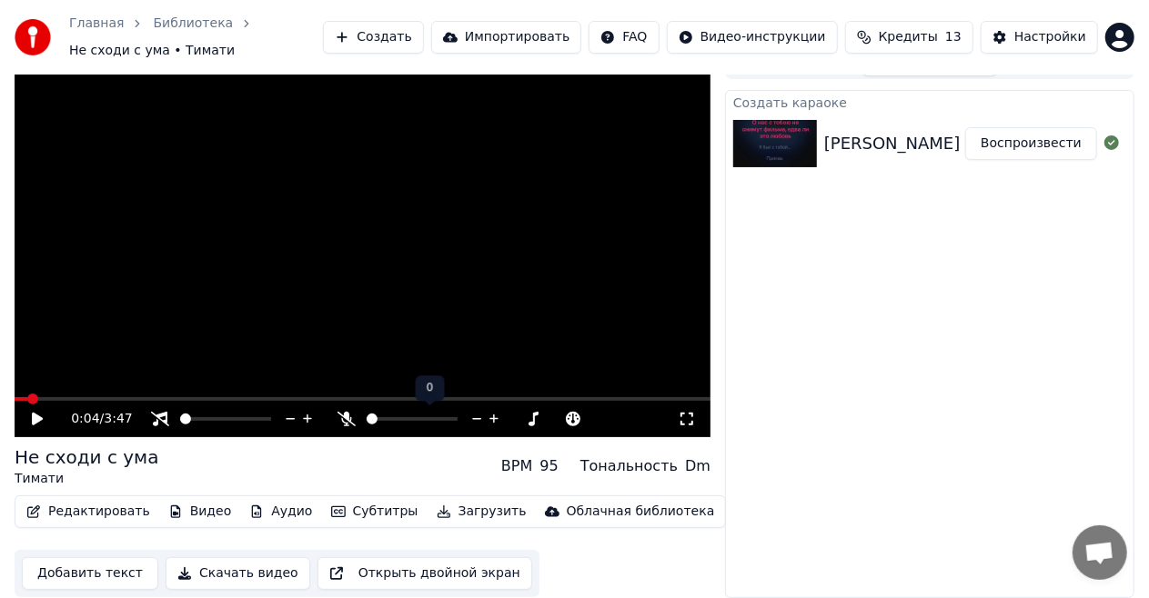
click at [340, 417] on icon at bounding box center [346, 419] width 18 height 15
click at [42, 416] on icon at bounding box center [50, 419] width 42 height 15
click at [16, 420] on div "0:40 / 3:47" at bounding box center [363, 419] width 696 height 36
click at [30, 424] on icon at bounding box center [50, 419] width 42 height 15
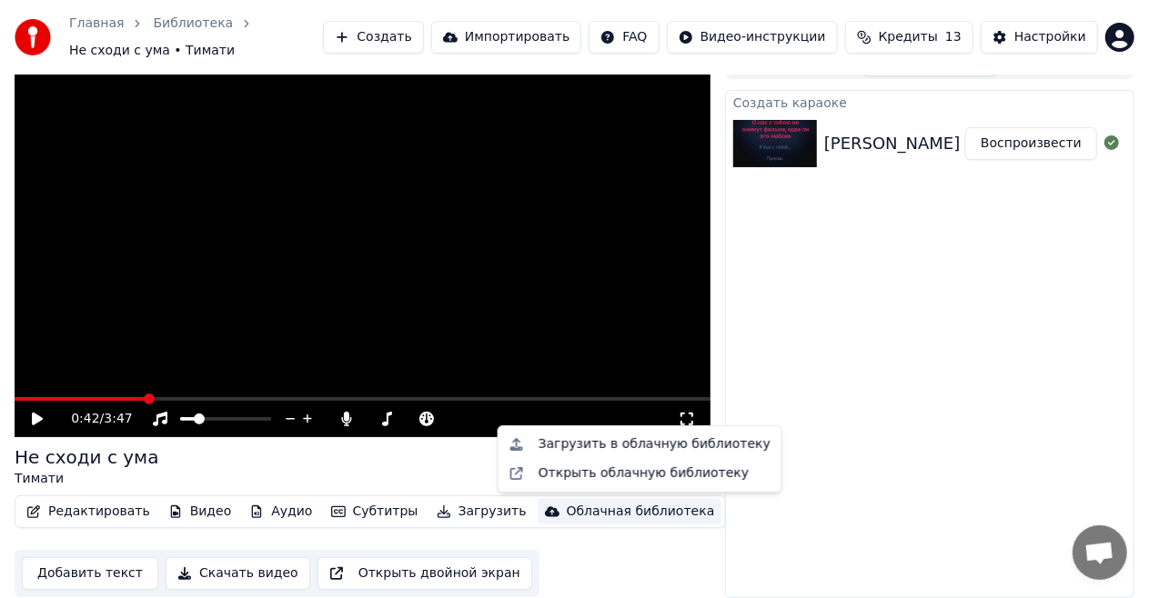
click at [817, 324] on div "Создать караоке [PERSON_NAME] не сходи с ума караоке минус Воспроизвести" at bounding box center [929, 344] width 409 height 508
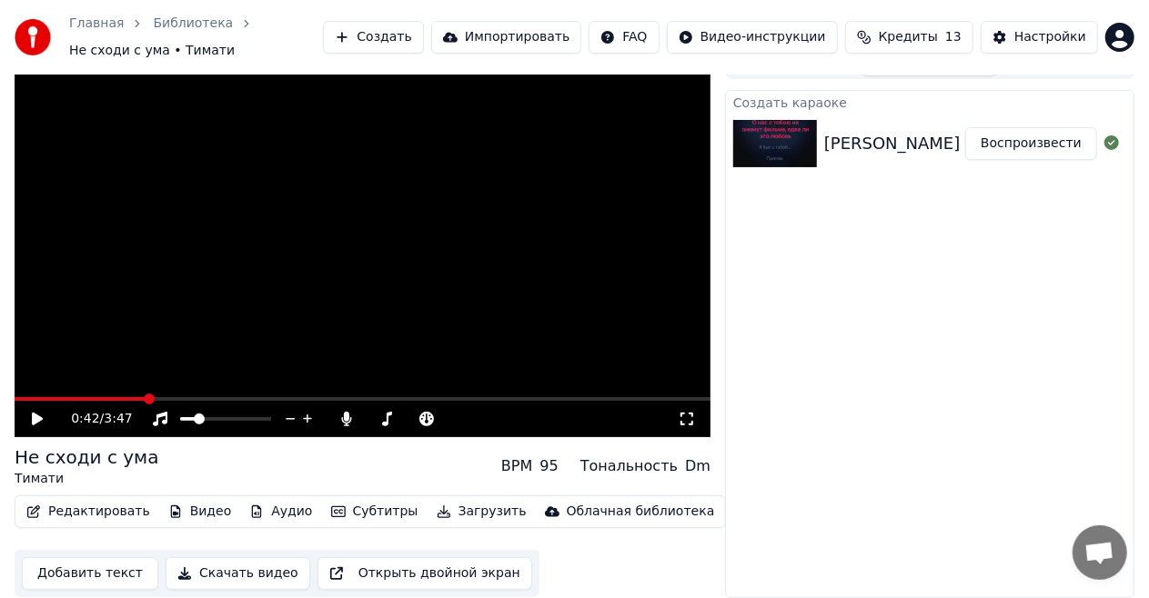
click at [684, 418] on icon at bounding box center [687, 419] width 18 height 15
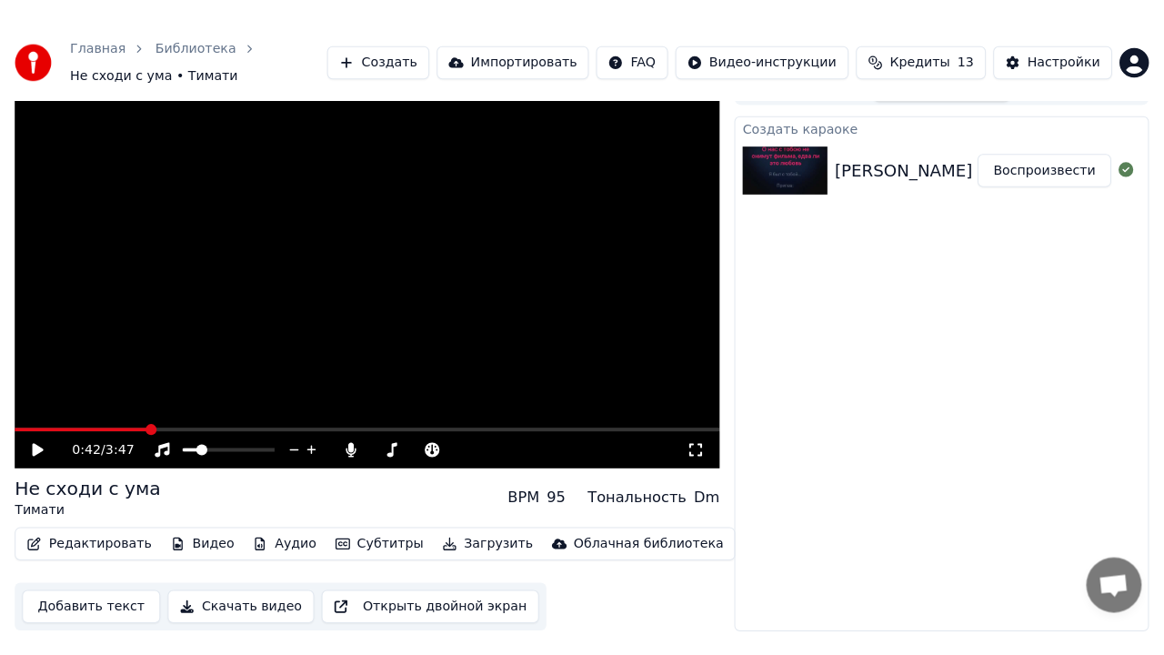
scroll to position [11, 0]
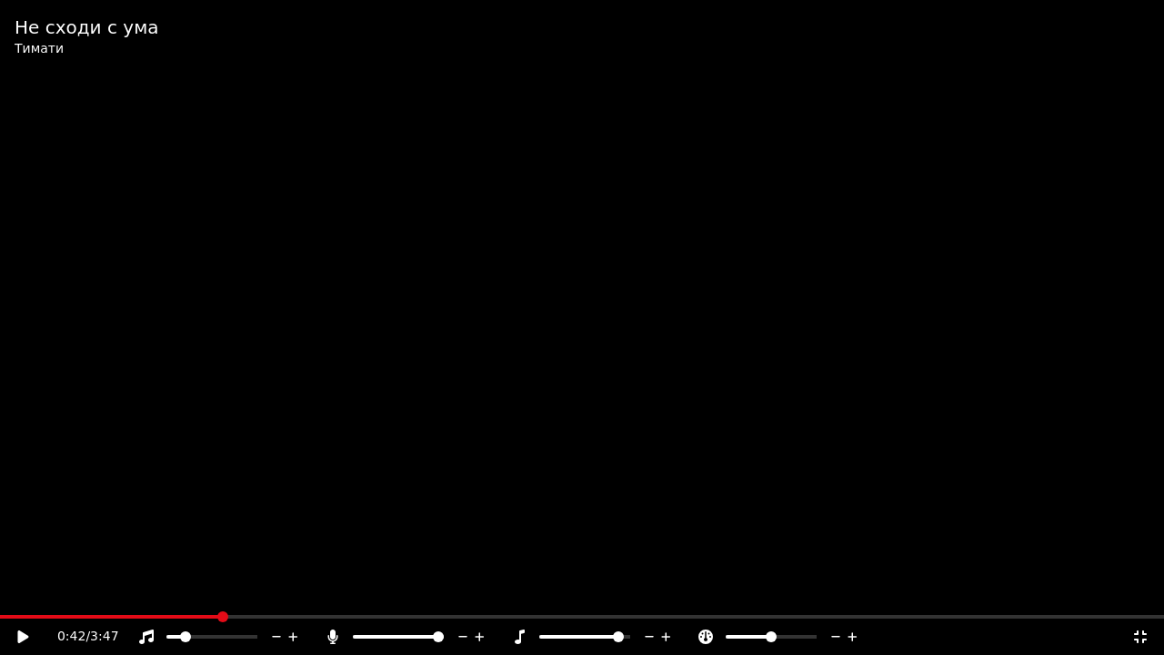
click at [692, 346] on video at bounding box center [582, 327] width 1164 height 655
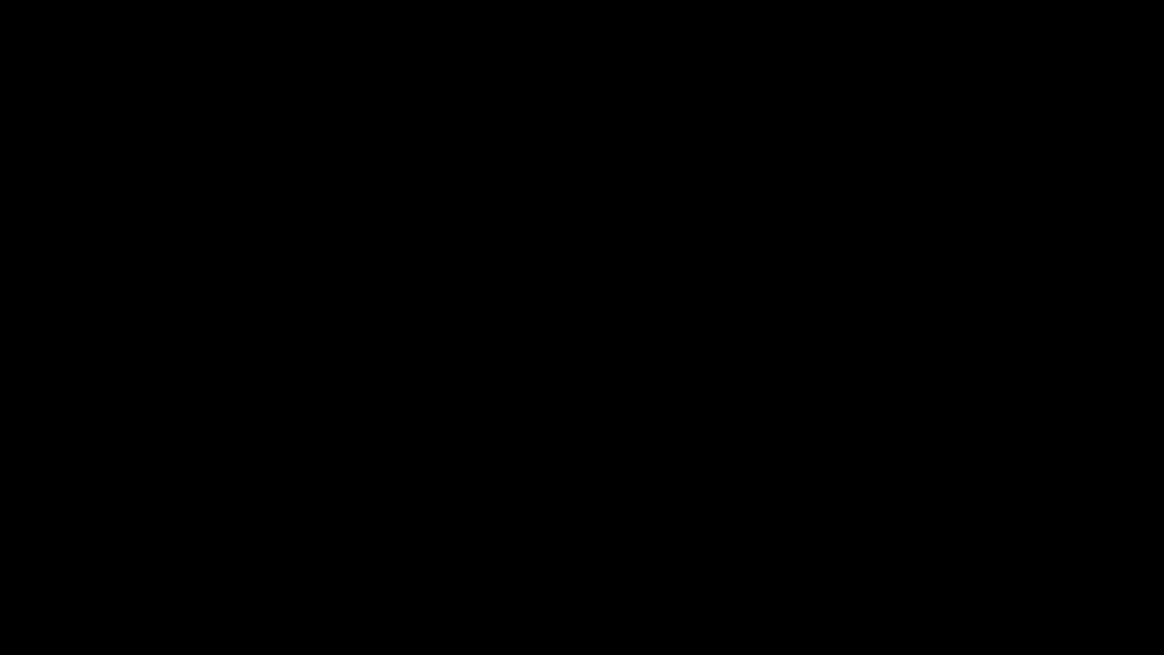
click at [825, 517] on video at bounding box center [582, 327] width 1164 height 655
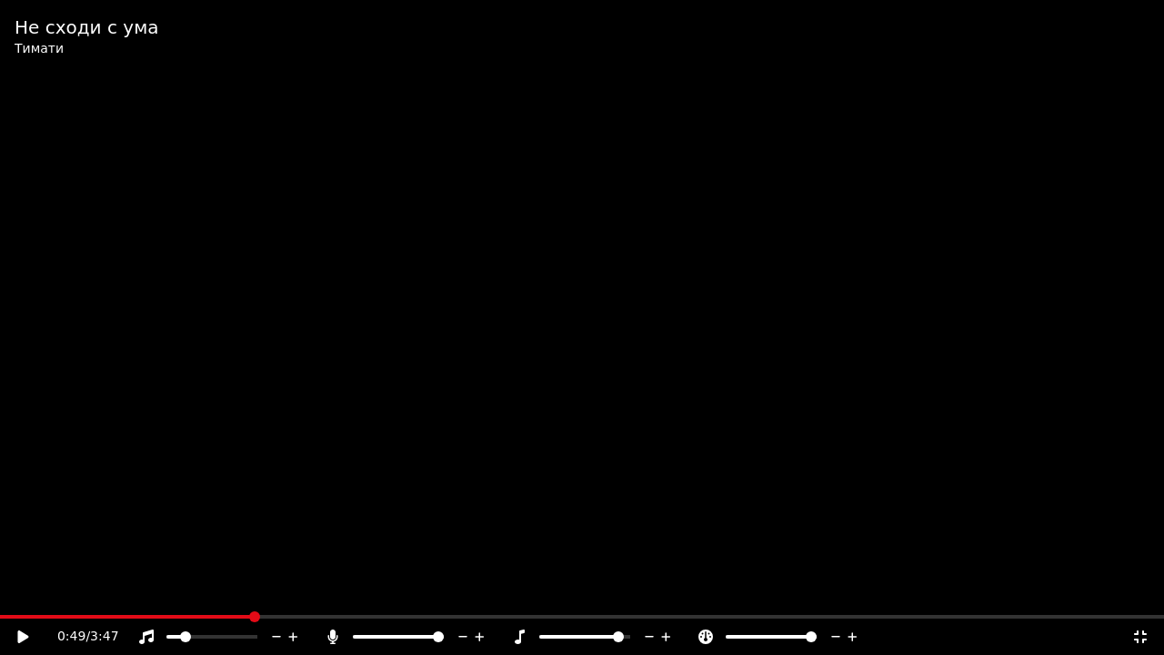
click at [326, 598] on div "0:49 / 3:47" at bounding box center [582, 636] width 1164 height 36
click at [327, 598] on icon at bounding box center [333, 636] width 18 height 15
click at [332, 598] on icon at bounding box center [333, 636] width 18 height 15
click at [1140, 598] on icon at bounding box center [1140, 636] width 18 height 15
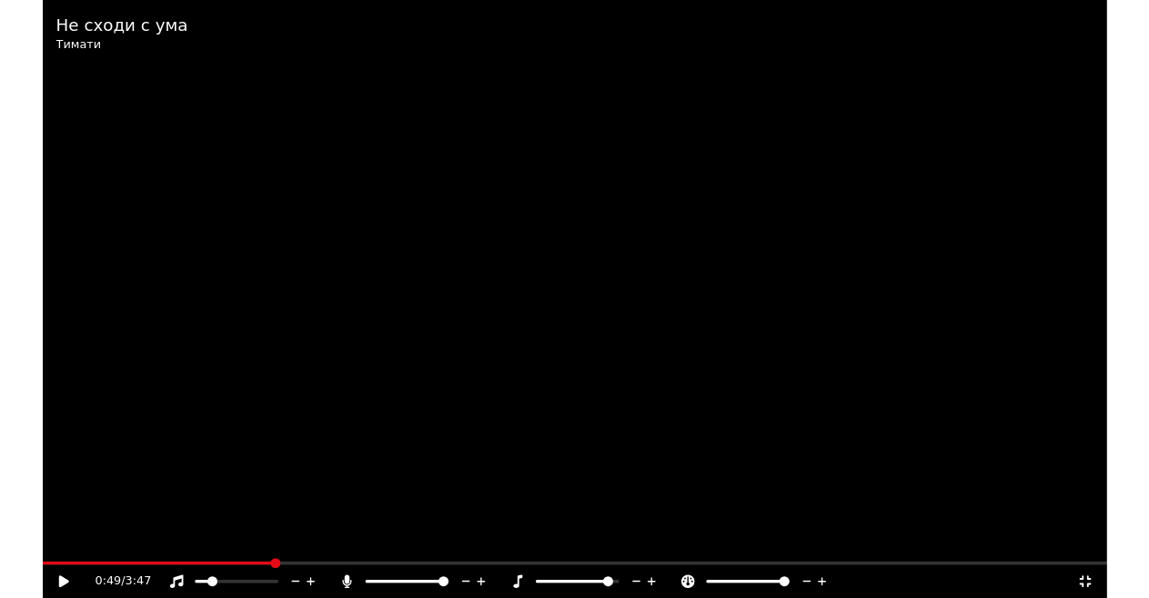
scroll to position [20, 0]
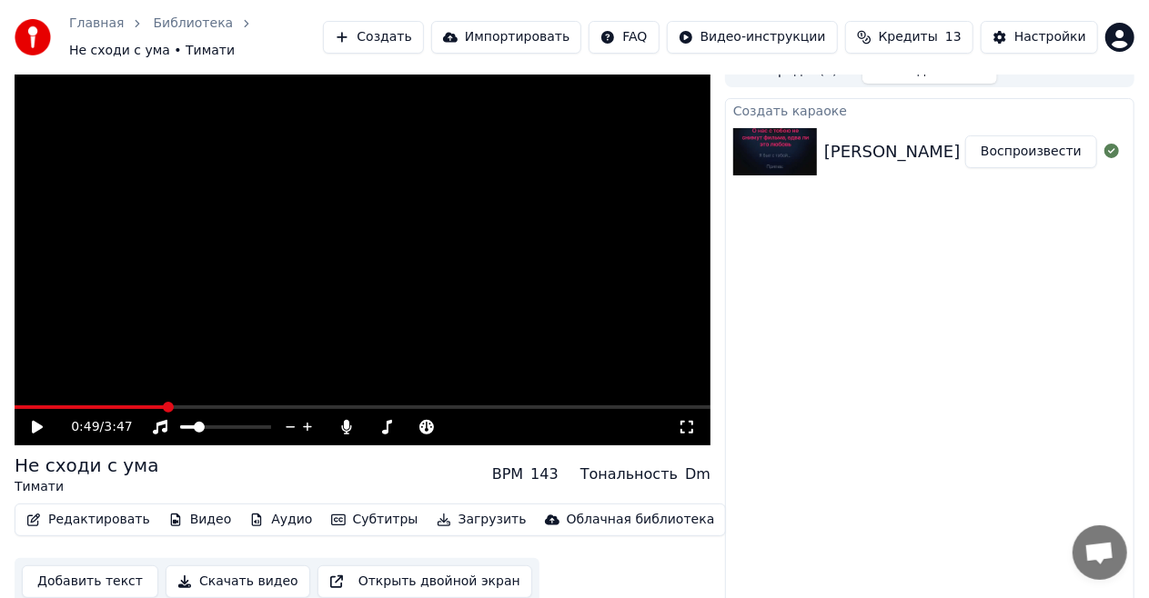
click at [1030, 35] on div "Настройки" at bounding box center [1050, 37] width 72 height 18
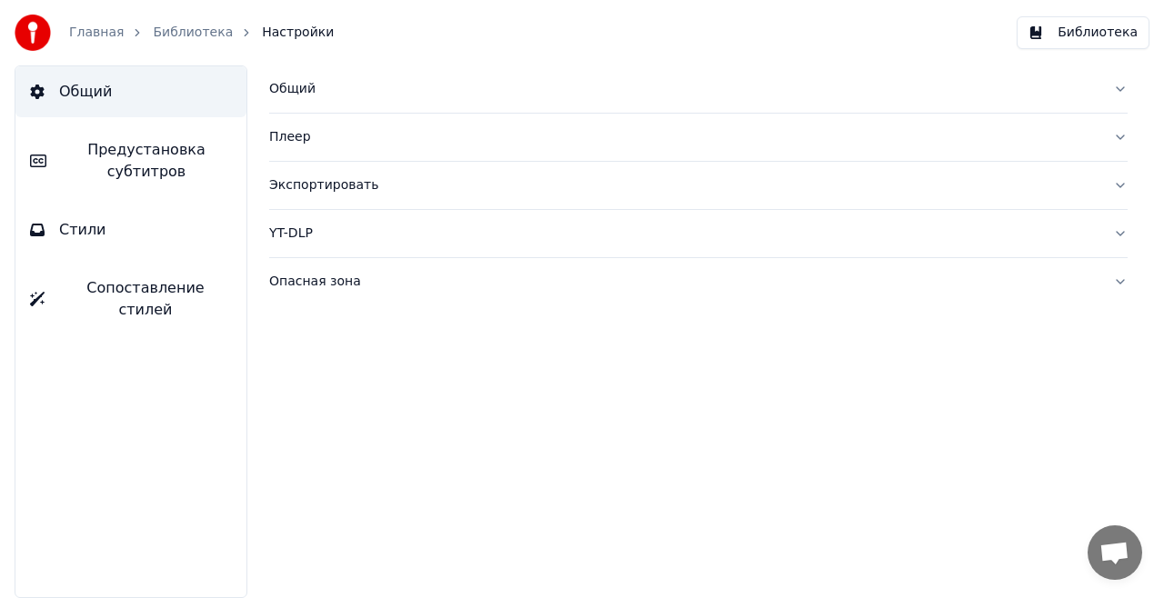
click at [56, 99] on button "Общий" at bounding box center [130, 91] width 231 height 51
click at [65, 98] on span "Общий" at bounding box center [85, 92] width 53 height 22
click at [283, 85] on div "Общий" at bounding box center [683, 89] width 829 height 18
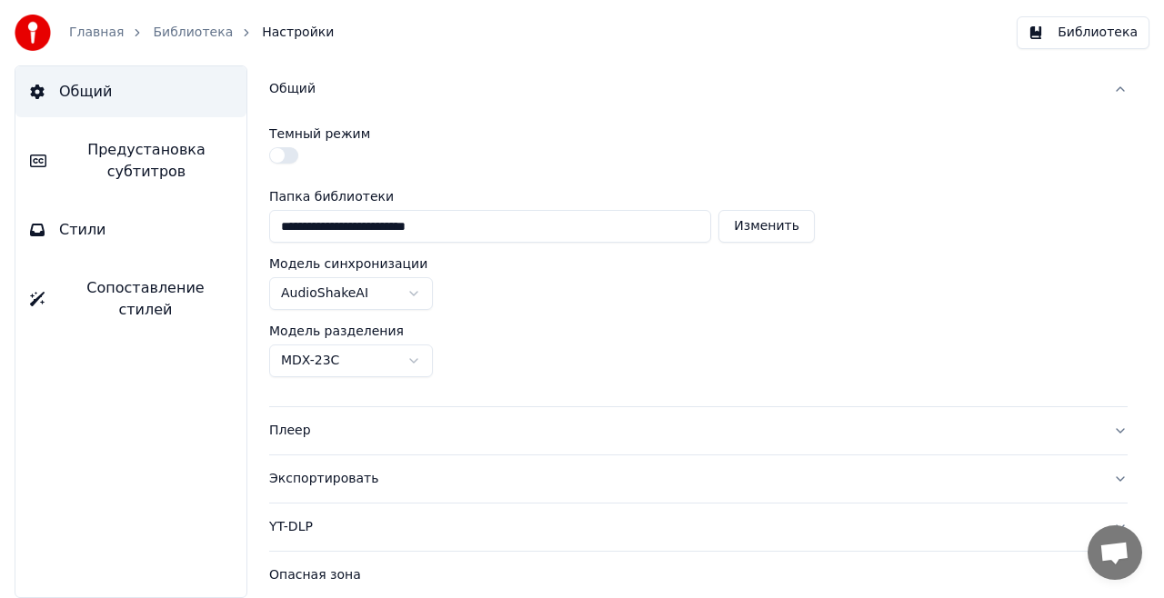
click at [397, 289] on button "AudioShakeAI" at bounding box center [351, 293] width 164 height 33
click at [400, 300] on button "AudioShakeAI" at bounding box center [351, 293] width 164 height 33
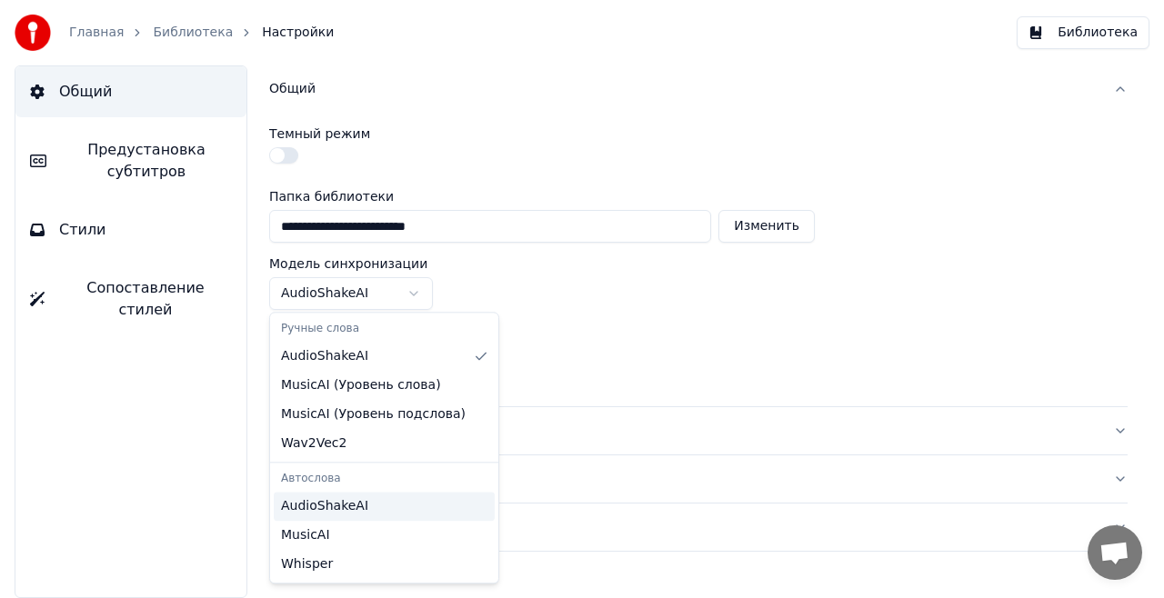
click at [378, 506] on div "AudioShakeAI" at bounding box center [384, 506] width 221 height 29
click at [365, 540] on div "MusicAI" at bounding box center [384, 535] width 221 height 29
click at [407, 507] on div "AudioShakeAI" at bounding box center [384, 506] width 221 height 29
click at [567, 358] on html "**********" at bounding box center [582, 299] width 1164 height 598
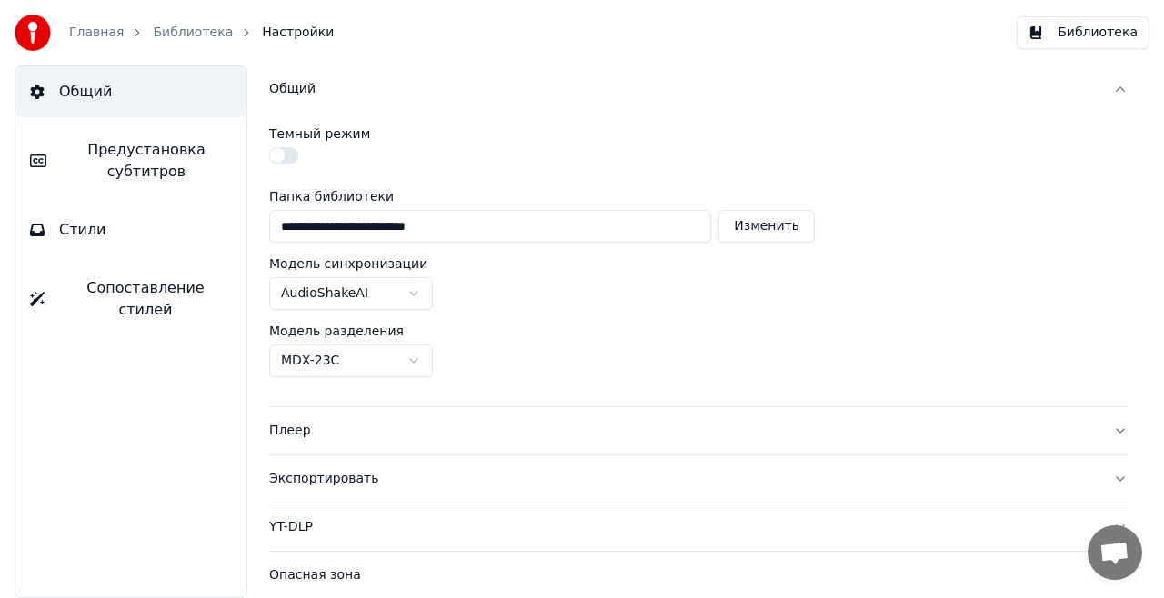
click at [408, 361] on button "MDX-23C" at bounding box center [351, 361] width 164 height 33
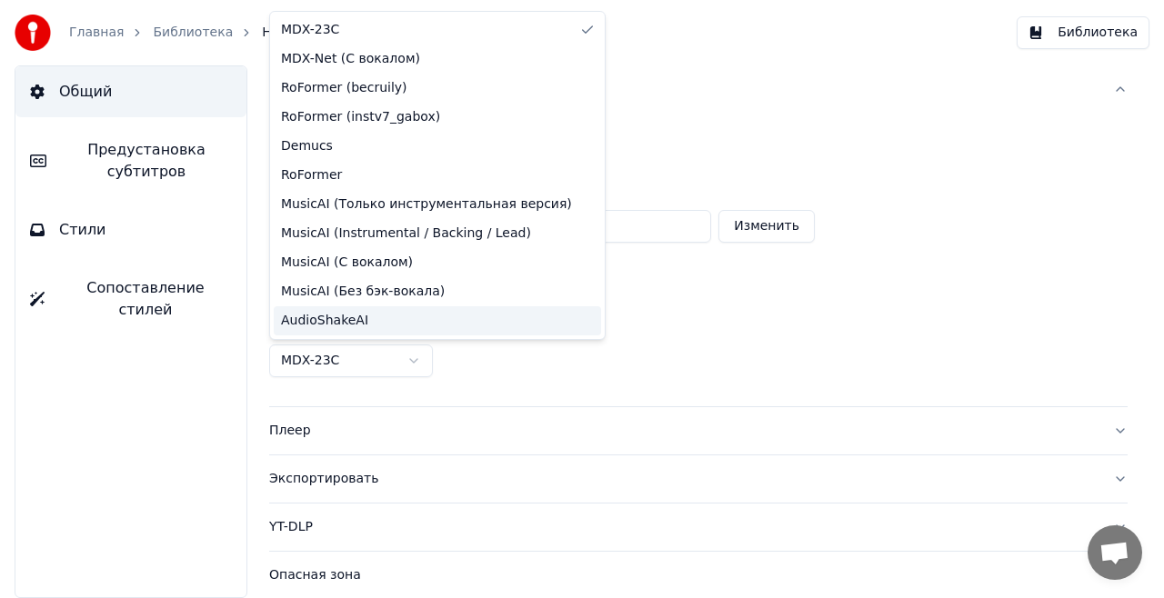
click at [420, 324] on div "AudioShakeAI" at bounding box center [437, 320] width 327 height 29
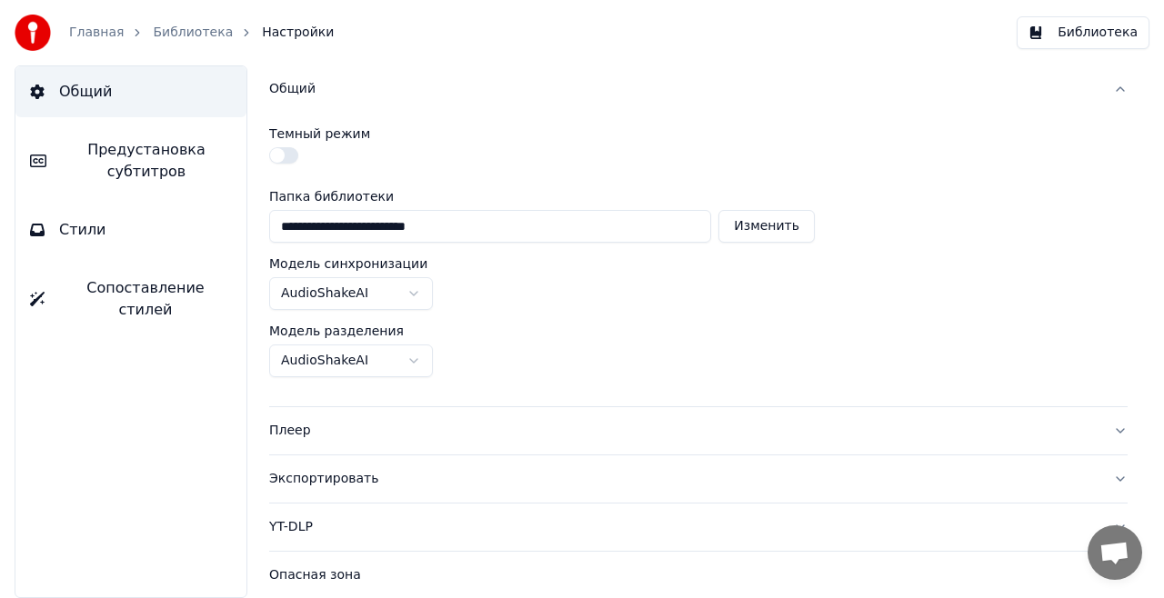
click at [169, 34] on link "Библиотека" at bounding box center [193, 33] width 80 height 18
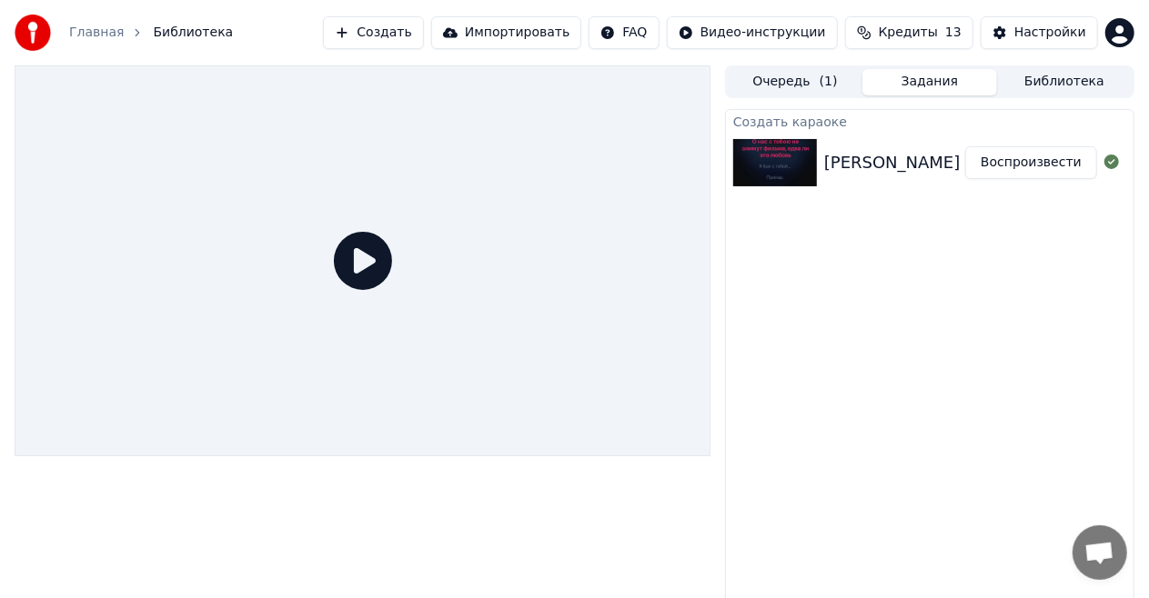
click at [374, 251] on icon at bounding box center [363, 261] width 58 height 58
click at [377, 266] on icon at bounding box center [363, 261] width 58 height 58
click at [364, 275] on icon at bounding box center [363, 261] width 58 height 58
click at [866, 160] on div "[PERSON_NAME] не сходи с ума караоке минус" at bounding box center [1025, 162] width 402 height 25
click at [375, 248] on icon at bounding box center [363, 261] width 58 height 58
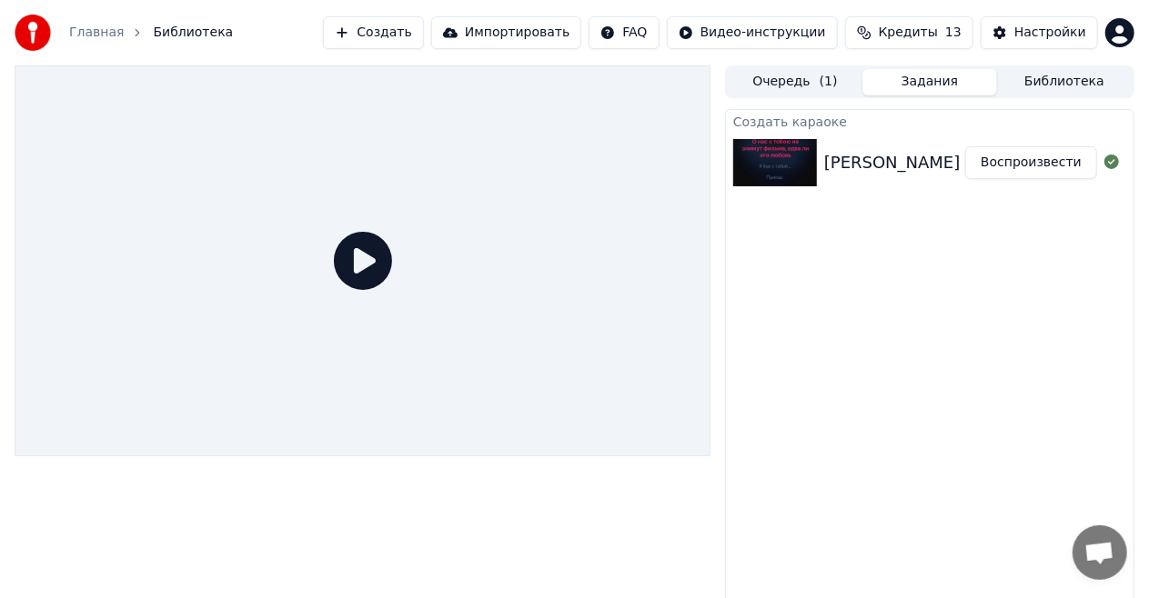
click at [375, 248] on icon at bounding box center [363, 261] width 58 height 58
click at [359, 271] on icon at bounding box center [363, 261] width 58 height 58
click at [344, 258] on icon at bounding box center [363, 261] width 58 height 58
click at [1003, 154] on button "Воспроизвести" at bounding box center [1031, 162] width 132 height 33
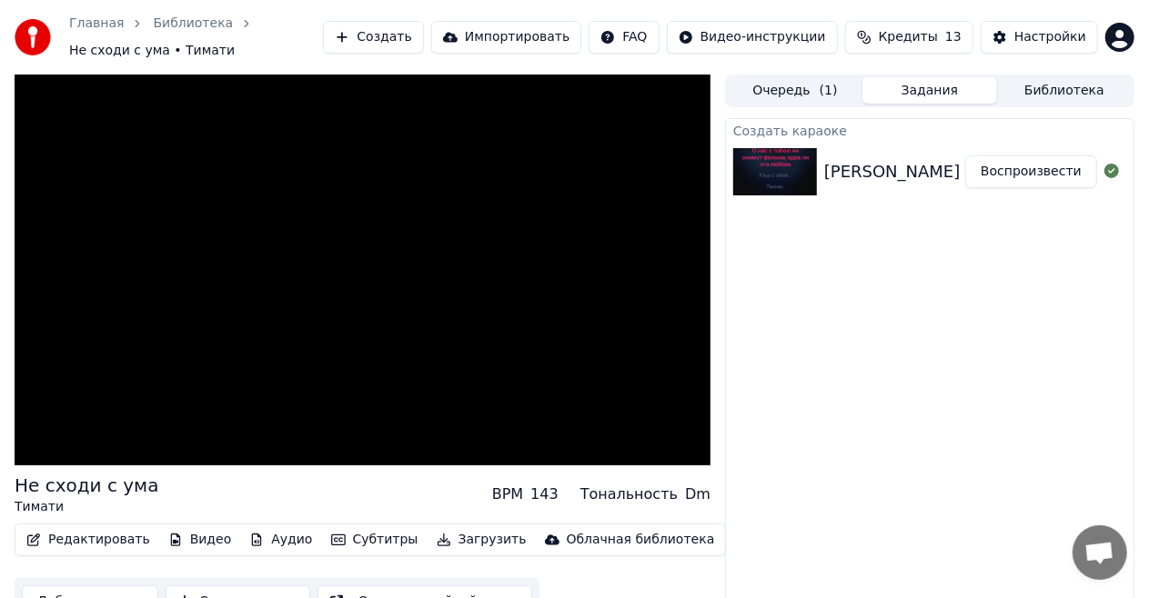
click at [264, 388] on video at bounding box center [363, 270] width 696 height 391
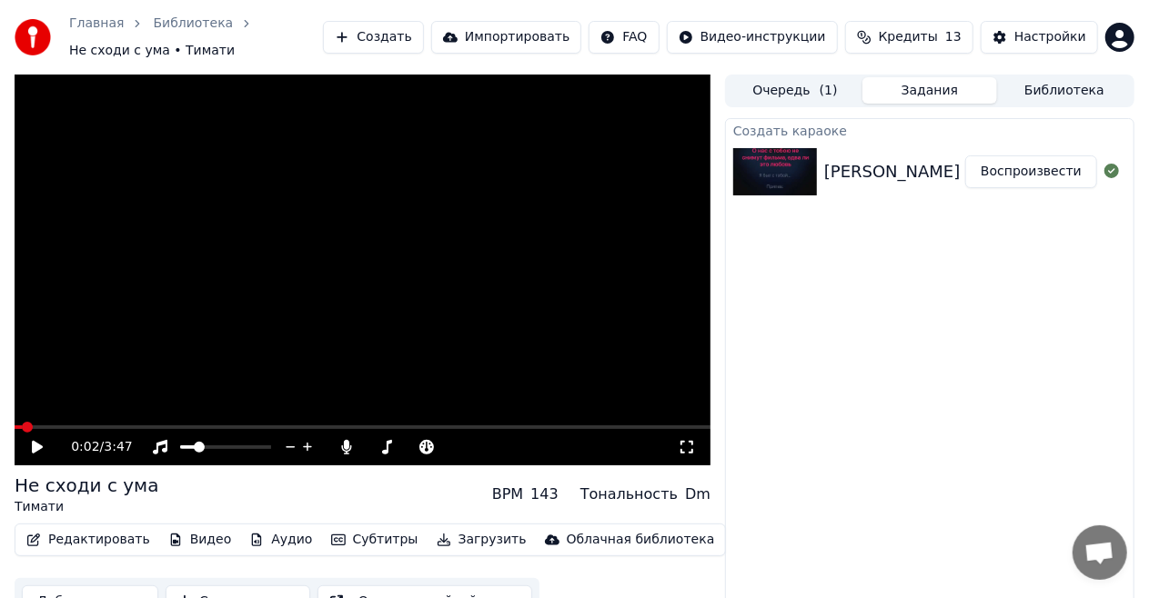
click at [345, 449] on icon at bounding box center [347, 447] width 10 height 15
click at [340, 449] on icon at bounding box center [346, 447] width 18 height 15
click at [36, 447] on icon at bounding box center [37, 447] width 11 height 13
click at [37, 449] on icon at bounding box center [50, 447] width 42 height 15
click at [25, 446] on div "0:03 / 3:47" at bounding box center [362, 447] width 681 height 18
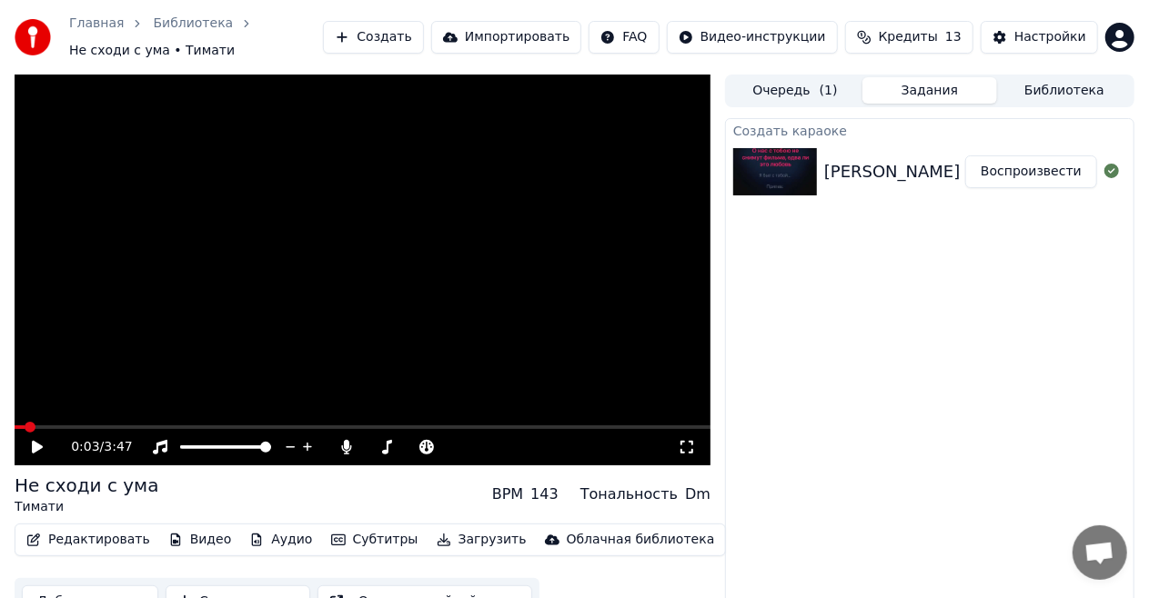
click at [33, 445] on icon at bounding box center [37, 447] width 11 height 13
click at [417, 448] on icon at bounding box center [426, 447] width 18 height 15
click at [423, 447] on icon at bounding box center [426, 447] width 15 height 15
click at [33, 452] on icon at bounding box center [37, 447] width 9 height 11
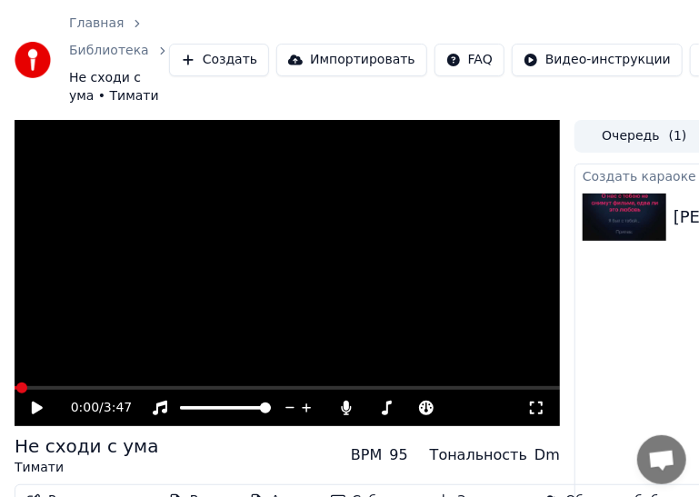
click at [530, 407] on icon at bounding box center [536, 408] width 18 height 15
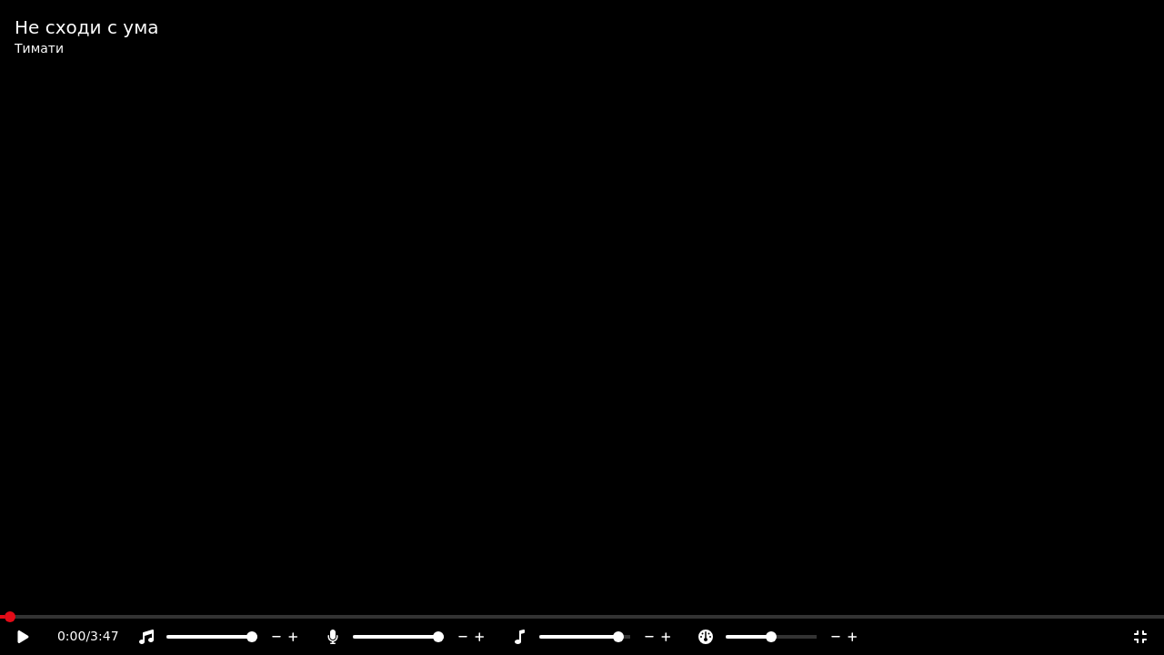
click at [9, 598] on span at bounding box center [10, 616] width 11 height 11
click at [16, 598] on div "0:00 / 3:47" at bounding box center [582, 636] width 1164 height 36
click at [17, 598] on div "0:00 / 3:47" at bounding box center [582, 636] width 1164 height 36
click at [11, 598] on div "0:00 / 3:47" at bounding box center [582, 636] width 1164 height 36
click at [15, 598] on icon at bounding box center [36, 636] width 43 height 15
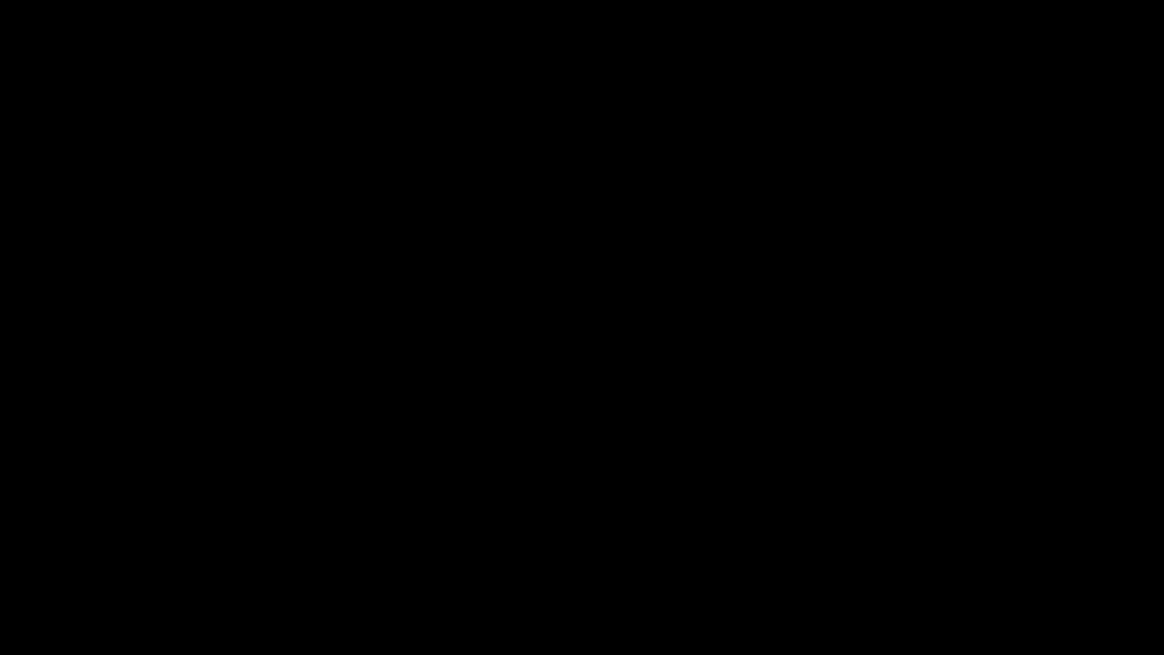
click at [979, 469] on video at bounding box center [582, 327] width 1164 height 655
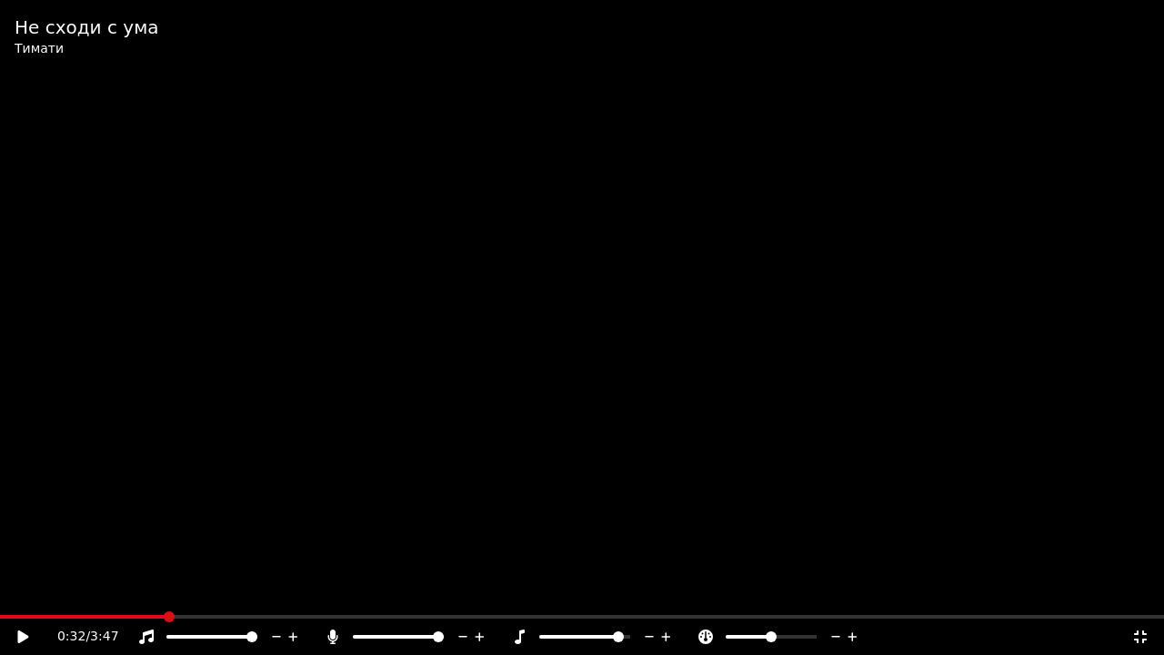
click at [1140, 598] on icon at bounding box center [1140, 636] width 18 height 15
